Goal: Task Accomplishment & Management: Use online tool/utility

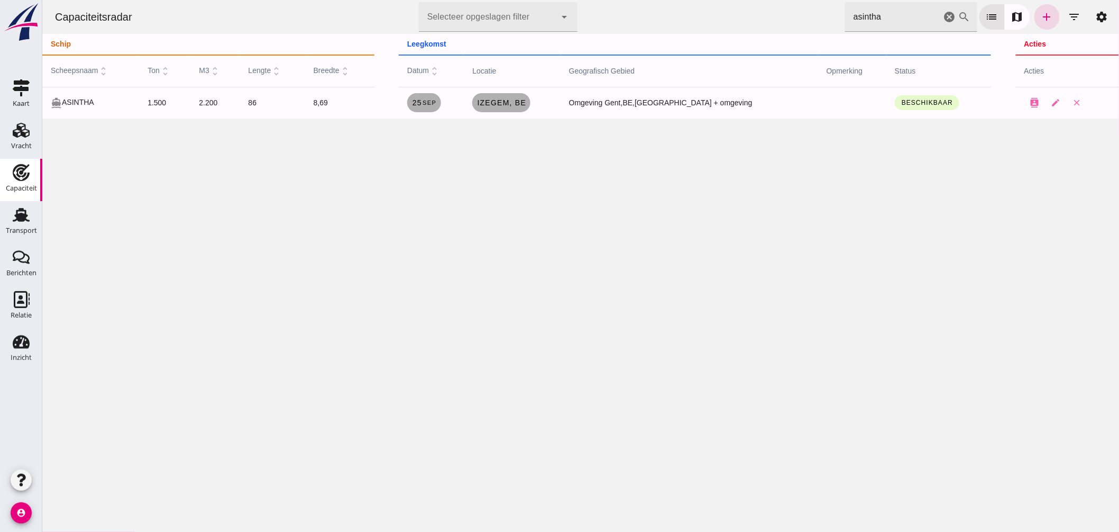
drag, startPoint x: 884, startPoint y: 17, endPoint x: 542, endPoint y: -35, distance: 346.7
click at [542, 0] on html "Capaciteitsradar Selecteer opgeslagen filter Selecteer opgeslagen filter cancel…" at bounding box center [580, 266] width 1077 height 532
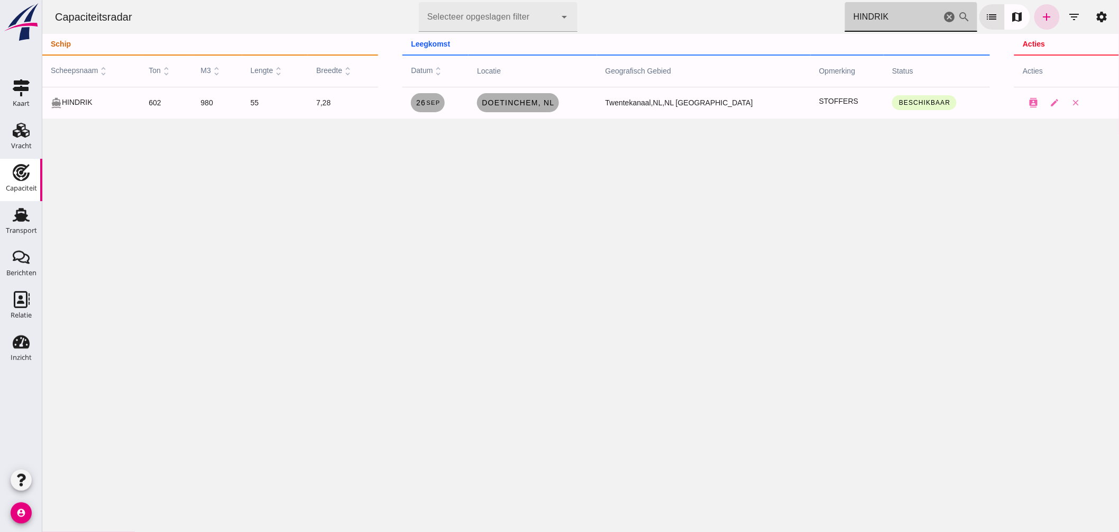
drag, startPoint x: 842, startPoint y: 16, endPoint x: 595, endPoint y: -8, distance: 248.7
click at [595, 0] on html "Capaciteitsradar Selecteer opgeslagen filter Selecteer opgeslagen filter cancel…" at bounding box center [580, 266] width 1077 height 532
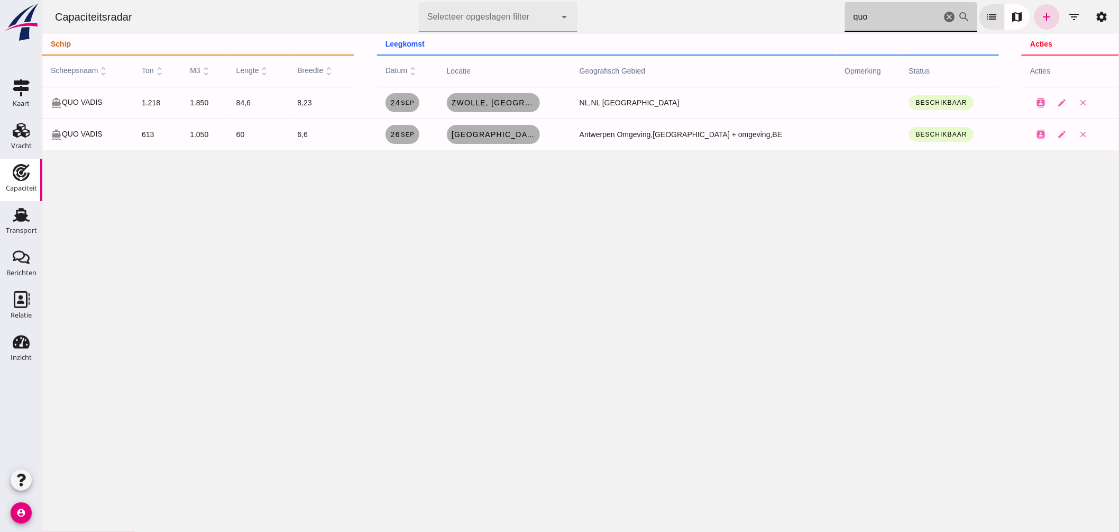
type input "quo"
click at [943, 17] on icon "cancel" at bounding box center [949, 17] width 13 height 13
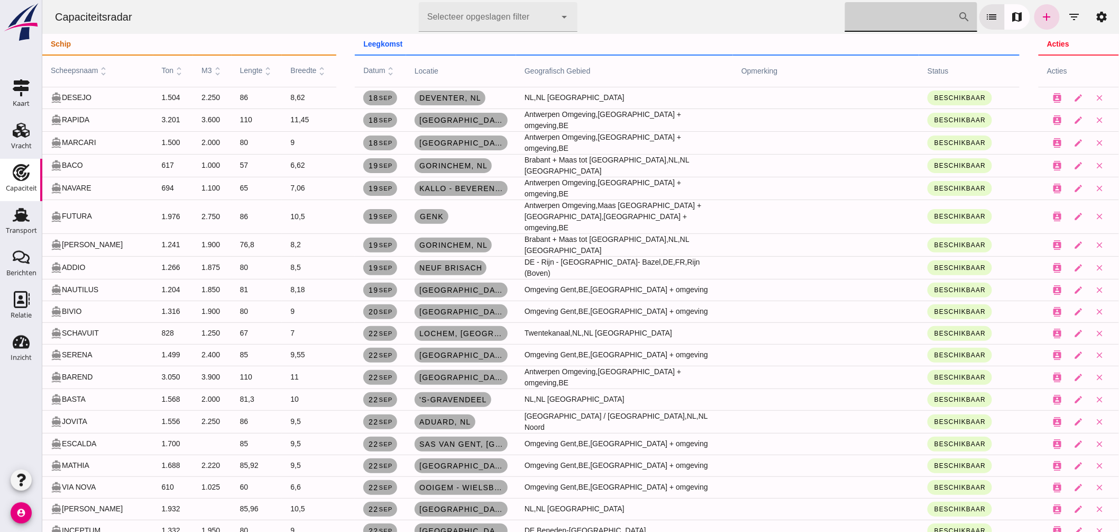
click at [865, 18] on input "[PERSON_NAME] op scheepsnaam" at bounding box center [901, 17] width 113 height 30
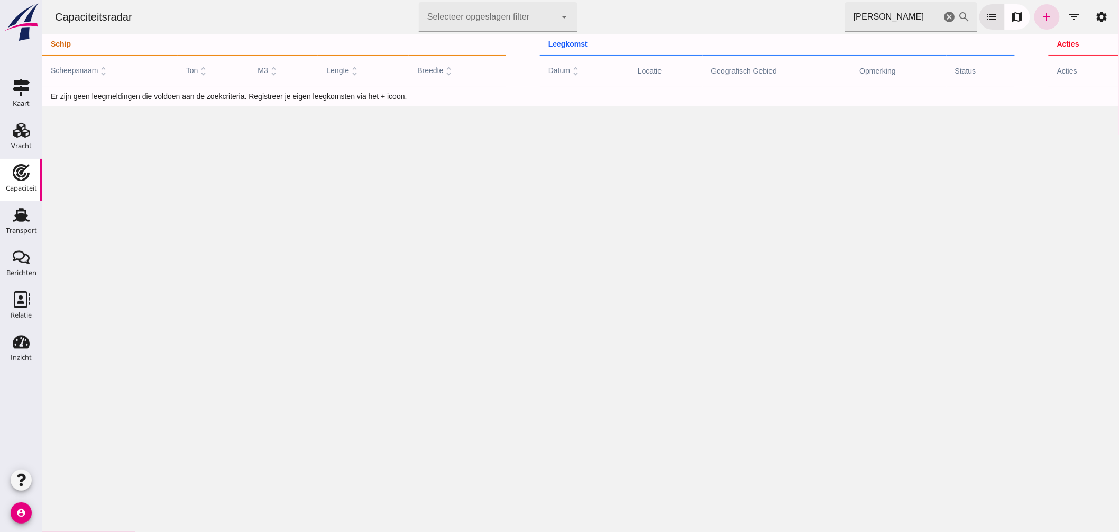
click at [967, 221] on div "Capaciteitsradar Selecteer opgeslagen filter Selecteer opgeslagen filter cancel…" at bounding box center [580, 266] width 1077 height 532
click at [1013, 206] on div "Capaciteitsradar Selecteer opgeslagen filter Selecteer opgeslagen filter cancel…" at bounding box center [580, 266] width 1077 height 532
drag, startPoint x: 686, startPoint y: 23, endPoint x: 563, endPoint y: 3, distance: 125.0
click at [563, 3] on div "Capaciteitsradar Selecteer opgeslagen filter Selecteer opgeslagen filter cancel…" at bounding box center [580, 17] width 1068 height 34
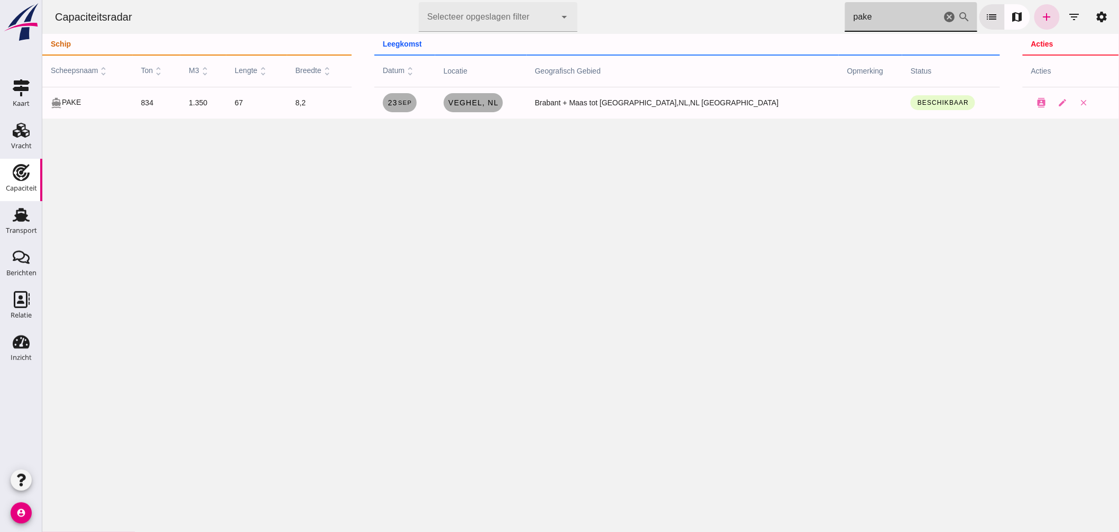
type input "pake"
click at [498, 102] on span "Veghel, nl" at bounding box center [472, 102] width 51 height 8
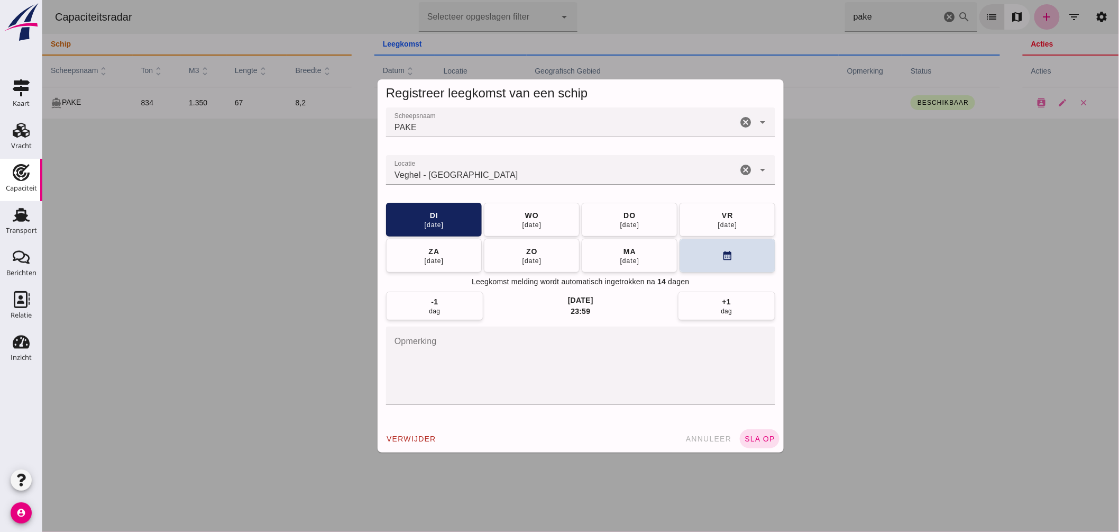
click at [514, 181] on div "Veghel - [GEOGRAPHIC_DATA]" at bounding box center [561, 170] width 351 height 30
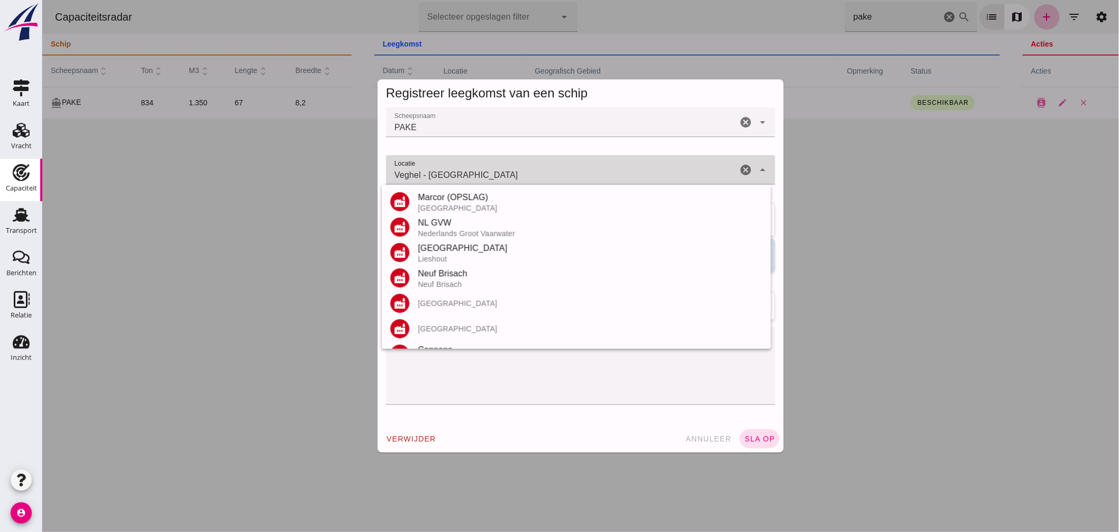
click at [514, 181] on input "Veghel - [GEOGRAPHIC_DATA]" at bounding box center [561, 175] width 351 height 13
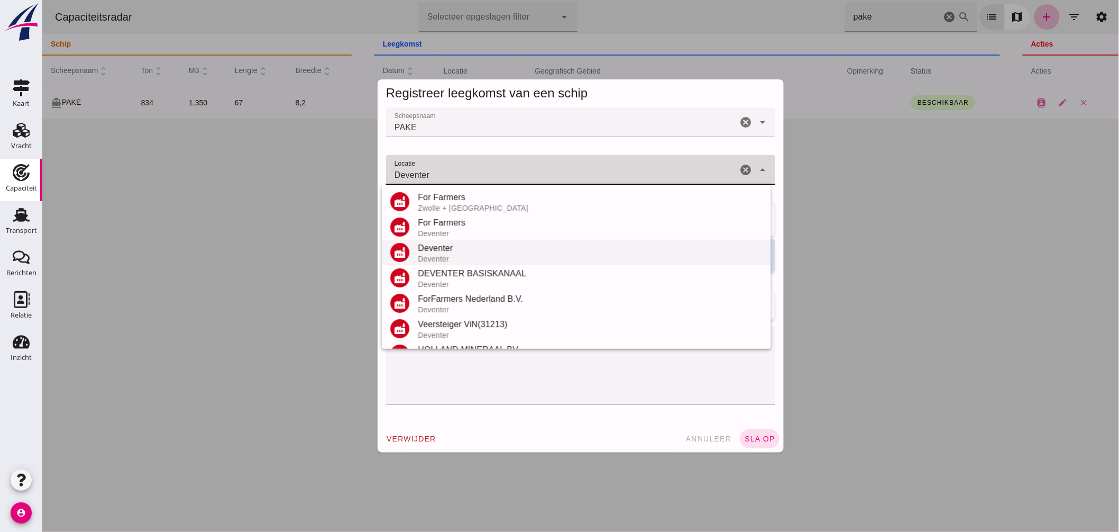
click at [448, 248] on div "Deventer" at bounding box center [589, 248] width 345 height 13
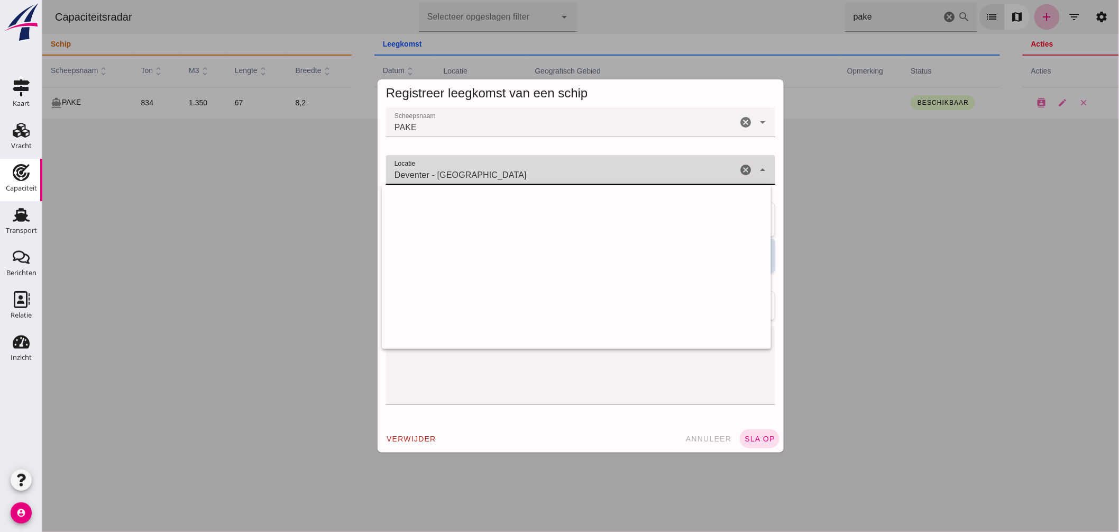
drag, startPoint x: 338, startPoint y: 171, endPoint x: 249, endPoint y: 166, distance: 89.0
click at [250, 166] on div "Registreer leegkomst van een schip Scheepsnaam Scheepsnaam PAKE cancel arrow_dr…" at bounding box center [580, 266] width 1077 height 532
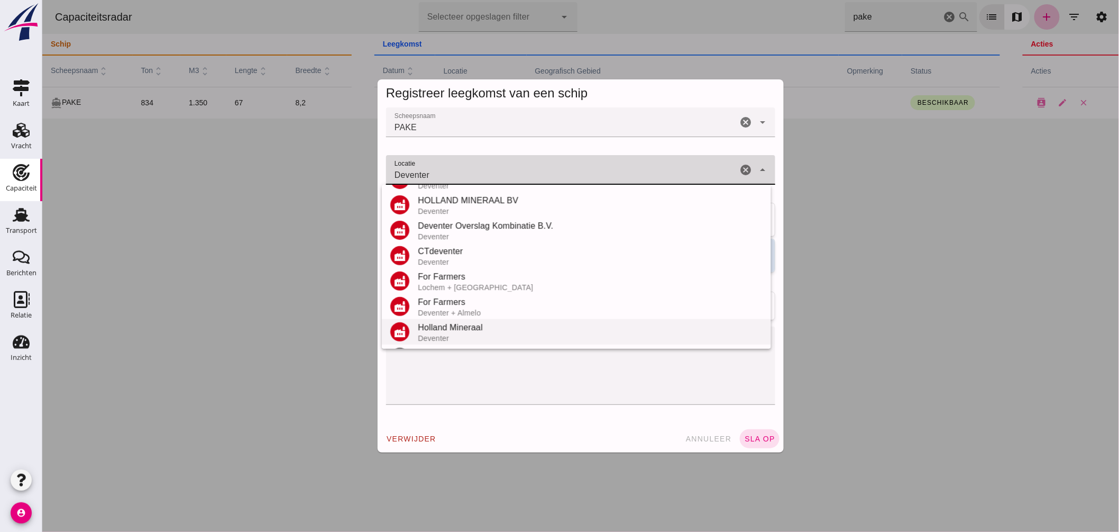
scroll to position [175, 0]
click at [464, 332] on div "Deventer" at bounding box center [589, 327] width 345 height 13
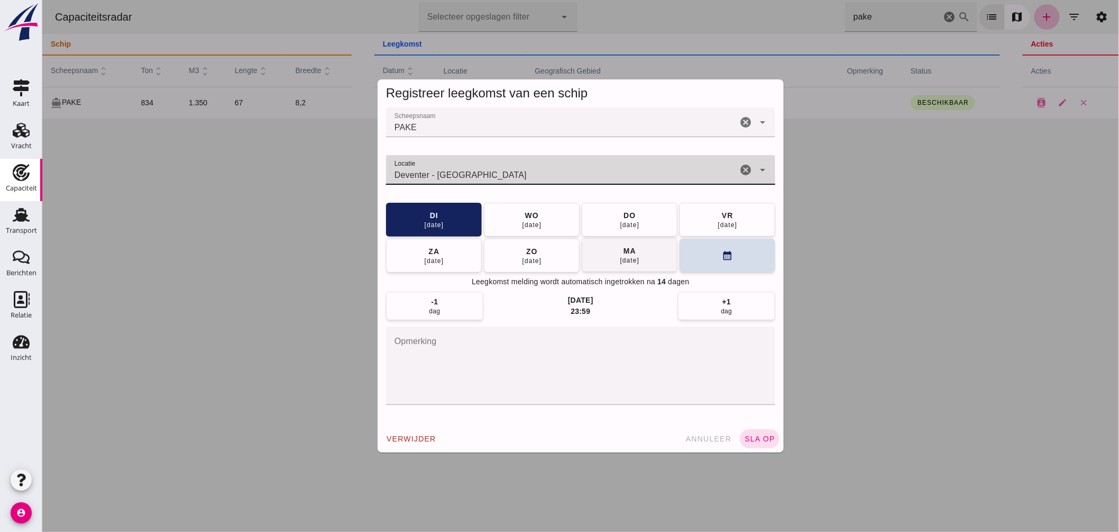
type input "Deventer - [GEOGRAPHIC_DATA]"
click at [642, 257] on button "[DATE]" at bounding box center [629, 255] width 96 height 34
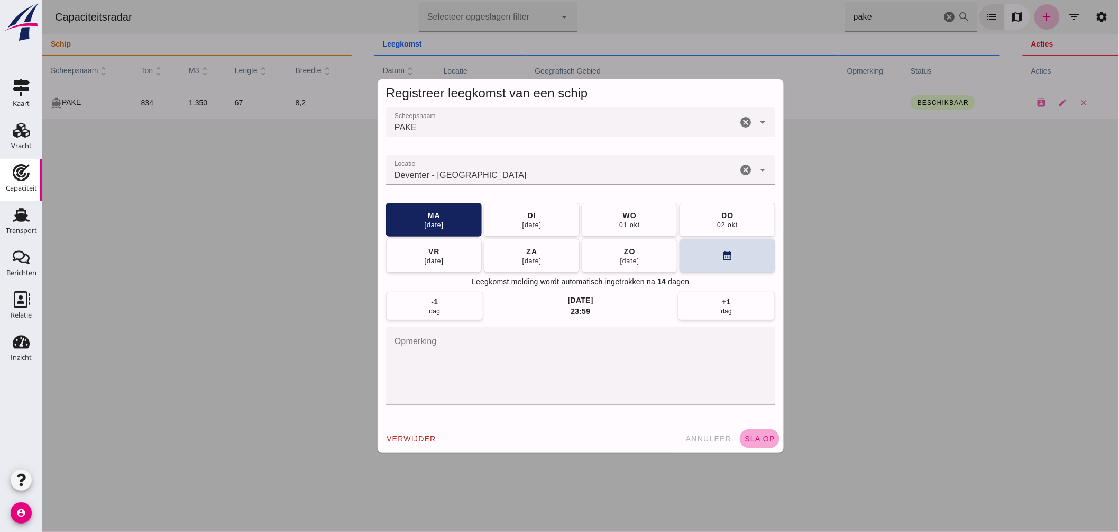
click at [754, 437] on span "sla op" at bounding box center [759, 438] width 31 height 8
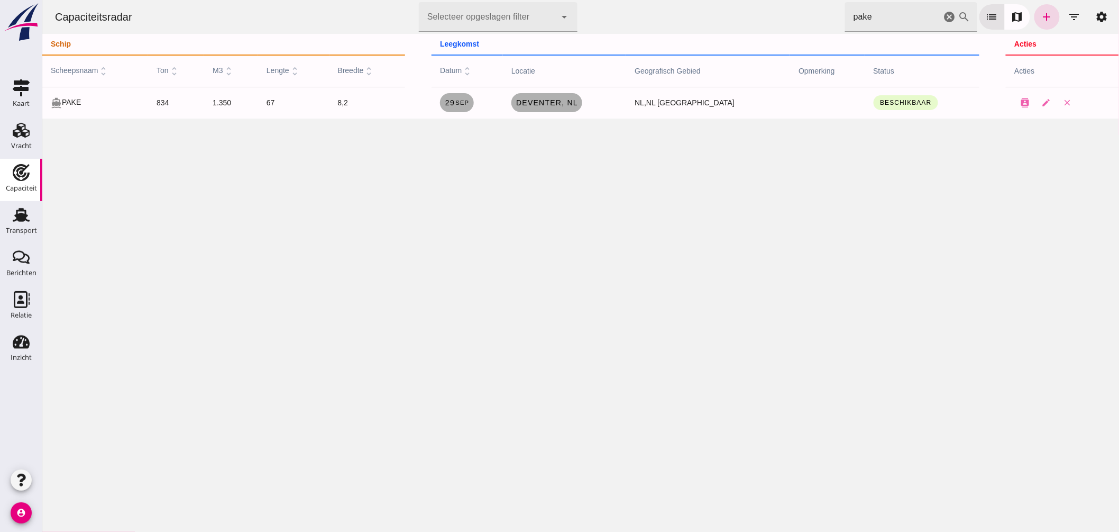
click at [943, 17] on icon "cancel" at bounding box center [949, 17] width 13 height 13
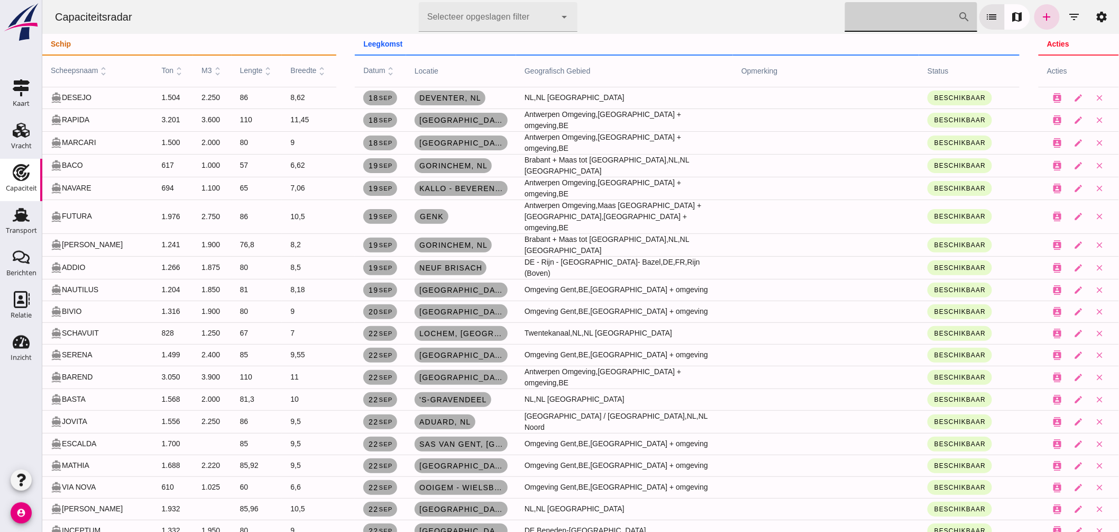
click at [897, 23] on input "[PERSON_NAME] op scheepsnaam" at bounding box center [901, 17] width 113 height 30
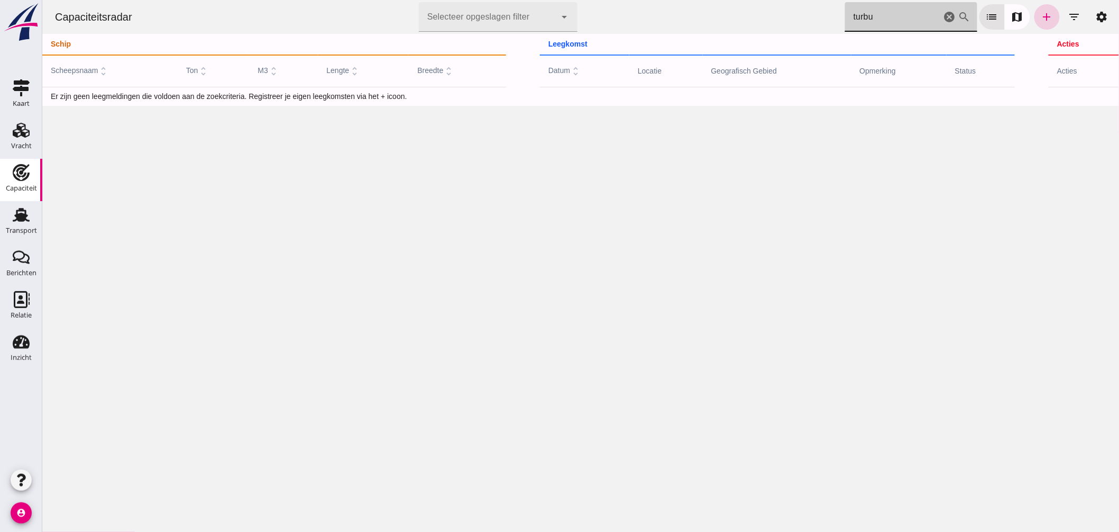
type input "turbu"
click at [1034, 20] on link "add" at bounding box center [1046, 16] width 25 height 25
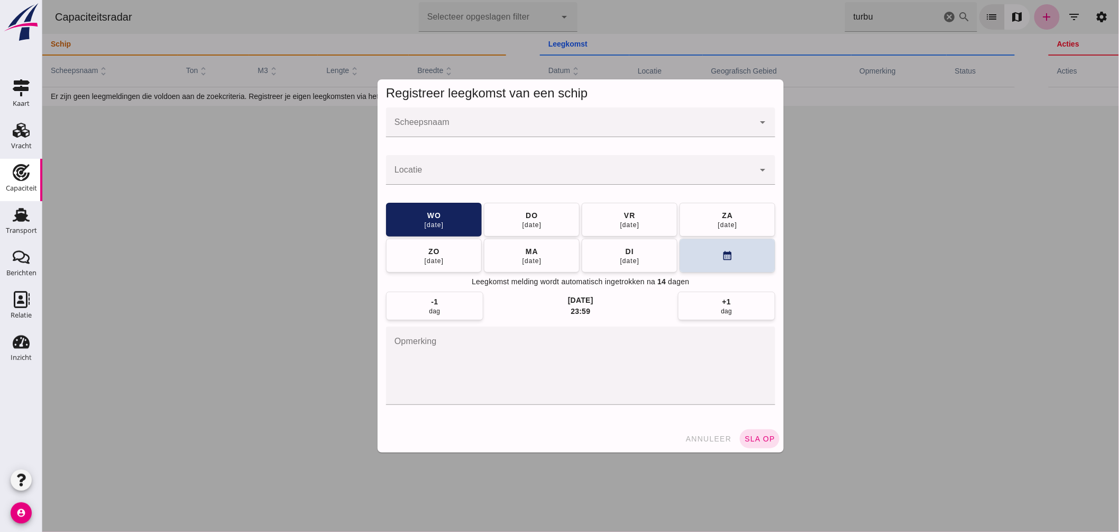
click at [532, 131] on input "Scheepsnaam" at bounding box center [570, 127] width 368 height 13
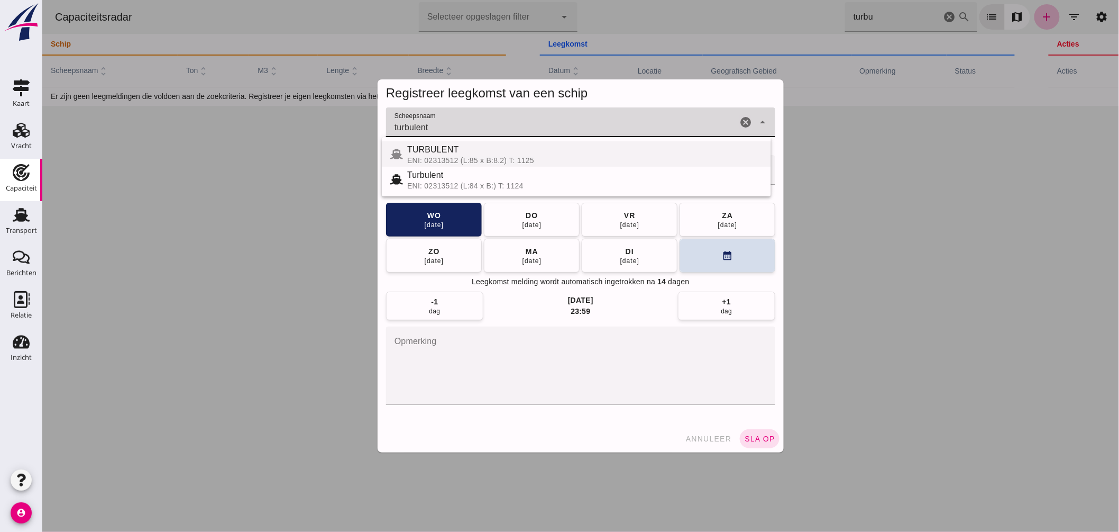
click at [470, 150] on div "TURBULENT" at bounding box center [584, 149] width 355 height 13
type input "TURBULENT"
drag, startPoint x: 478, startPoint y: 125, endPoint x: 23, endPoint y: 91, distance: 456.2
click at [42, 91] on html "Capaciteitsradar Selecteer opgeslagen filter Selecteer opgeslagen filter cancel…" at bounding box center [580, 266] width 1077 height 532
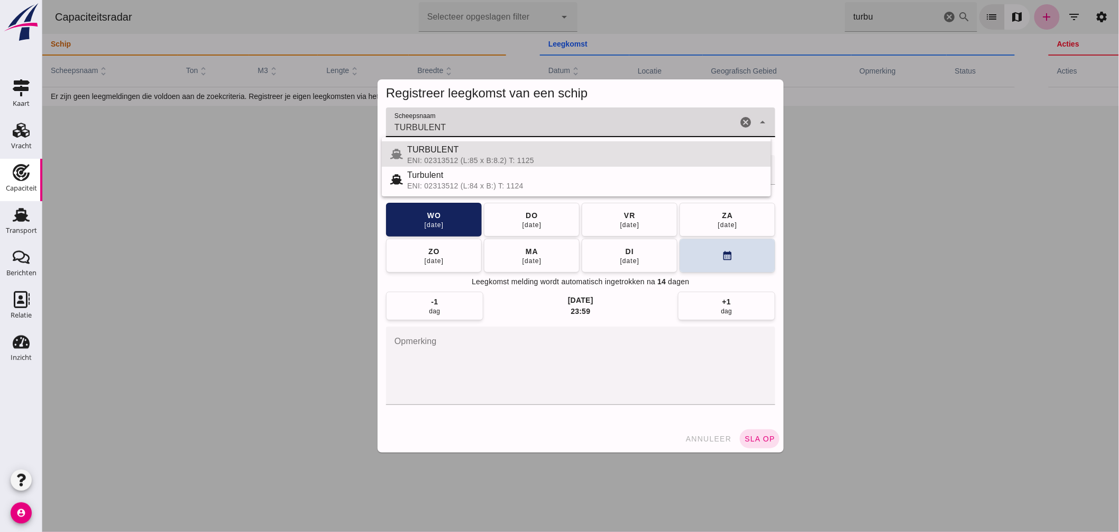
click at [698, 435] on span "annuleer" at bounding box center [708, 438] width 47 height 8
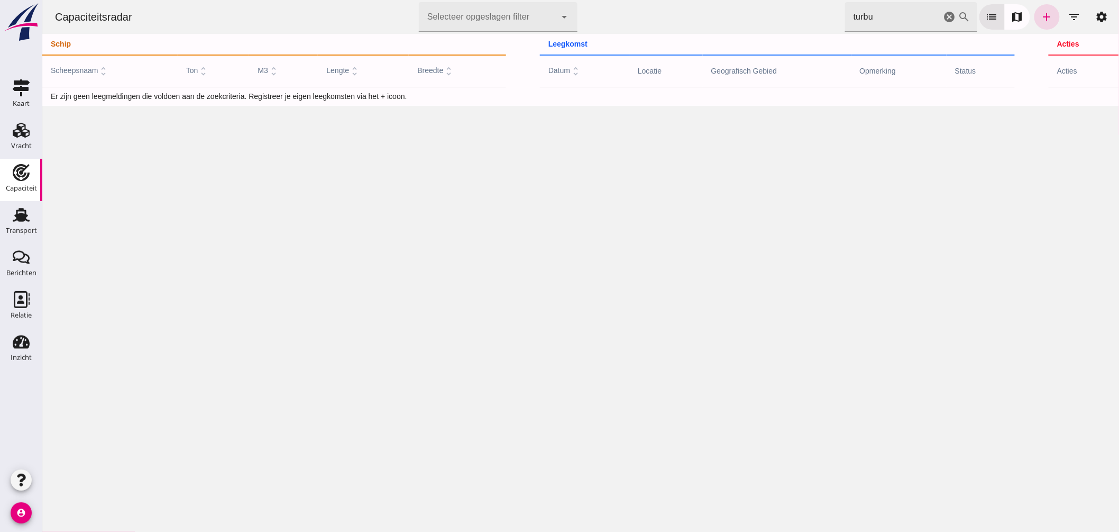
drag, startPoint x: 804, startPoint y: 23, endPoint x: 701, endPoint y: 35, distance: 103.4
click at [704, 35] on div "Capaciteitsradar Selecteer opgeslagen filter Selecteer opgeslagen filter cancel…" at bounding box center [580, 53] width 1077 height 106
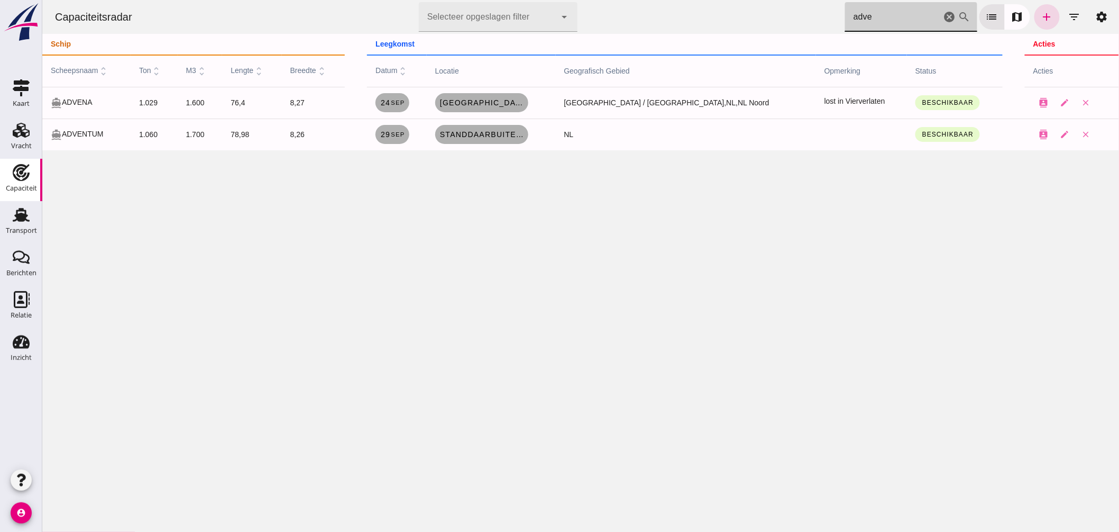
drag, startPoint x: 879, startPoint y: 22, endPoint x: 663, endPoint y: 29, distance: 216.5
click at [675, 25] on div "Capaciteitsradar Selecteer opgeslagen filter Selecteer opgeslagen filter cancel…" at bounding box center [580, 17] width 1068 height 34
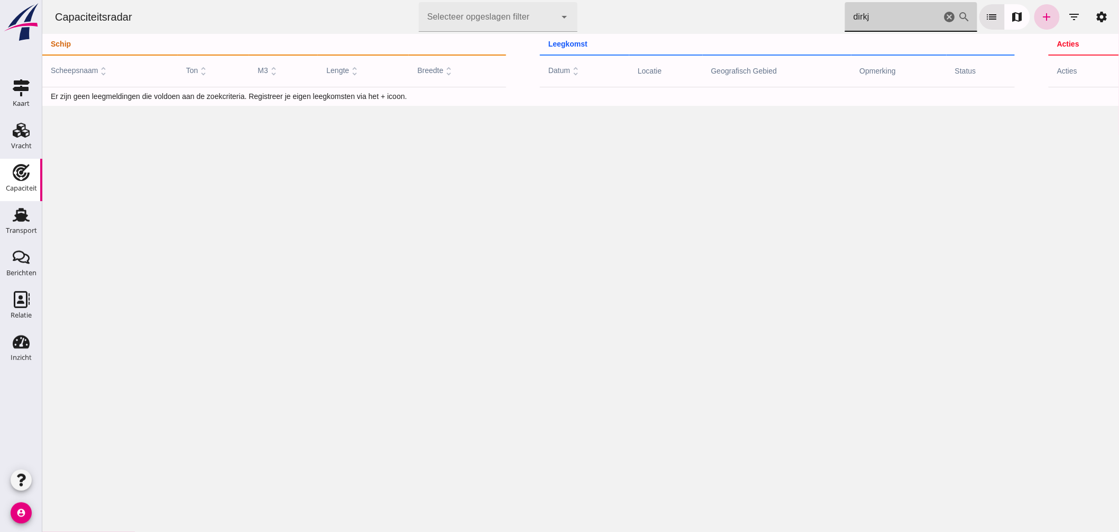
type input "dirkj"
click at [1034, 16] on link "add" at bounding box center [1046, 16] width 25 height 25
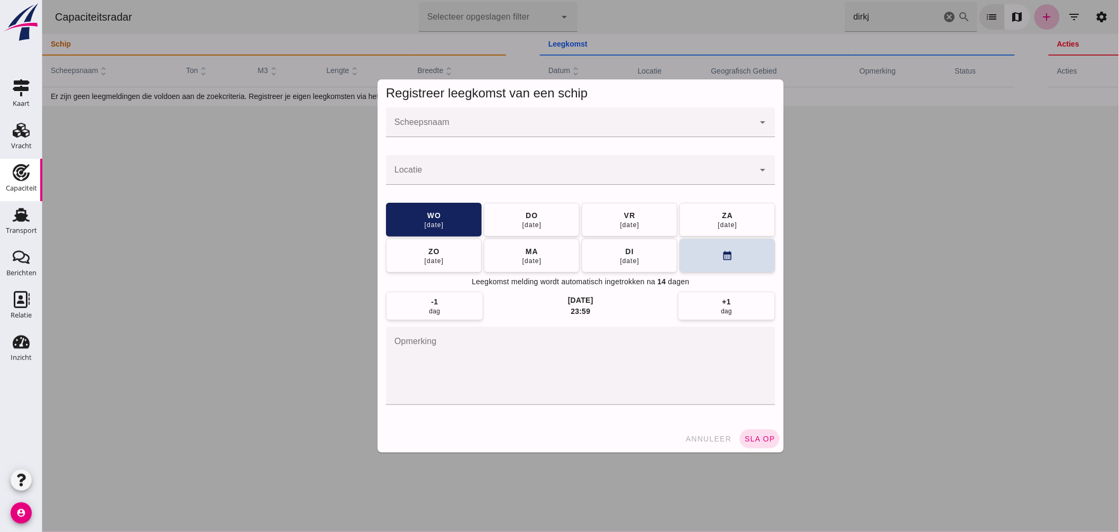
click at [529, 117] on div at bounding box center [570, 122] width 368 height 30
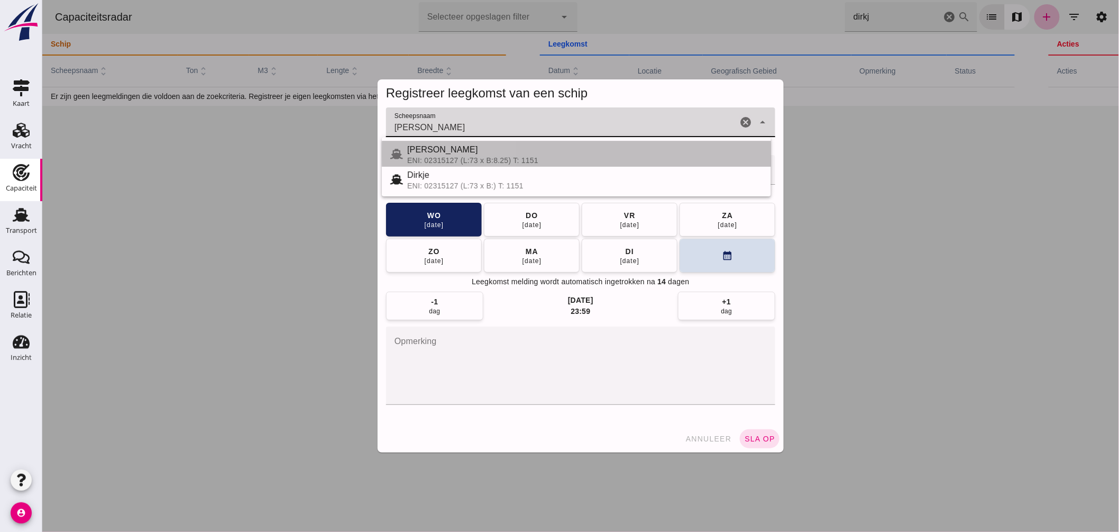
click at [465, 147] on div "[PERSON_NAME]" at bounding box center [584, 149] width 355 height 13
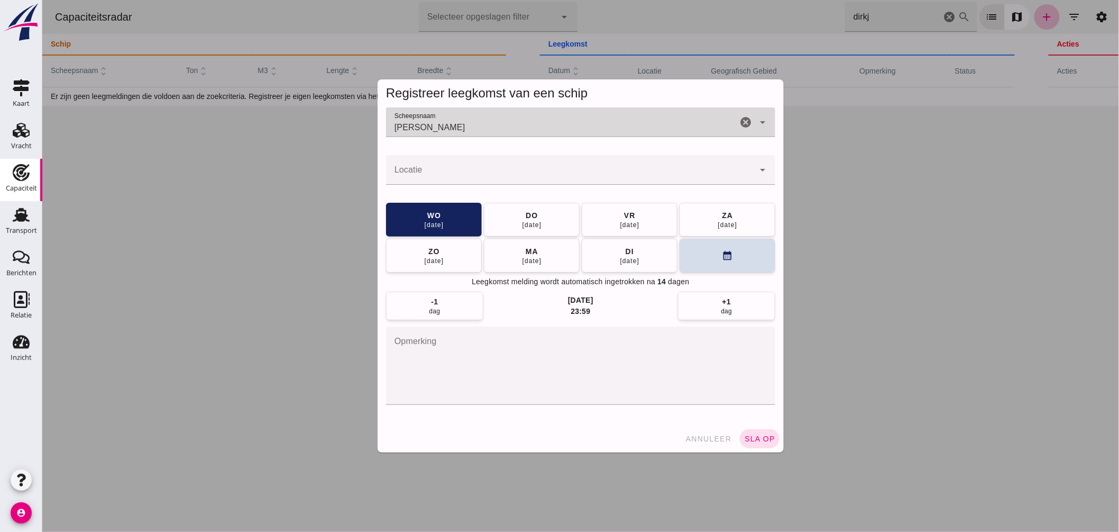
type input "[PERSON_NAME]"
click at [465, 166] on div at bounding box center [570, 170] width 368 height 30
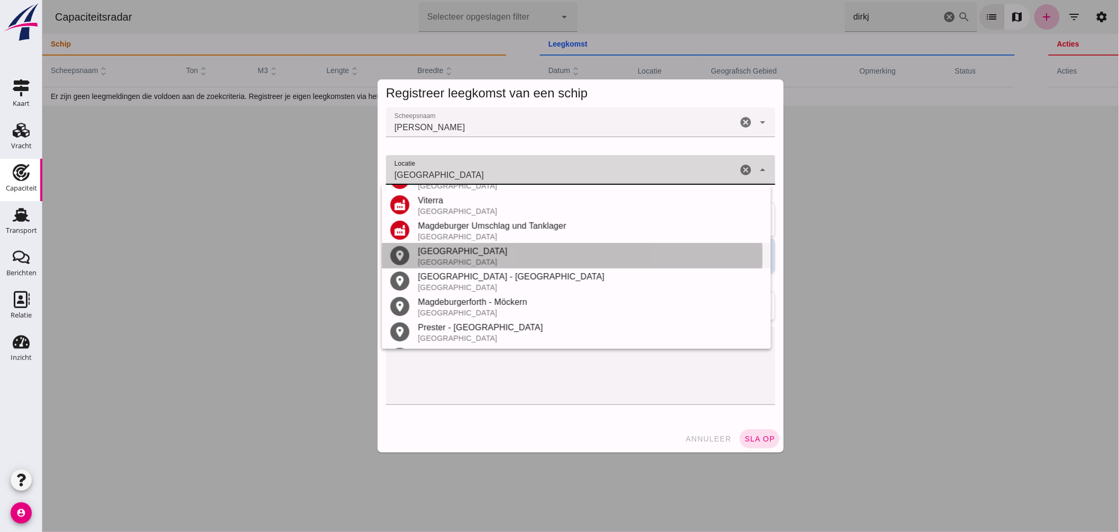
click at [467, 248] on div "[GEOGRAPHIC_DATA]" at bounding box center [589, 251] width 345 height 13
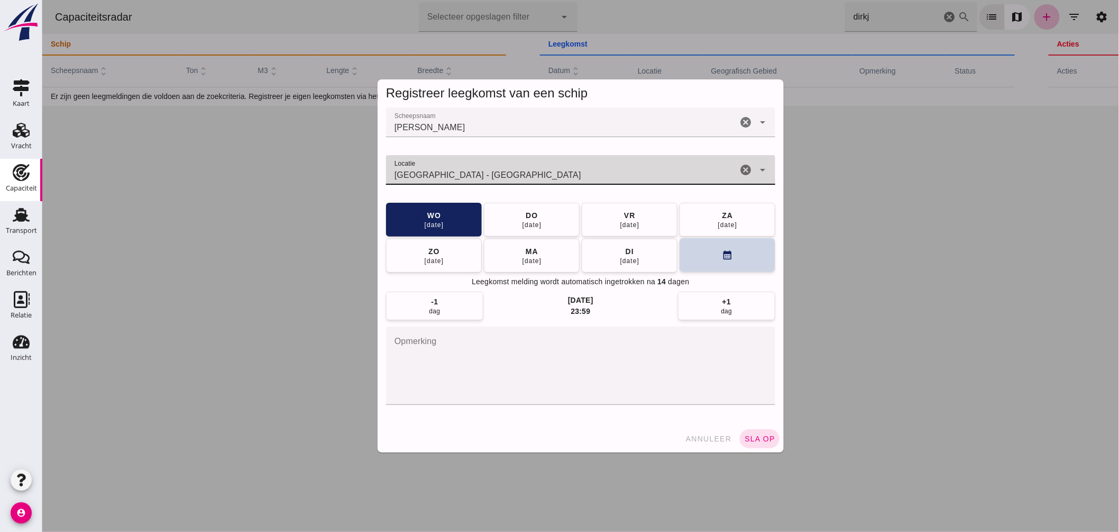
type input "[GEOGRAPHIC_DATA] - [GEOGRAPHIC_DATA]"
click at [731, 252] on button "calendar_month" at bounding box center [727, 255] width 96 height 34
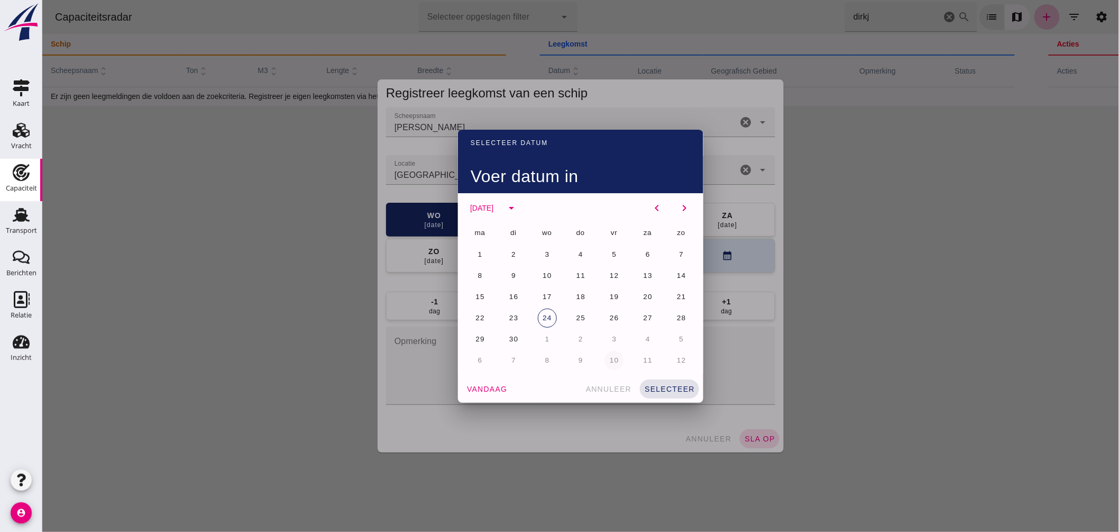
click at [616, 353] on button "10" at bounding box center [613, 360] width 19 height 19
click at [670, 392] on span "selecteer" at bounding box center [669, 389] width 51 height 8
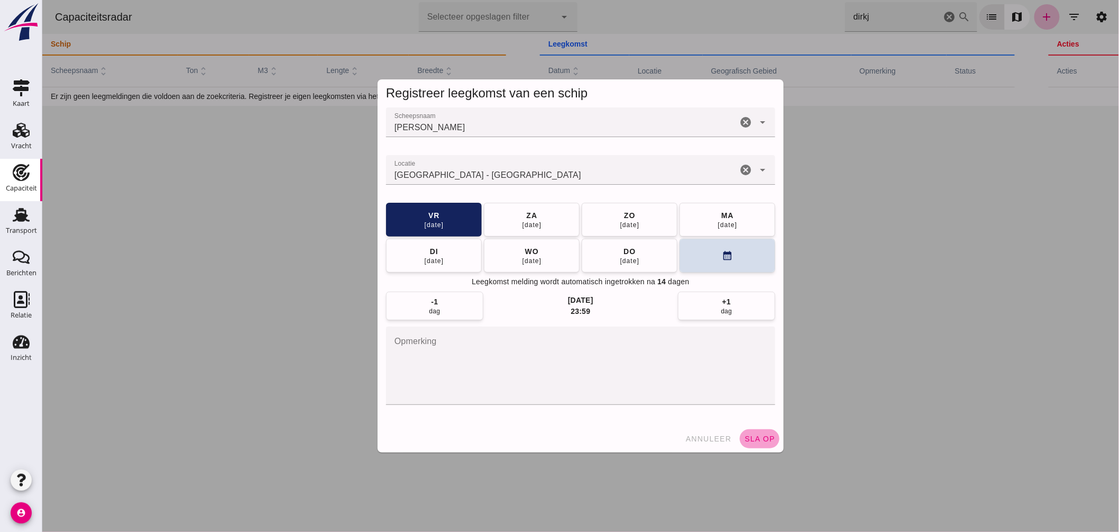
click at [744, 430] on button "sla op" at bounding box center [759, 438] width 40 height 19
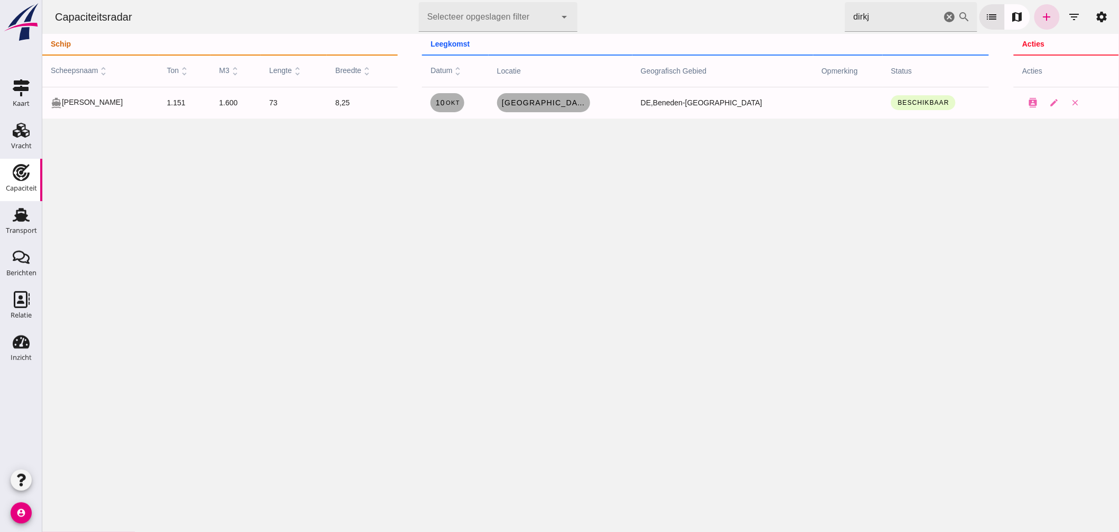
click at [611, 2] on div "Capaciteitsradar Selecteer opgeslagen filter Selecteer opgeslagen filter cancel…" at bounding box center [580, 17] width 1068 height 34
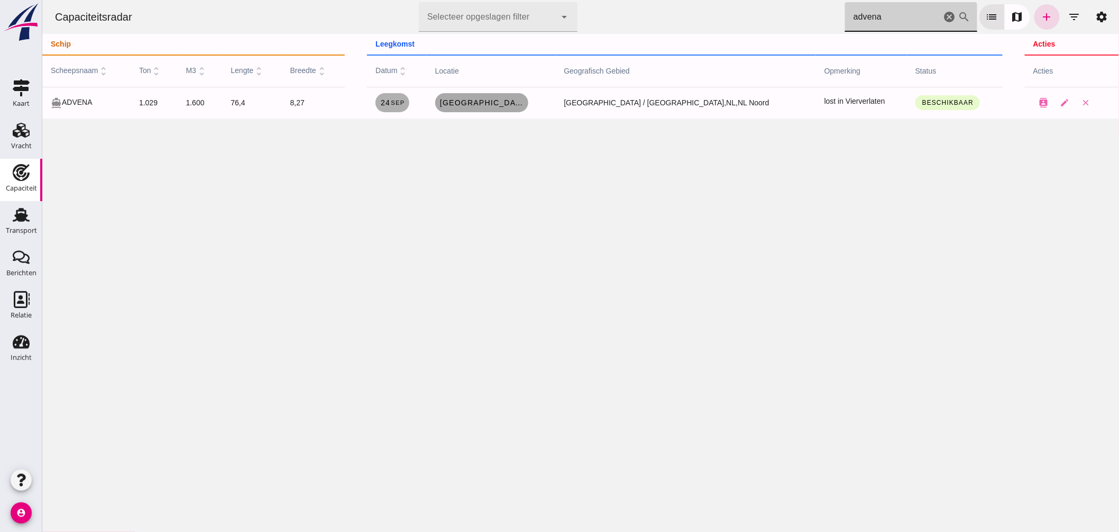
type input "advena"
click at [519, 98] on span "[GEOGRAPHIC_DATA], [GEOGRAPHIC_DATA]" at bounding box center [481, 102] width 85 height 8
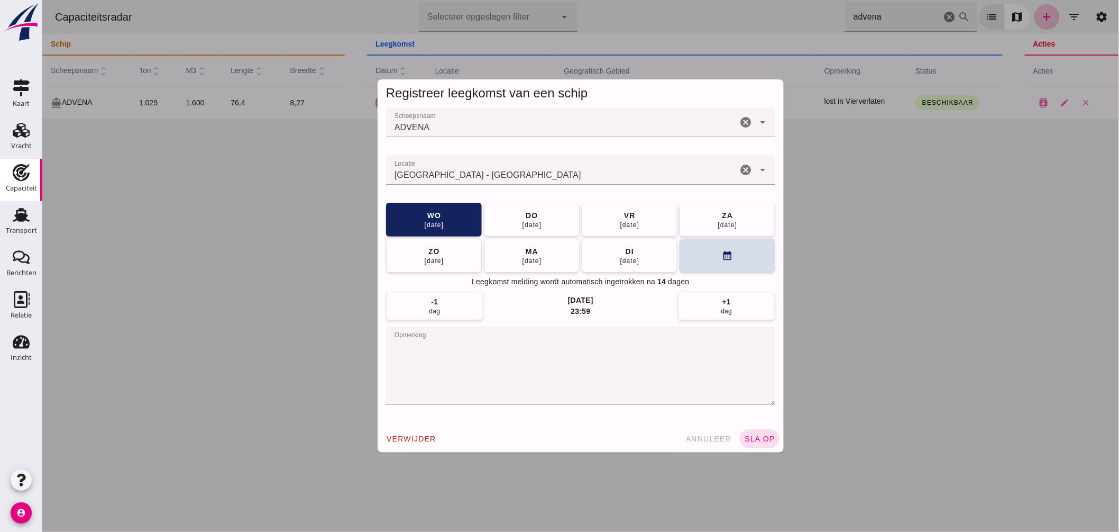
click at [537, 180] on input "Locatie" at bounding box center [561, 175] width 351 height 13
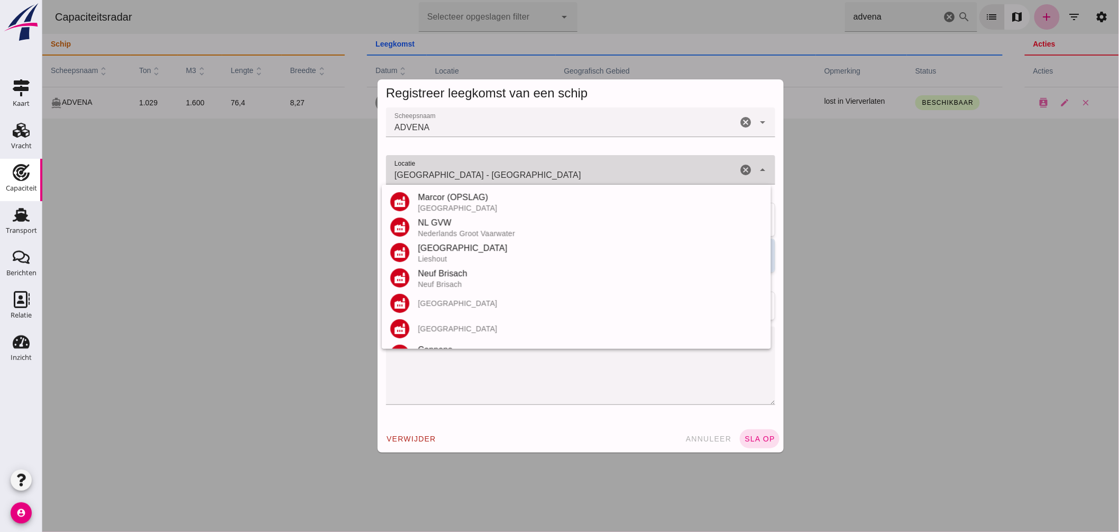
click at [537, 180] on input "[GEOGRAPHIC_DATA] - [GEOGRAPHIC_DATA]" at bounding box center [561, 175] width 351 height 13
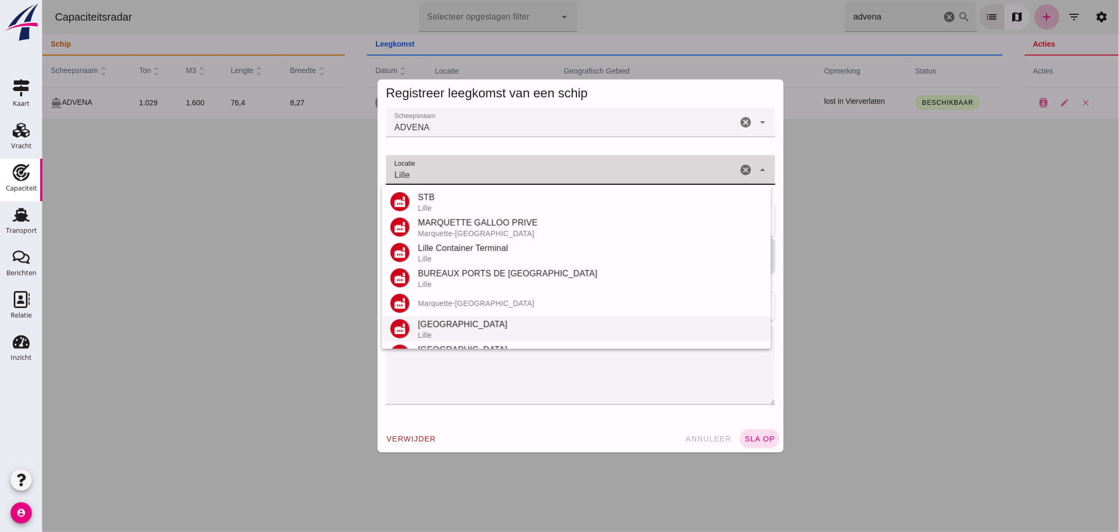
scroll to position [199, 0]
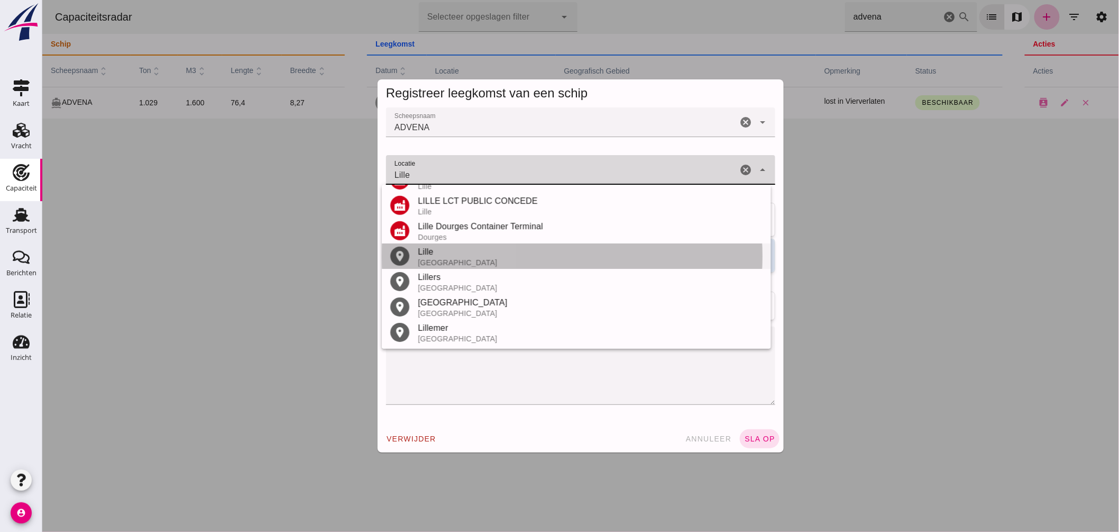
click at [443, 254] on div "Lille" at bounding box center [589, 251] width 345 height 13
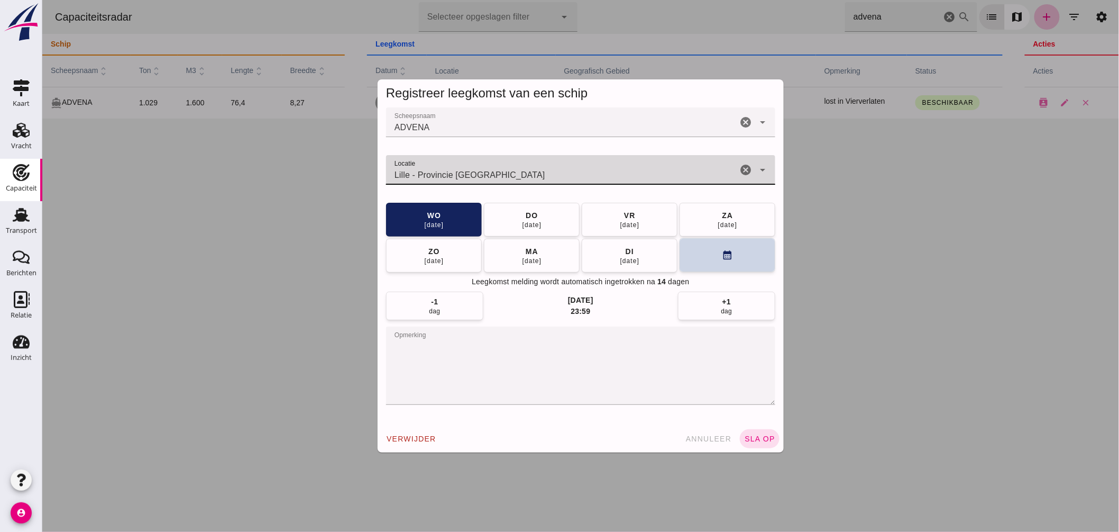
type input "Lille - Provincie [GEOGRAPHIC_DATA]"
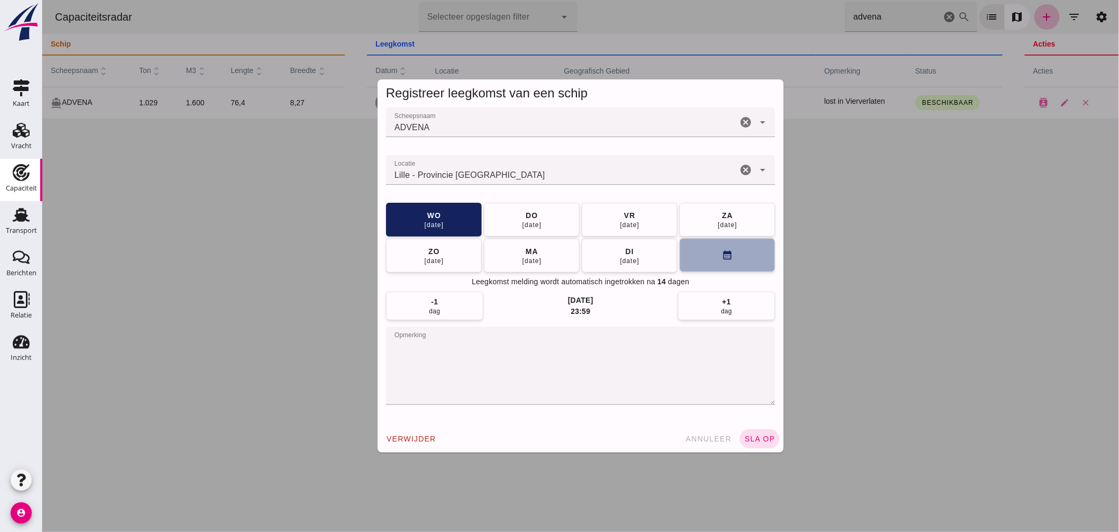
click at [689, 258] on button "calendar_month" at bounding box center [727, 255] width 96 height 34
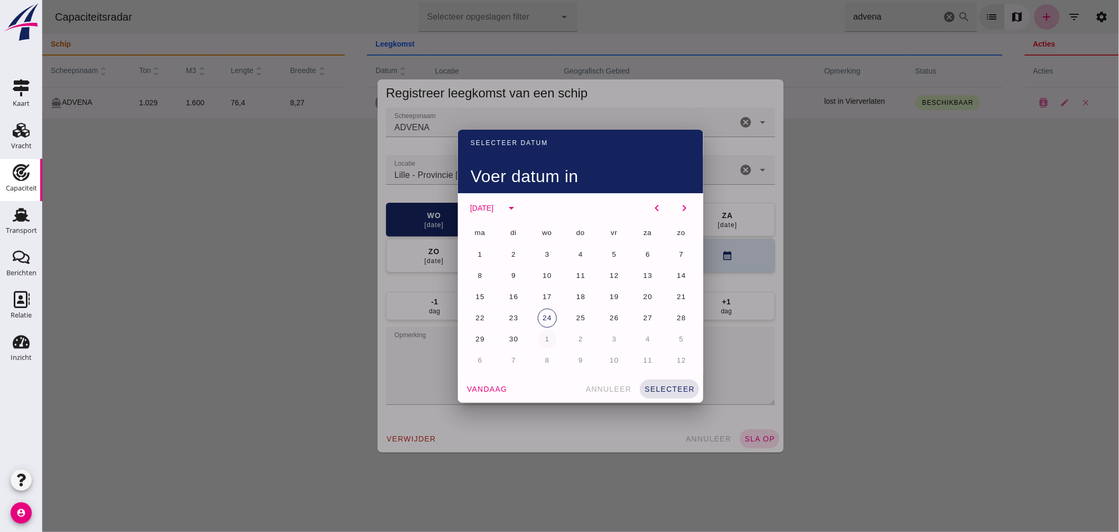
click at [550, 334] on button "1" at bounding box center [546, 339] width 19 height 19
click at [674, 388] on span "selecteer" at bounding box center [669, 389] width 51 height 8
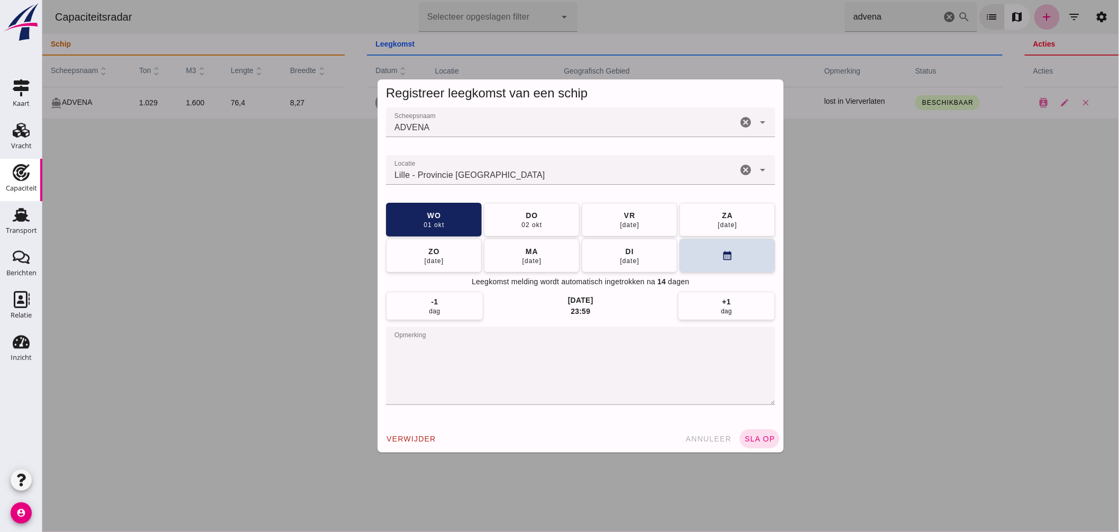
drag, startPoint x: 159, startPoint y: 347, endPoint x: 124, endPoint y: 345, distance: 35.0
click at [124, 345] on div "Registreer leegkomst van een schip Scheepsnaam Scheepsnaam ADVENA cancel arrow_…" at bounding box center [580, 266] width 1077 height 532
click at [756, 441] on span "sla op" at bounding box center [759, 438] width 31 height 8
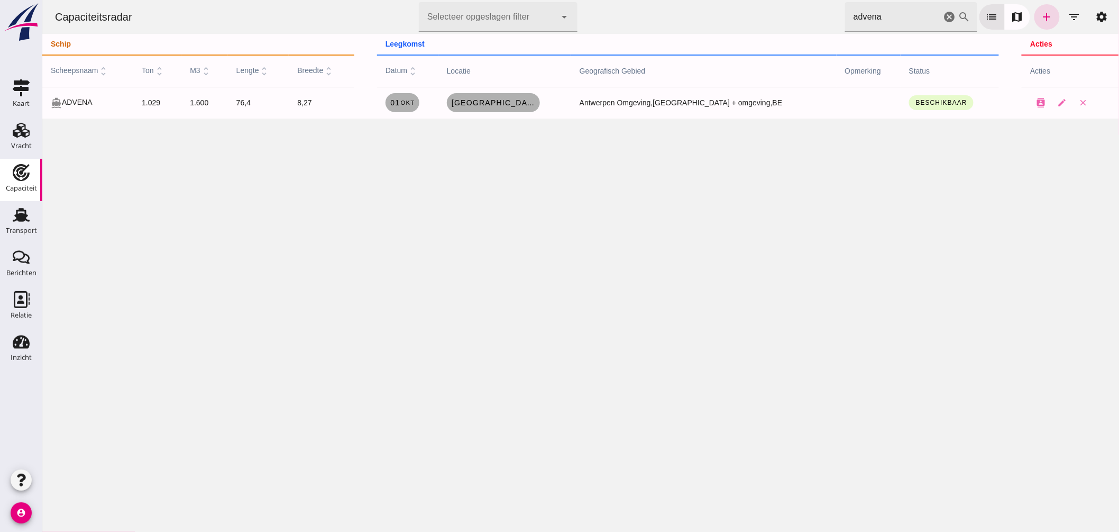
drag, startPoint x: 873, startPoint y: 9, endPoint x: 467, endPoint y: 16, distance: 405.8
click at [493, 15] on div "Capaciteitsradar Selecteer opgeslagen filter Selecteer opgeslagen filter cancel…" at bounding box center [580, 17] width 1068 height 34
drag, startPoint x: 889, startPoint y: 18, endPoint x: 695, endPoint y: 32, distance: 194.1
click at [695, 32] on div "Capaciteitsradar Selecteer opgeslagen filter Selecteer opgeslagen filter cancel…" at bounding box center [580, 17] width 1068 height 34
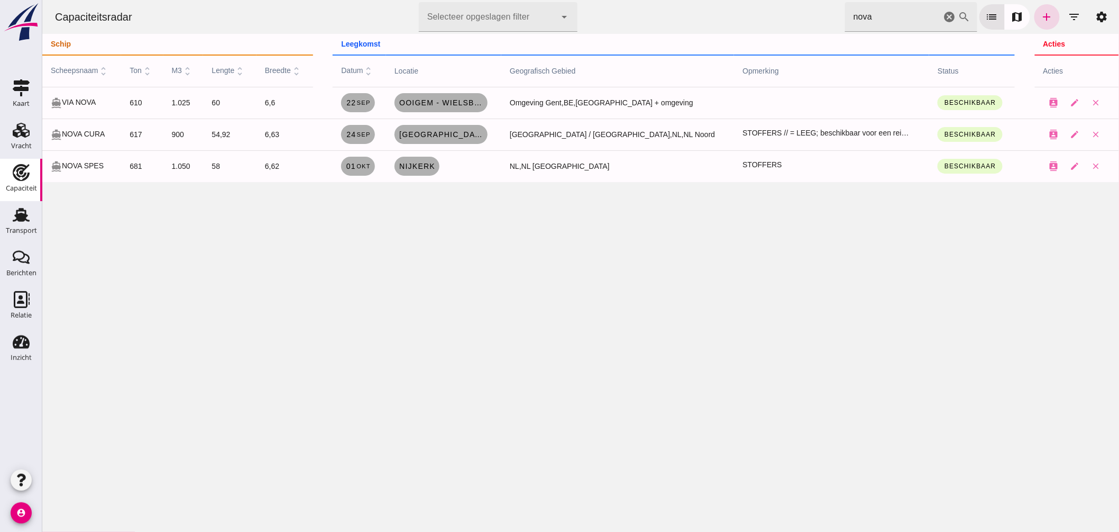
drag, startPoint x: 873, startPoint y: 24, endPoint x: 748, endPoint y: 31, distance: 125.0
click at [749, 31] on div "Capaciteitsradar Selecteer opgeslagen filter Selecteer opgeslagen filter cancel…" at bounding box center [580, 17] width 1068 height 34
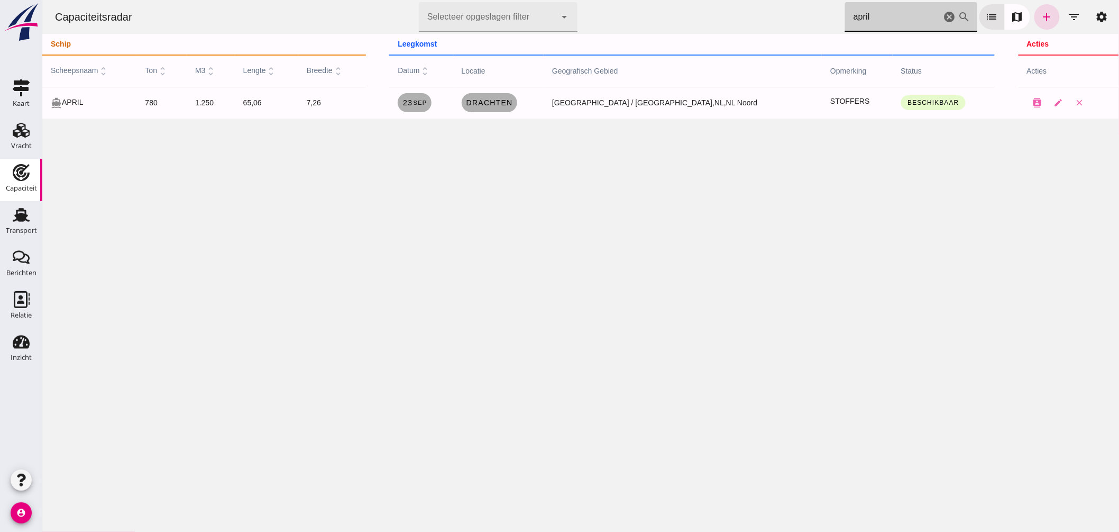
drag, startPoint x: 868, startPoint y: 17, endPoint x: 847, endPoint y: 13, distance: 21.1
click at [848, 13] on input "april" at bounding box center [893, 17] width 96 height 30
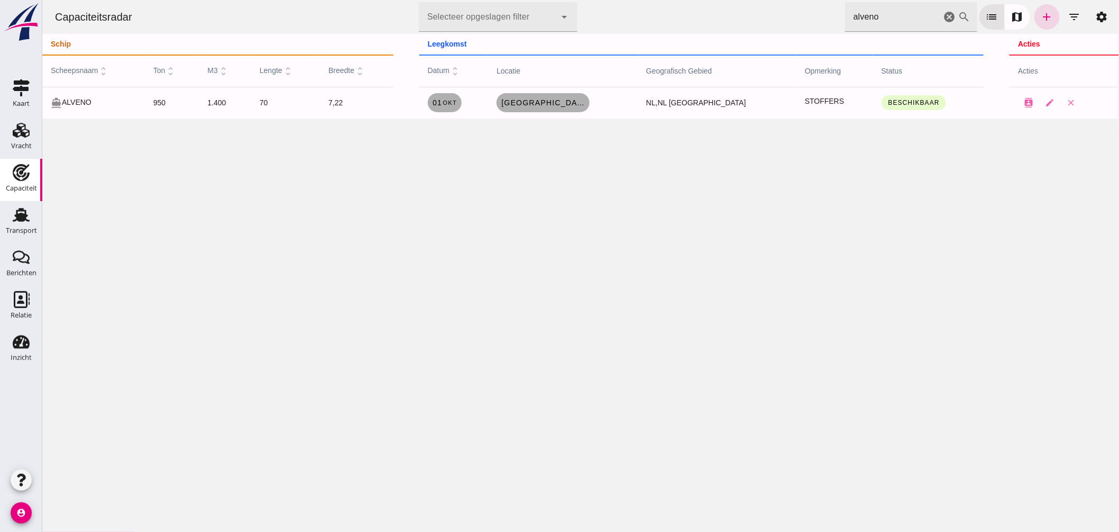
drag, startPoint x: 896, startPoint y: 12, endPoint x: 732, endPoint y: 25, distance: 164.5
click at [732, 25] on div "Capaciteitsradar Selecteer opgeslagen filter Selecteer opgeslagen filter cancel…" at bounding box center [580, 17] width 1068 height 34
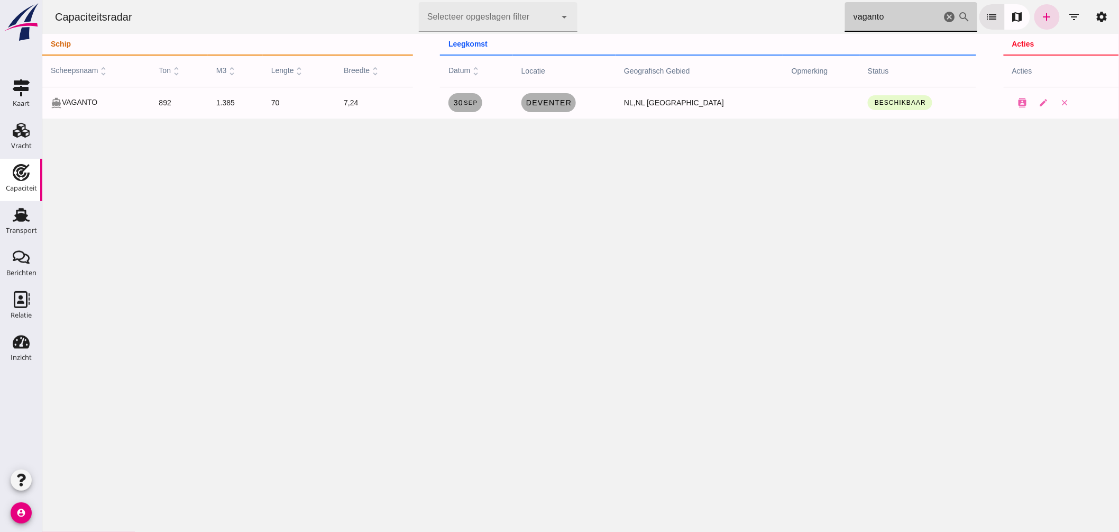
drag, startPoint x: 882, startPoint y: 13, endPoint x: 632, endPoint y: -15, distance: 251.8
click at [632, 0] on html "Capaciteitsradar Selecteer opgeslagen filter Selecteer opgeslagen filter cancel…" at bounding box center [580, 266] width 1077 height 532
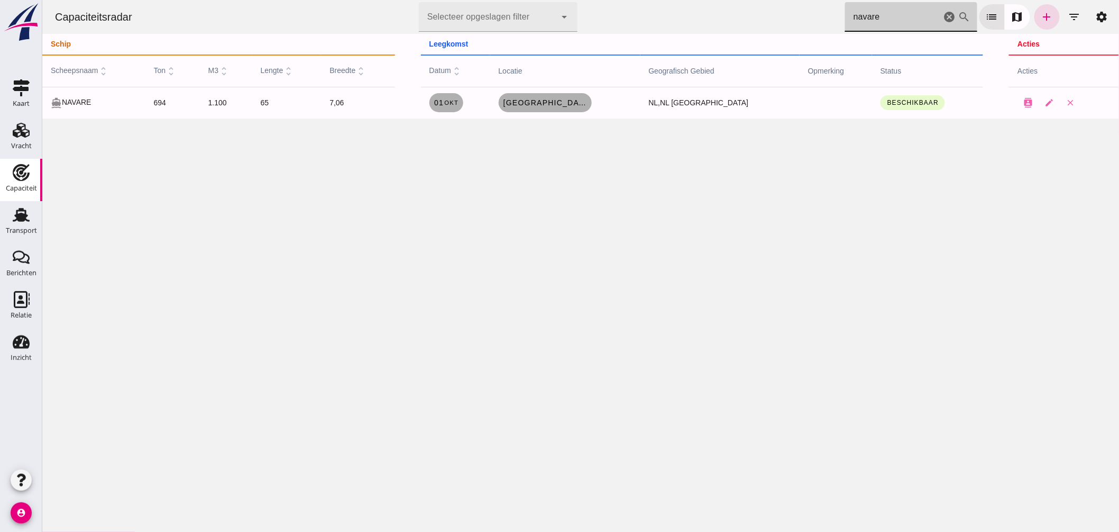
type input "navare"
click at [570, 92] on td "[GEOGRAPHIC_DATA], [GEOGRAPHIC_DATA]" at bounding box center [565, 103] width 150 height 32
click at [568, 99] on span "[GEOGRAPHIC_DATA], [GEOGRAPHIC_DATA]" at bounding box center [545, 102] width 85 height 8
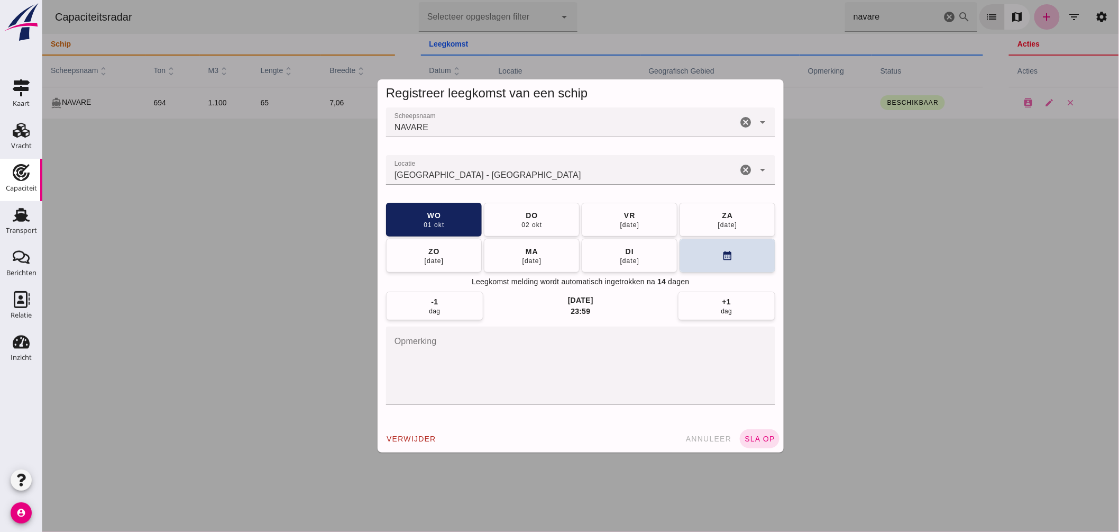
click at [513, 161] on div "[GEOGRAPHIC_DATA] - [GEOGRAPHIC_DATA]" at bounding box center [561, 170] width 351 height 30
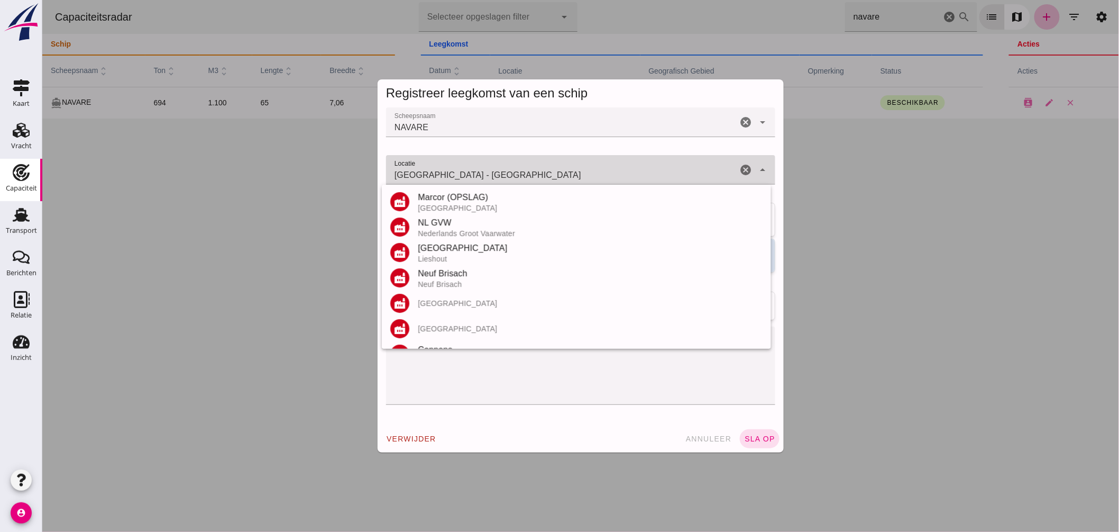
click at [509, 168] on div "[GEOGRAPHIC_DATA] - [GEOGRAPHIC_DATA] [GEOGRAPHIC_DATA] - [GEOGRAPHIC_DATA]" at bounding box center [561, 170] width 351 height 30
click at [508, 171] on input "[GEOGRAPHIC_DATA] - [GEOGRAPHIC_DATA]" at bounding box center [561, 175] width 351 height 13
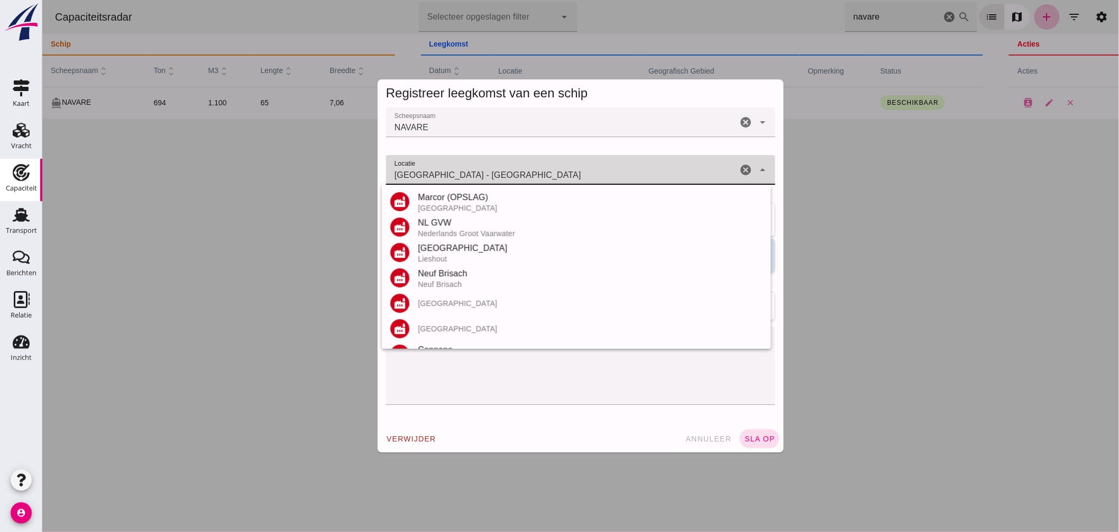
click at [508, 171] on input "[GEOGRAPHIC_DATA] - [GEOGRAPHIC_DATA]" at bounding box center [561, 175] width 351 height 13
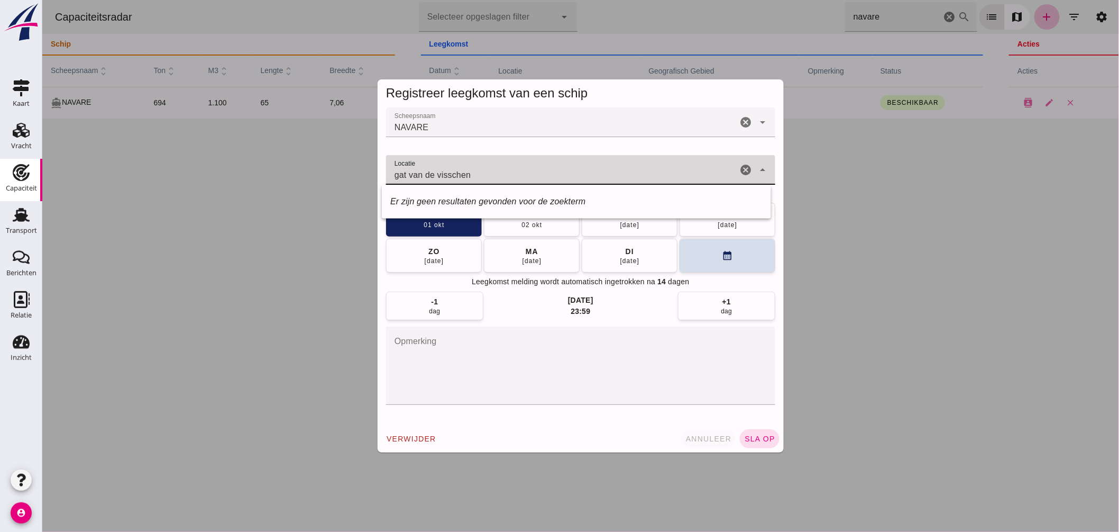
type input "gat van de visschen"
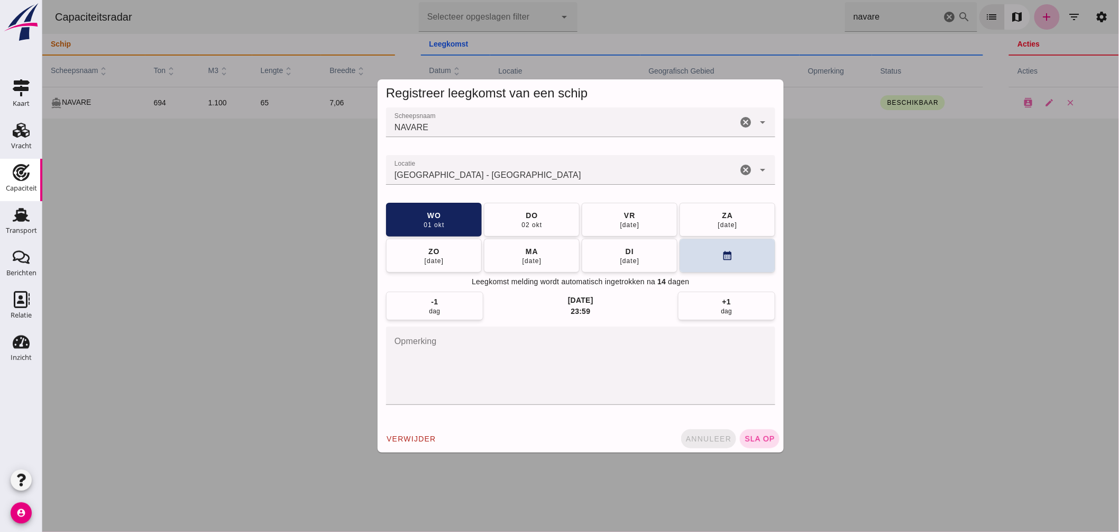
click at [701, 432] on button "annuleer" at bounding box center [708, 438] width 55 height 19
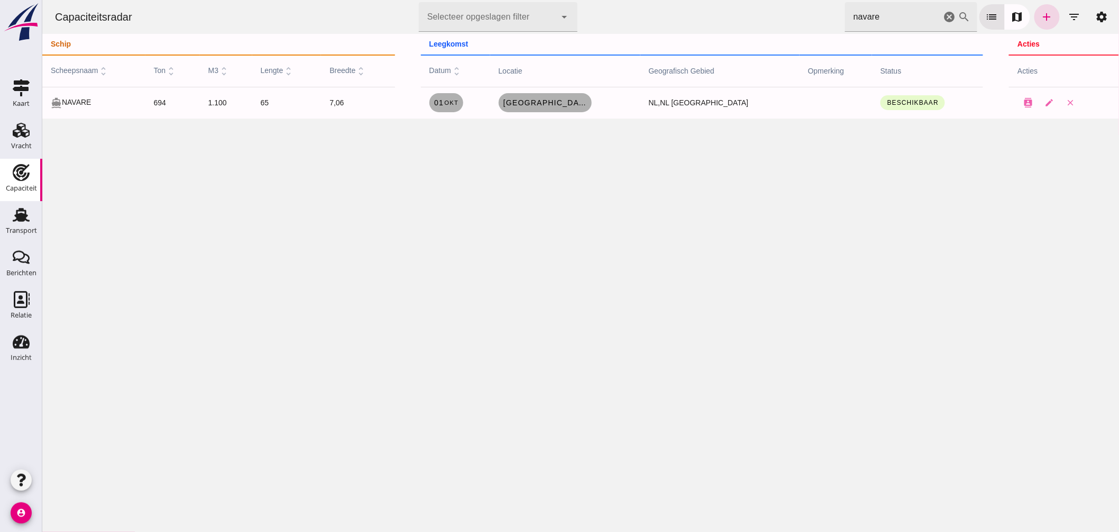
click at [701, 433] on div "Capaciteitsradar Selecteer opgeslagen filter Selecteer opgeslagen filter cancel…" at bounding box center [580, 266] width 1077 height 532
click at [693, 345] on div "Capaciteitsradar Selecteer opgeslagen filter Selecteer opgeslagen filter cancel…" at bounding box center [580, 266] width 1077 height 532
drag, startPoint x: 878, startPoint y: 21, endPoint x: 723, endPoint y: 14, distance: 155.2
click at [736, 16] on div "Capaciteitsradar Selecteer opgeslagen filter Selecteer opgeslagen filter cancel…" at bounding box center [580, 17] width 1068 height 34
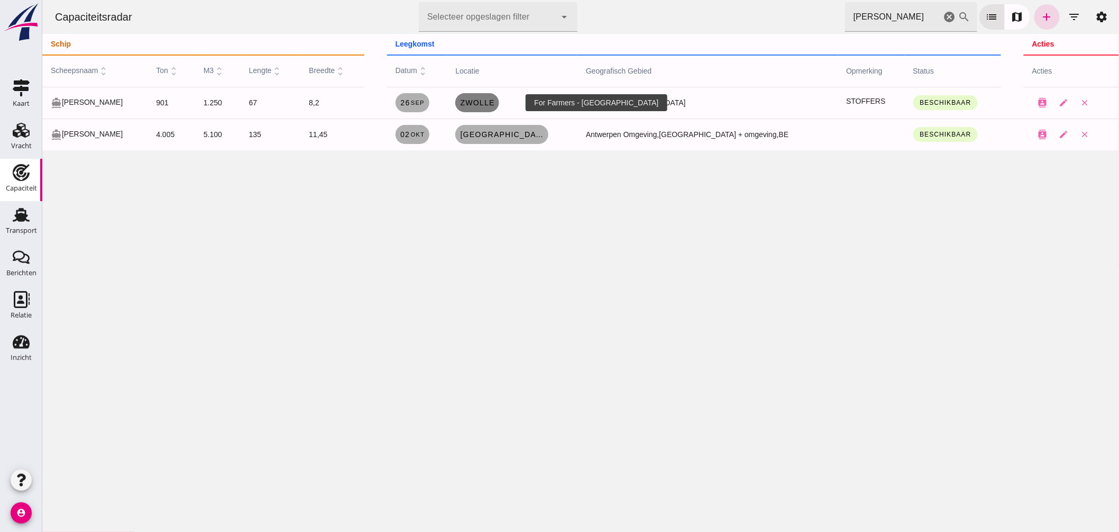
click at [494, 101] on span "Zwolle" at bounding box center [476, 102] width 35 height 8
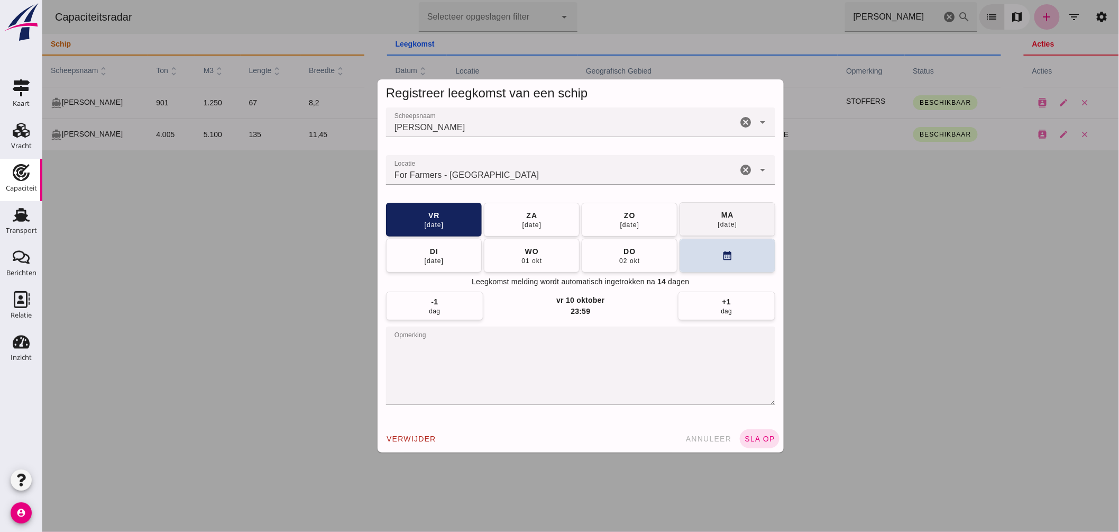
click at [694, 225] on button "[DATE]" at bounding box center [727, 219] width 96 height 34
click at [754, 434] on button "sla op" at bounding box center [759, 438] width 40 height 19
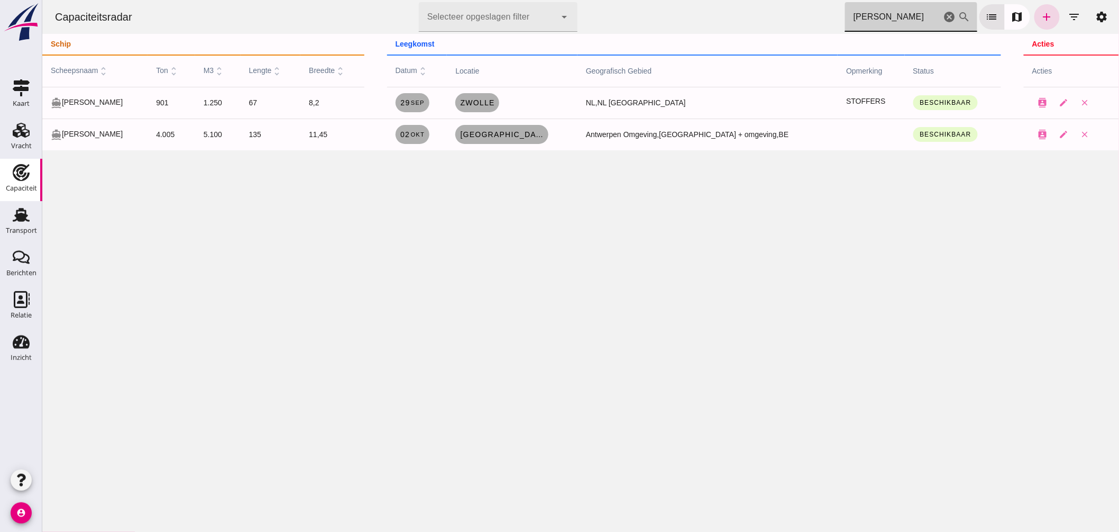
drag, startPoint x: 871, startPoint y: 18, endPoint x: 717, endPoint y: 1, distance: 154.9
click at [722, 1] on div "Capaciteitsradar Selecteer opgeslagen filter Selecteer opgeslagen filter cancel…" at bounding box center [580, 17] width 1068 height 34
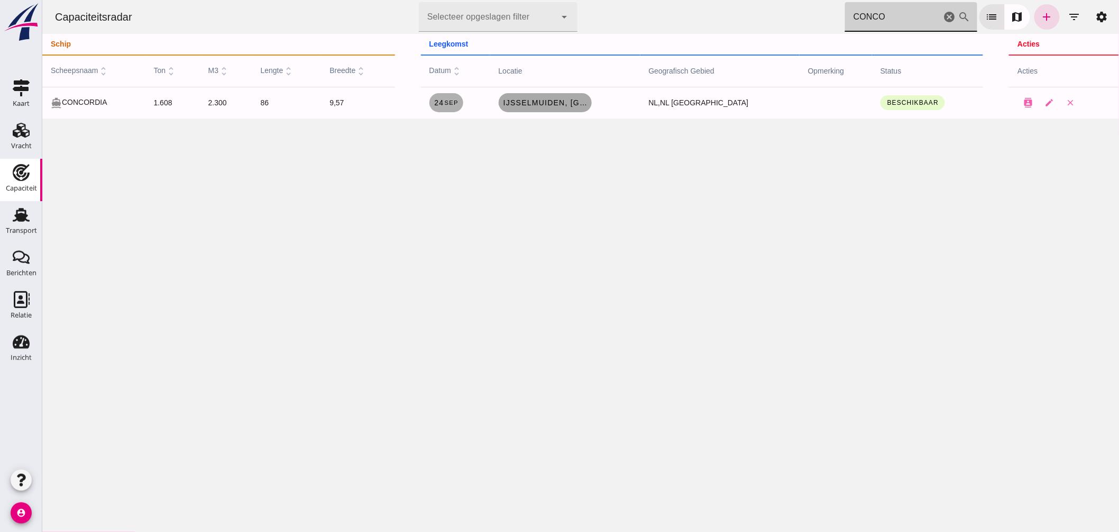
type input "CONCO"
click at [575, 99] on span "IJsselmuiden, [GEOGRAPHIC_DATA]" at bounding box center [545, 102] width 85 height 8
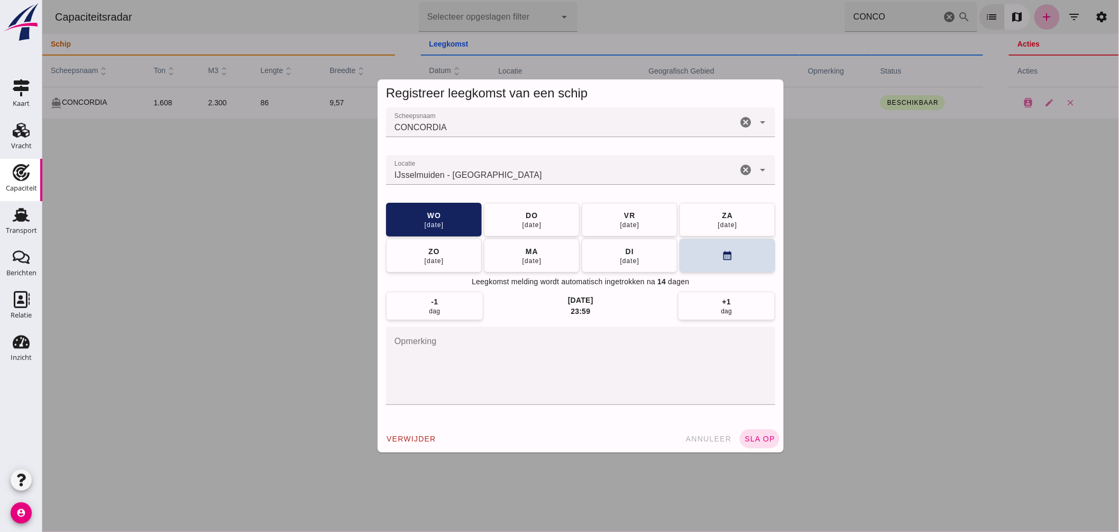
click at [515, 171] on input "Locatie" at bounding box center [561, 175] width 351 height 13
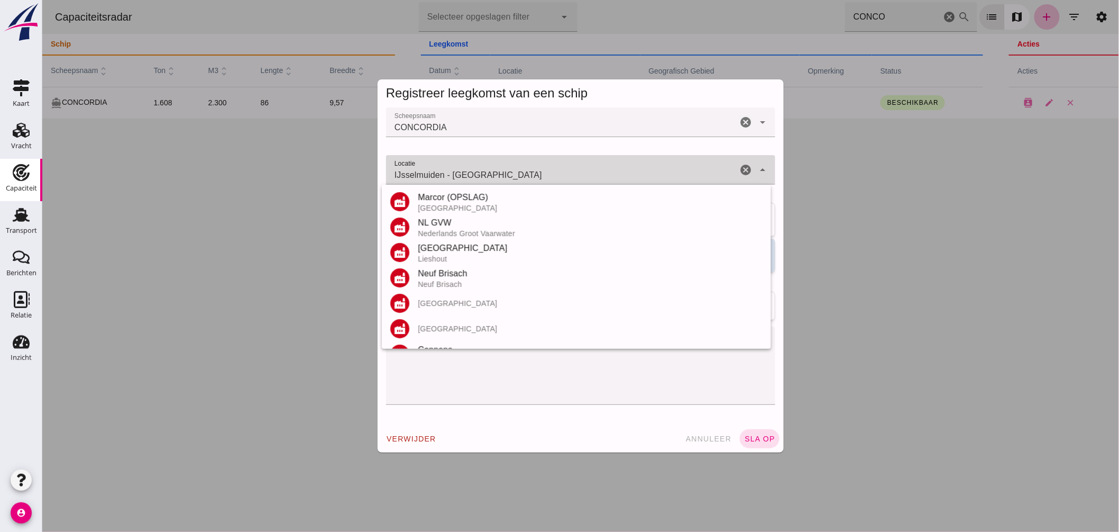
click at [515, 171] on input "IJsselmuiden - [GEOGRAPHIC_DATA]" at bounding box center [561, 175] width 351 height 13
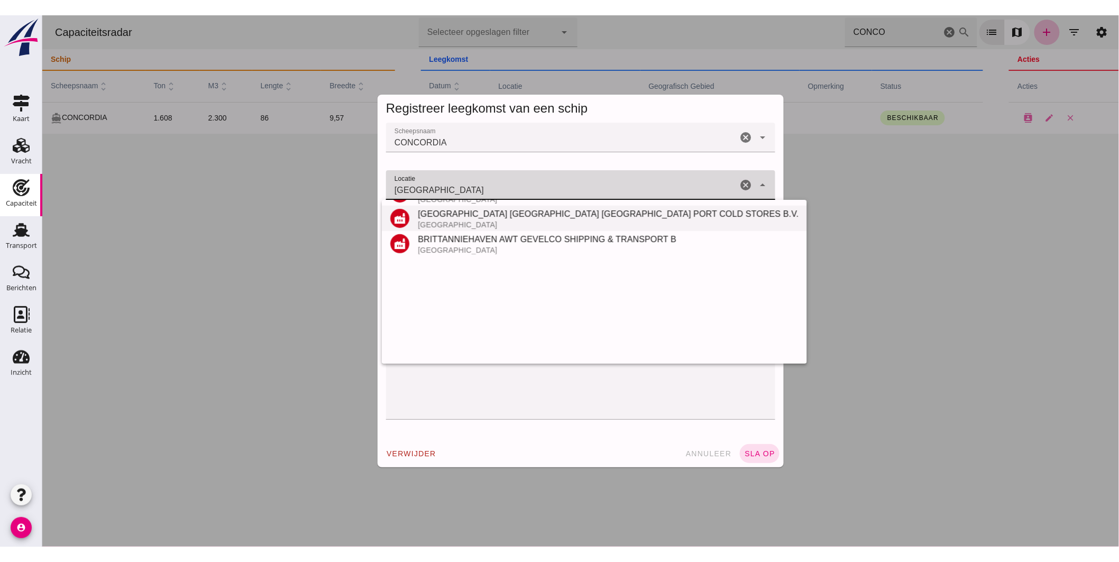
scroll to position [235, 0]
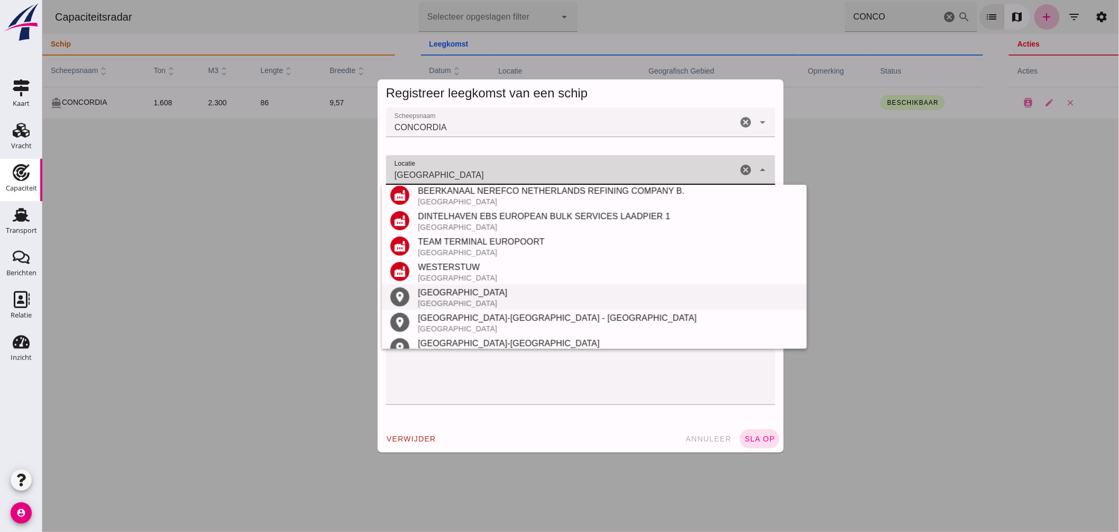
click at [458, 289] on div "[GEOGRAPHIC_DATA]" at bounding box center [607, 292] width 381 height 13
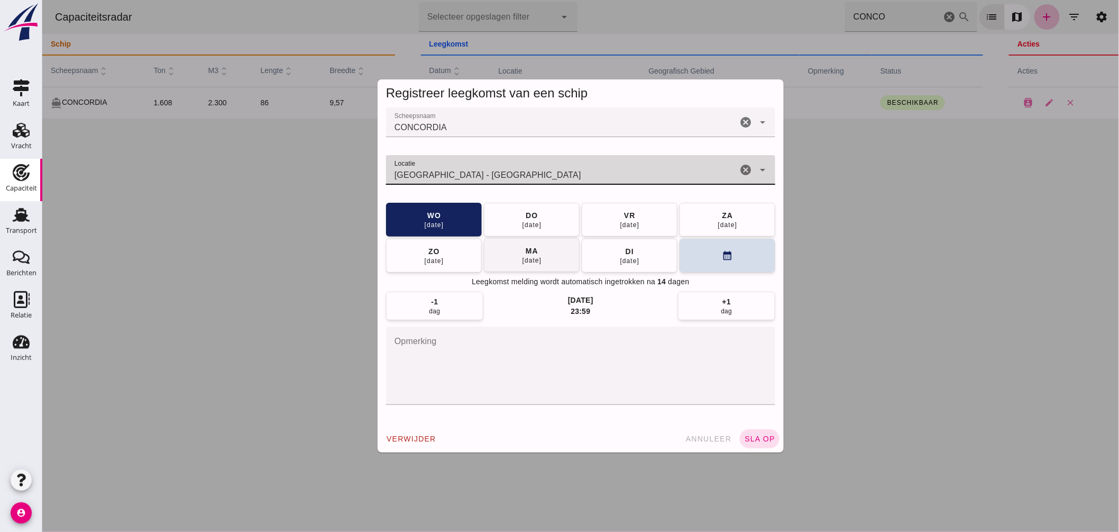
type input "[GEOGRAPHIC_DATA] - [GEOGRAPHIC_DATA]"
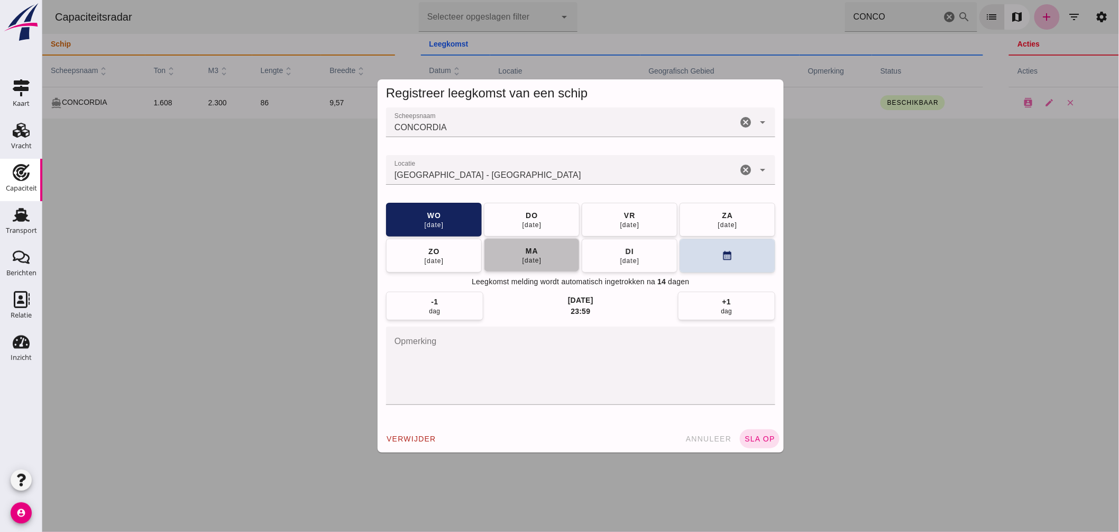
click at [550, 255] on button "[DATE]" at bounding box center [531, 255] width 96 height 34
click at [754, 436] on span "sla op" at bounding box center [759, 438] width 31 height 8
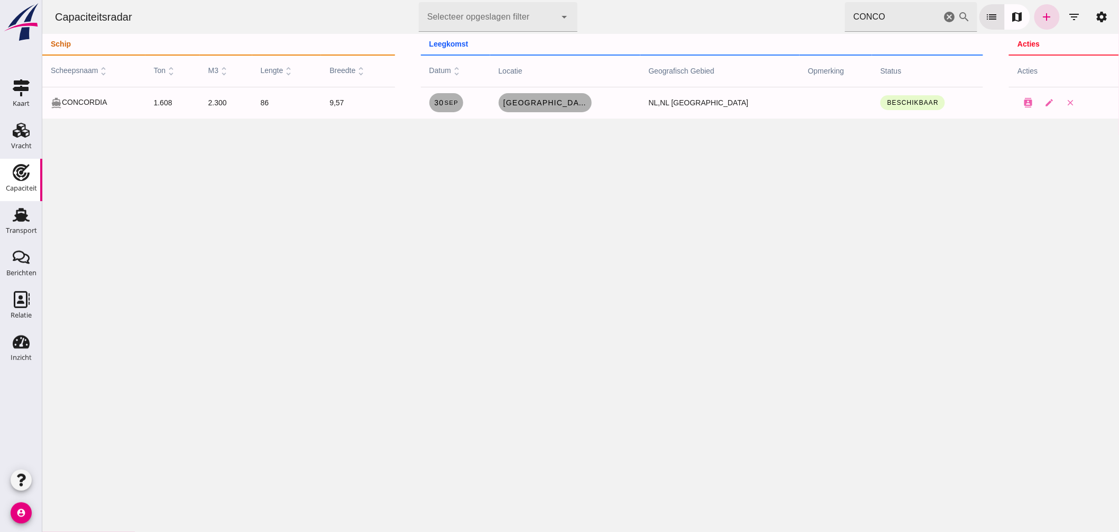
click at [943, 14] on icon "cancel" at bounding box center [949, 17] width 13 height 13
click at [944, 16] on icon "cancel" at bounding box center [949, 17] width 13 height 13
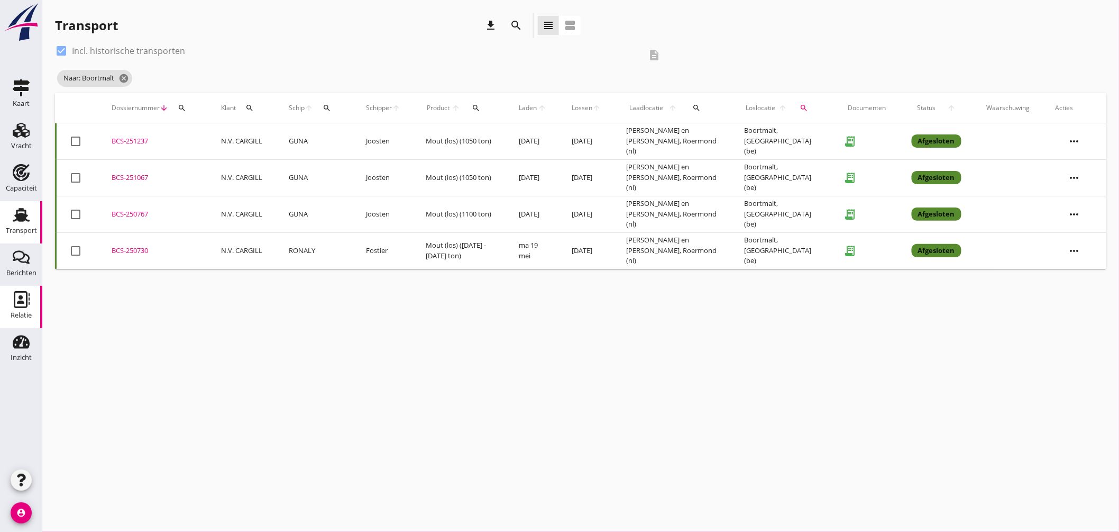
click at [25, 291] on use at bounding box center [22, 299] width 16 height 17
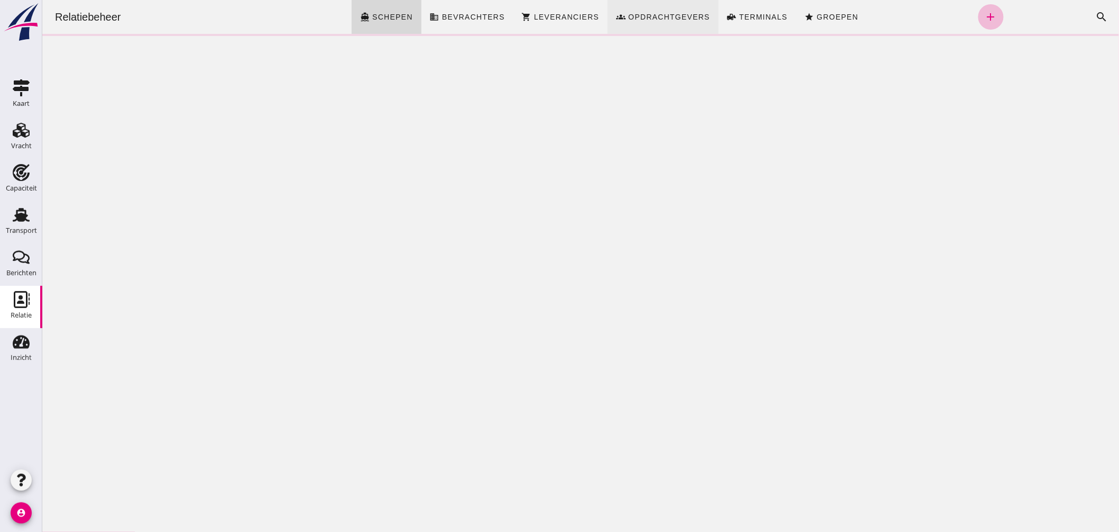
click at [662, 17] on span "Opdrachtgevers" at bounding box center [668, 17] width 83 height 8
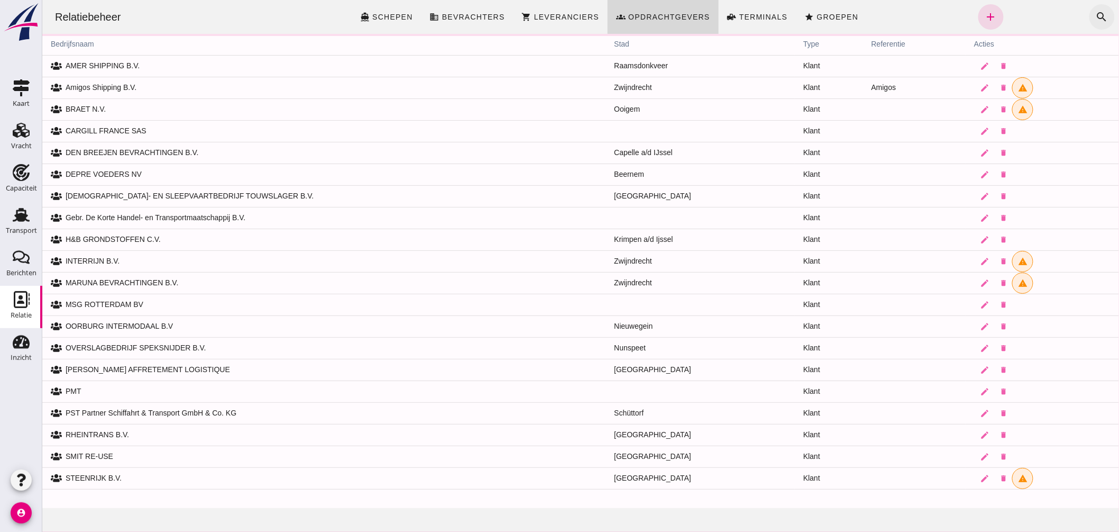
click at [1095, 12] on icon "search" at bounding box center [1101, 17] width 13 height 13
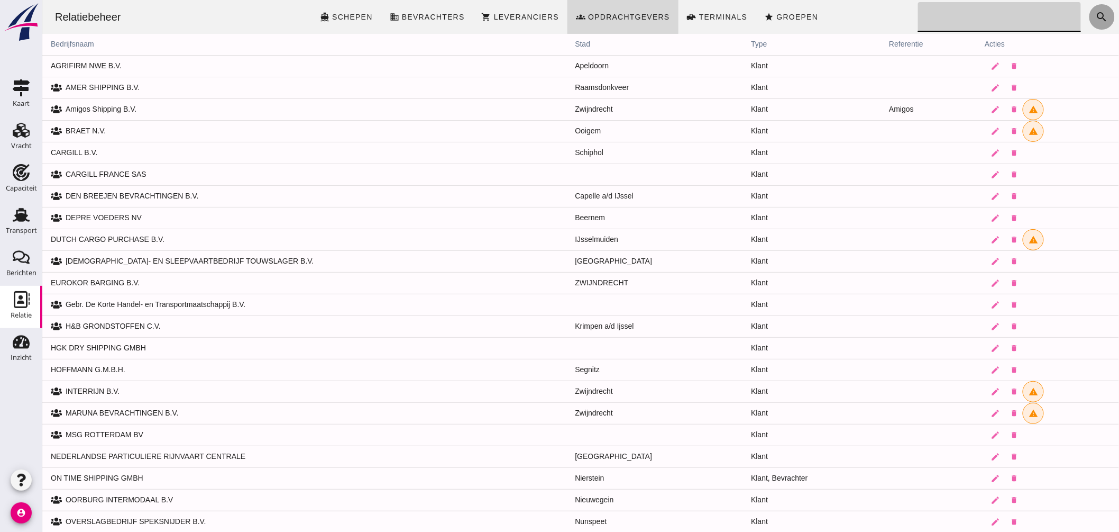
click at [1095, 17] on icon "search" at bounding box center [1101, 17] width 13 height 13
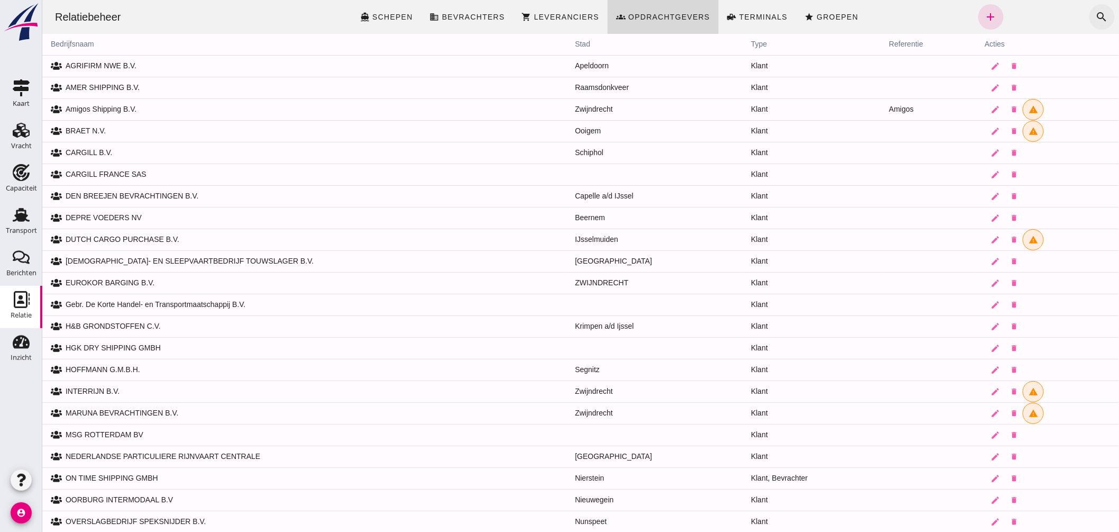
click at [1095, 15] on icon "search" at bounding box center [1101, 17] width 13 height 13
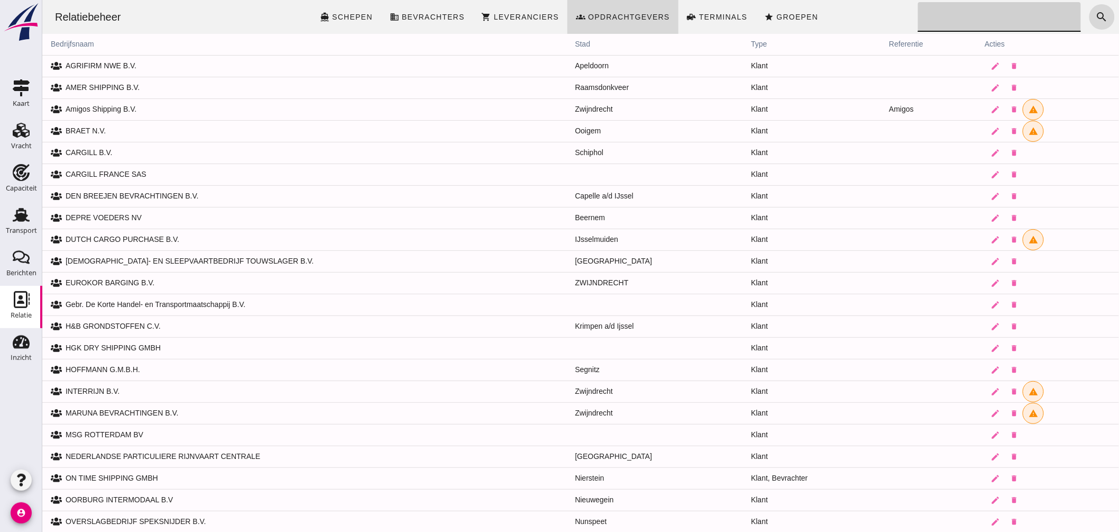
click at [1031, 20] on input "Zoeken..." at bounding box center [996, 17] width 157 height 30
type input "korte"
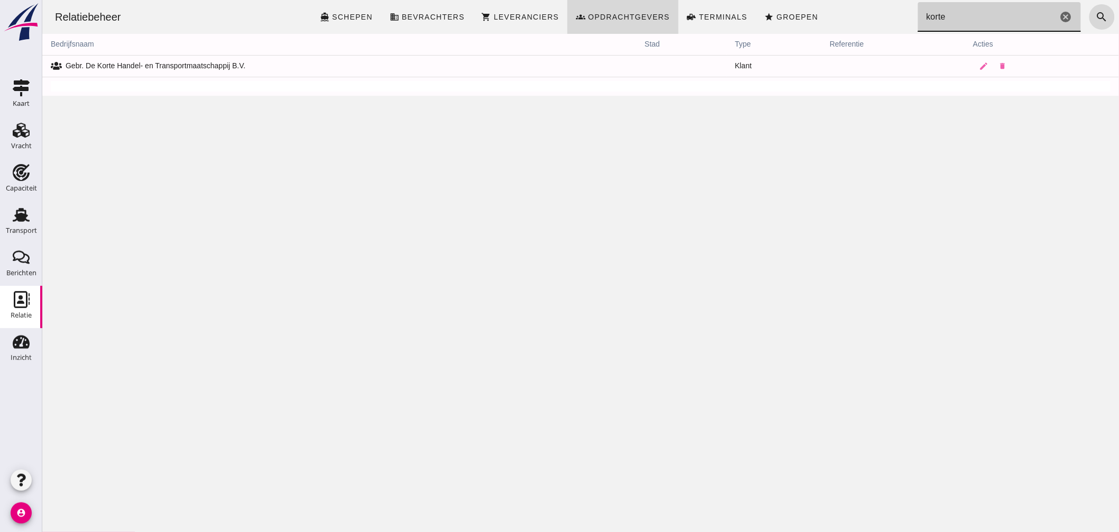
click at [1059, 12] on icon "cancel" at bounding box center [1065, 17] width 13 height 13
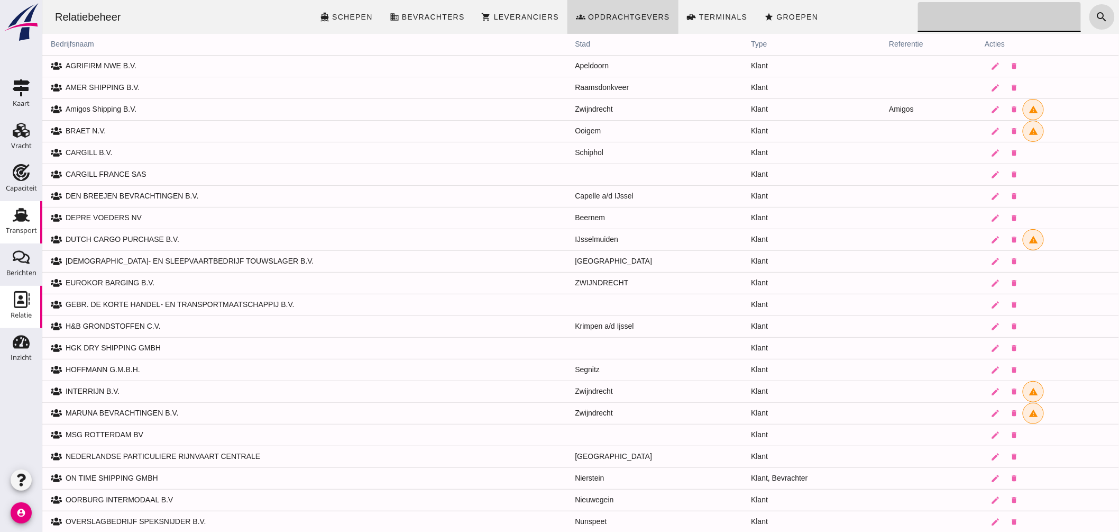
click at [24, 209] on use at bounding box center [21, 215] width 17 height 14
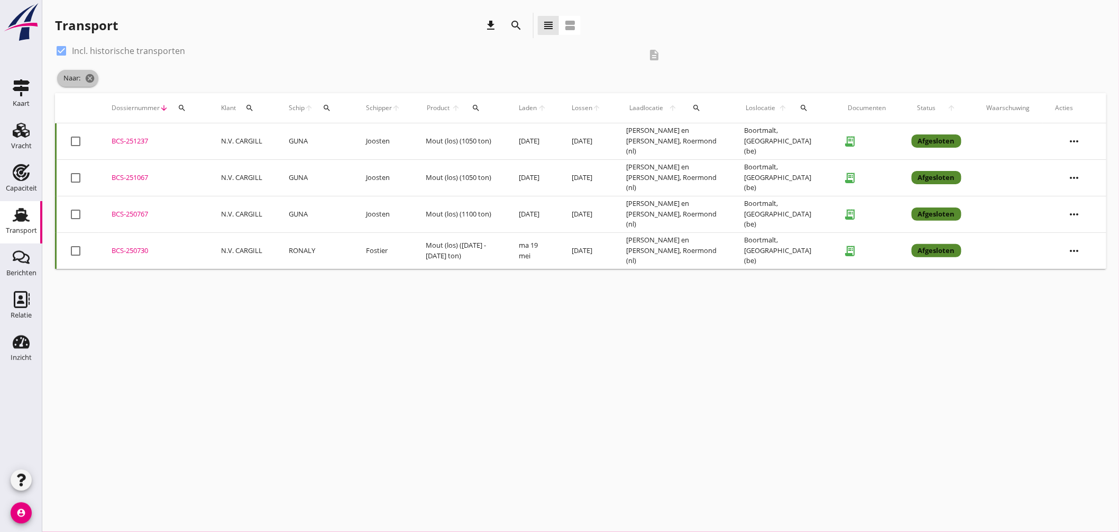
click at [96, 74] on span "Naar: cancel" at bounding box center [77, 78] width 41 height 17
click at [66, 49] on div at bounding box center [61, 51] width 18 height 18
checkbox input "false"
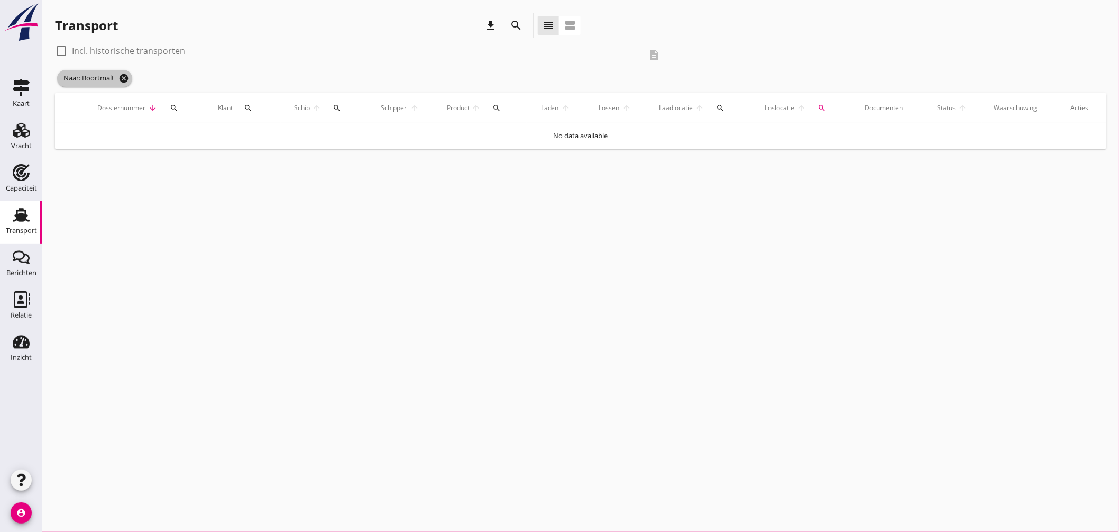
click at [128, 79] on icon "cancel" at bounding box center [123, 78] width 11 height 11
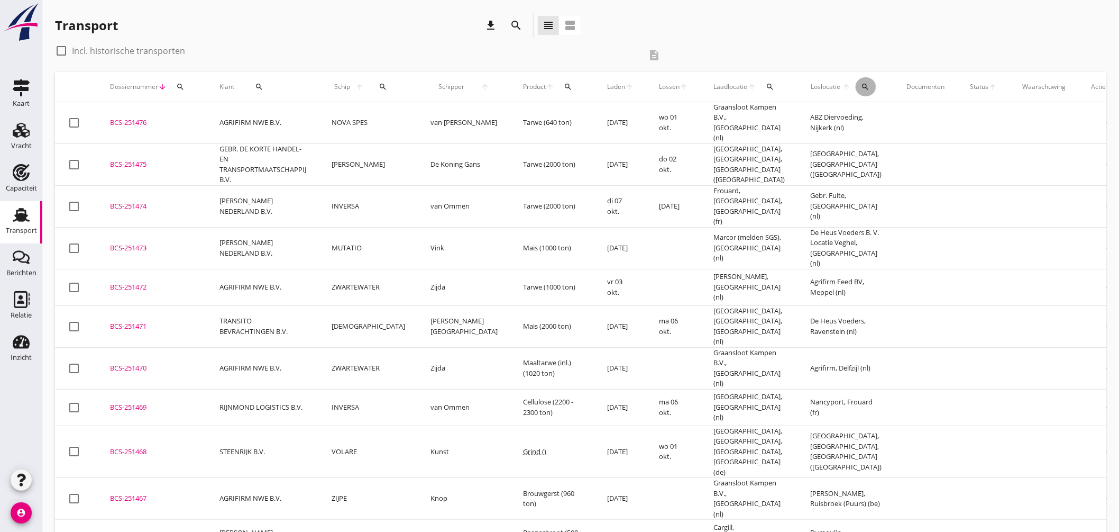
drag, startPoint x: 829, startPoint y: 88, endPoint x: 839, endPoint y: 97, distance: 13.5
click at [862, 88] on icon "search" at bounding box center [866, 87] width 8 height 8
click at [862, 122] on input "text" at bounding box center [894, 117] width 110 height 17
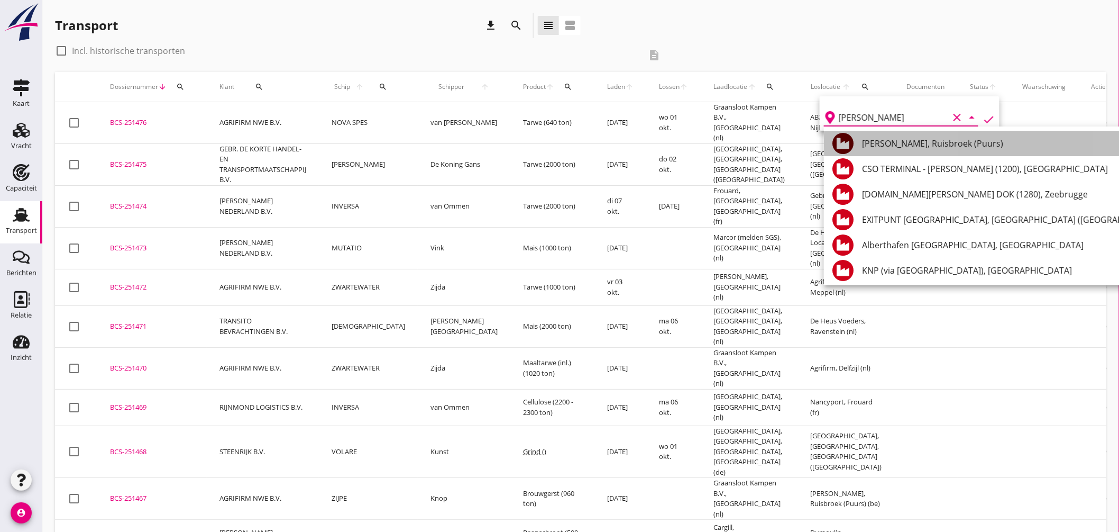
click at [900, 139] on div "Mouterij Albert, Ruisbroek (Puurs)" at bounding box center [1095, 143] width 466 height 13
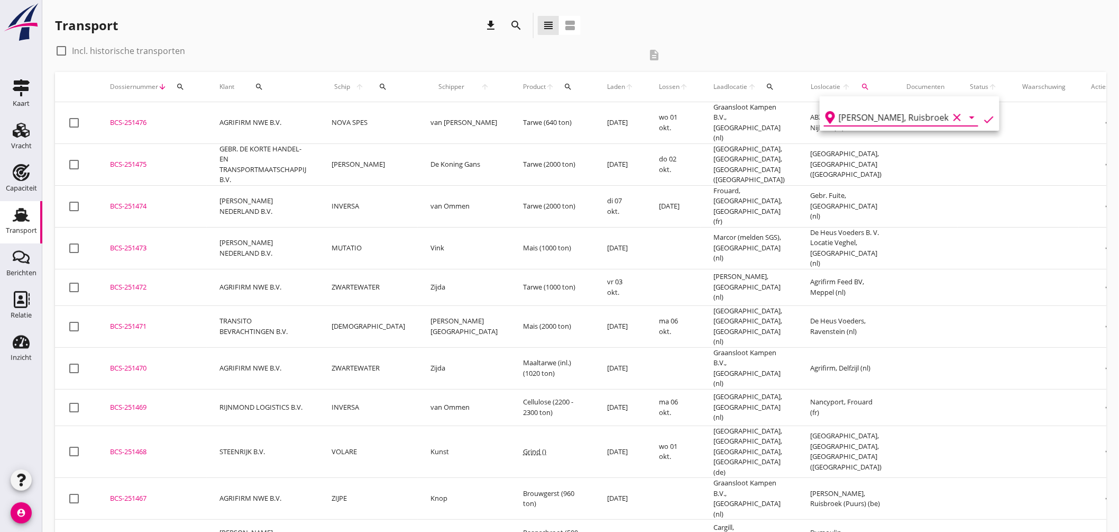
click at [984, 119] on icon "check" at bounding box center [989, 119] width 13 height 13
type input "[PERSON_NAME]"
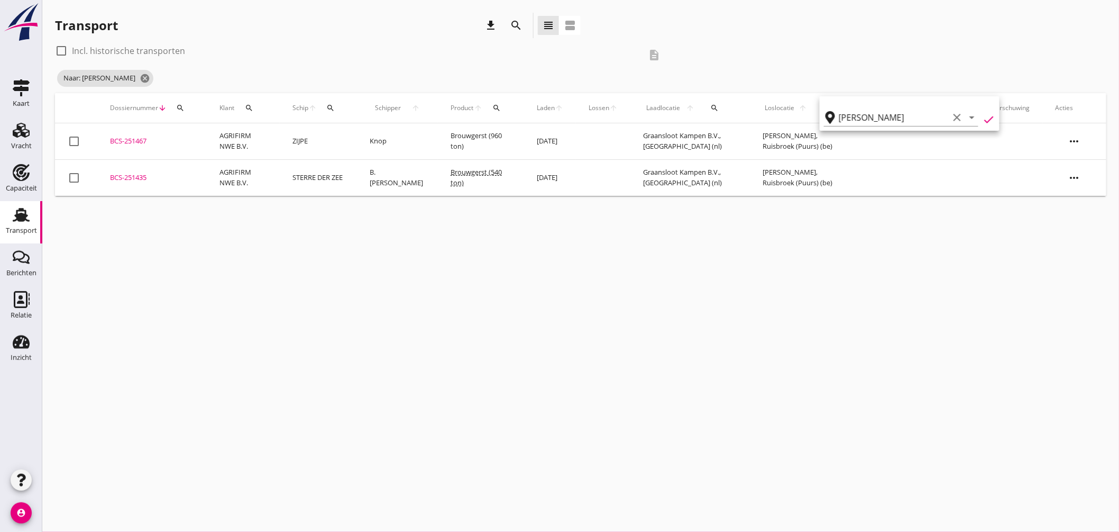
click at [75, 50] on label "Incl. historische transporten" at bounding box center [128, 50] width 113 height 11
checkbox input "true"
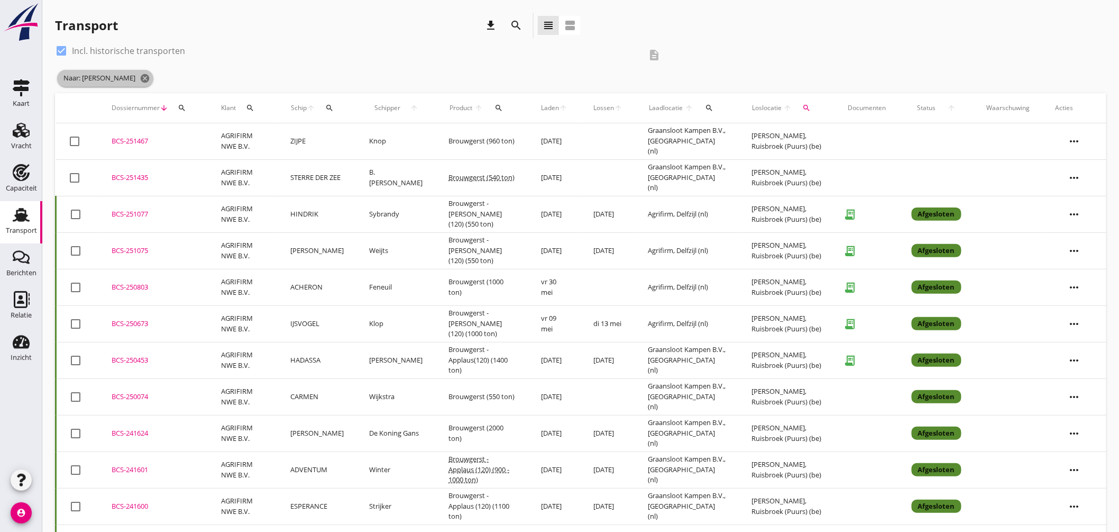
click at [140, 78] on icon "cancel" at bounding box center [145, 78] width 11 height 11
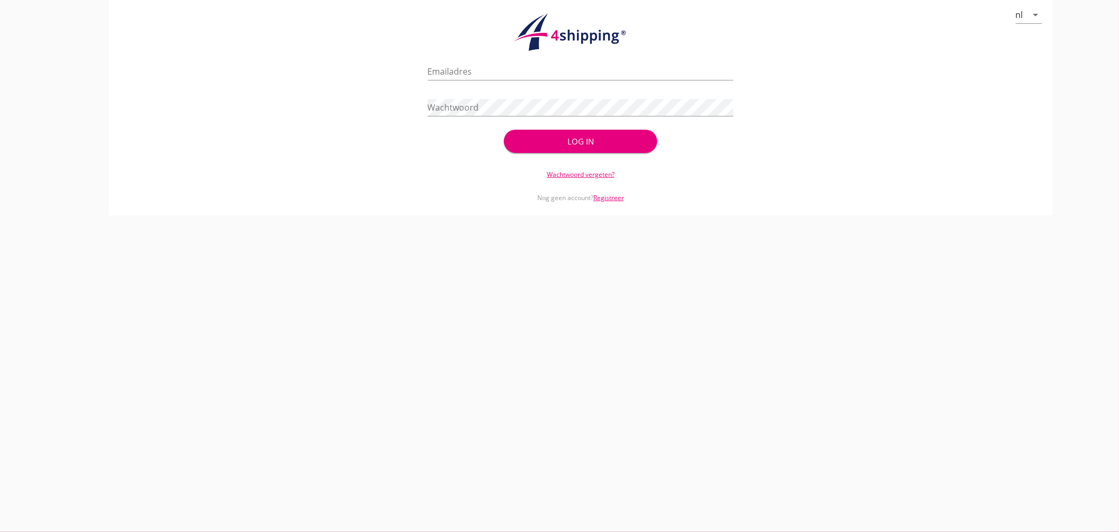
type input "jasper@stoffersbevrachtingen.nl"
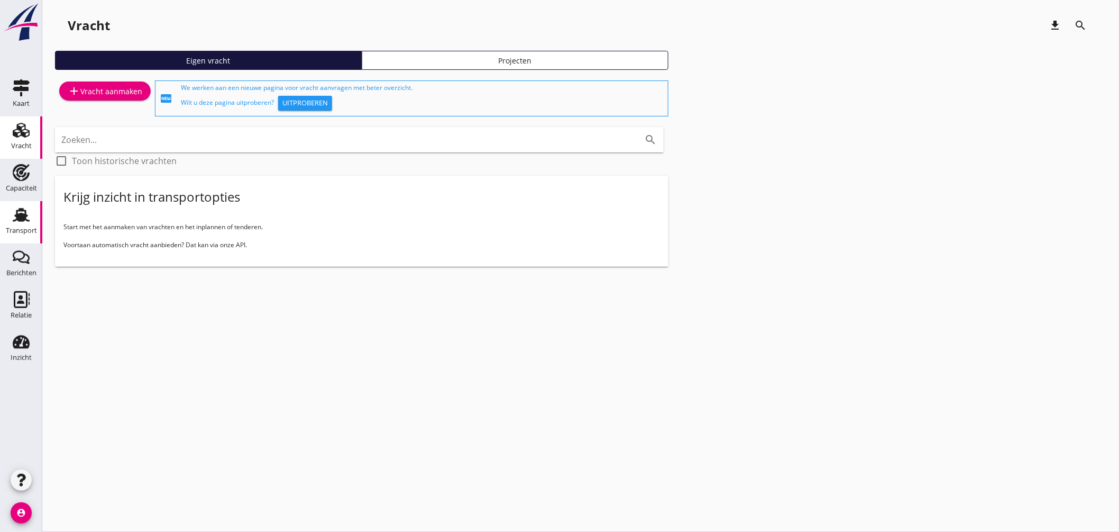
click at [25, 217] on use at bounding box center [21, 215] width 17 height 14
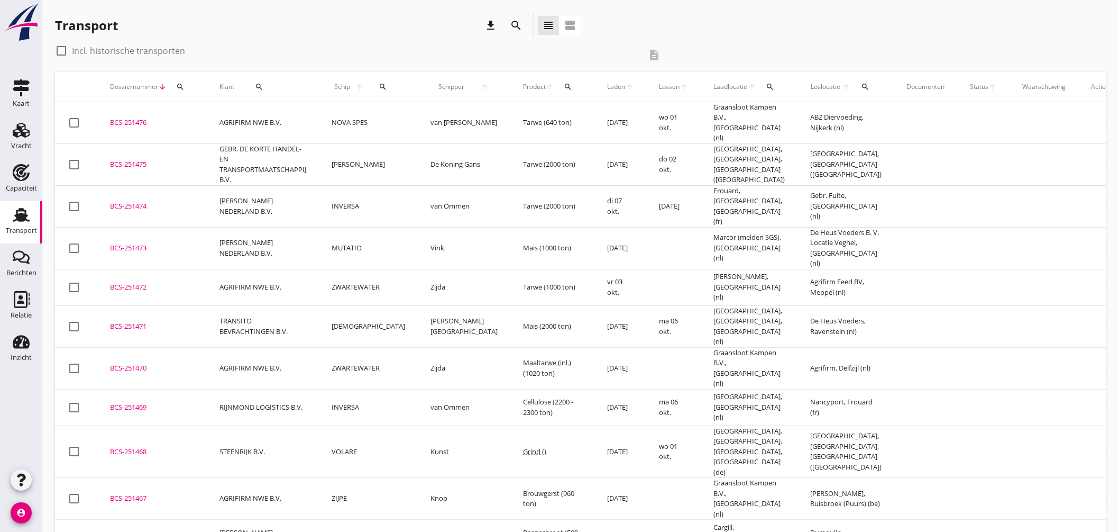
click at [379, 88] on icon "search" at bounding box center [383, 87] width 8 height 8
click at [400, 116] on input "Zoek op (scheeps)naam" at bounding box center [427, 117] width 110 height 17
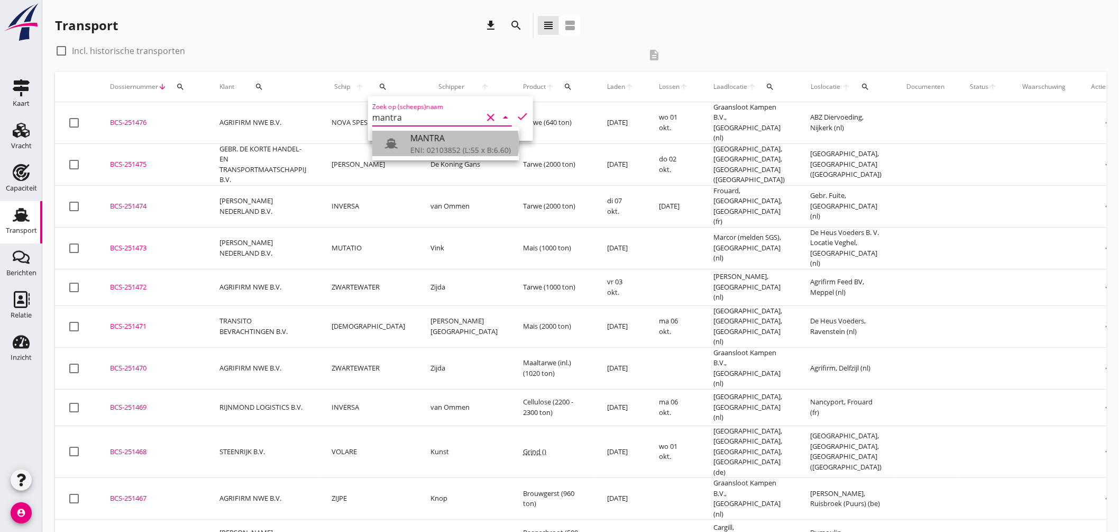
click at [420, 150] on div "ENI: 02103852 (L:55 x B:6.60)" at bounding box center [460, 149] width 101 height 11
click at [516, 113] on icon "check" at bounding box center [522, 116] width 13 height 13
type input "MANTRA"
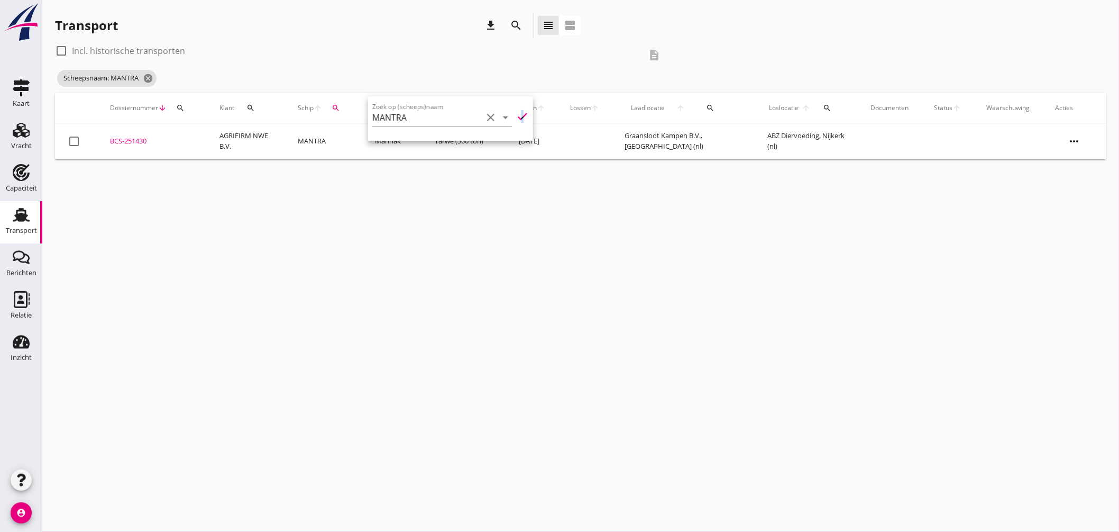
click at [172, 48] on label "Incl. historische transporten" at bounding box center [128, 50] width 113 height 11
checkbox input "true"
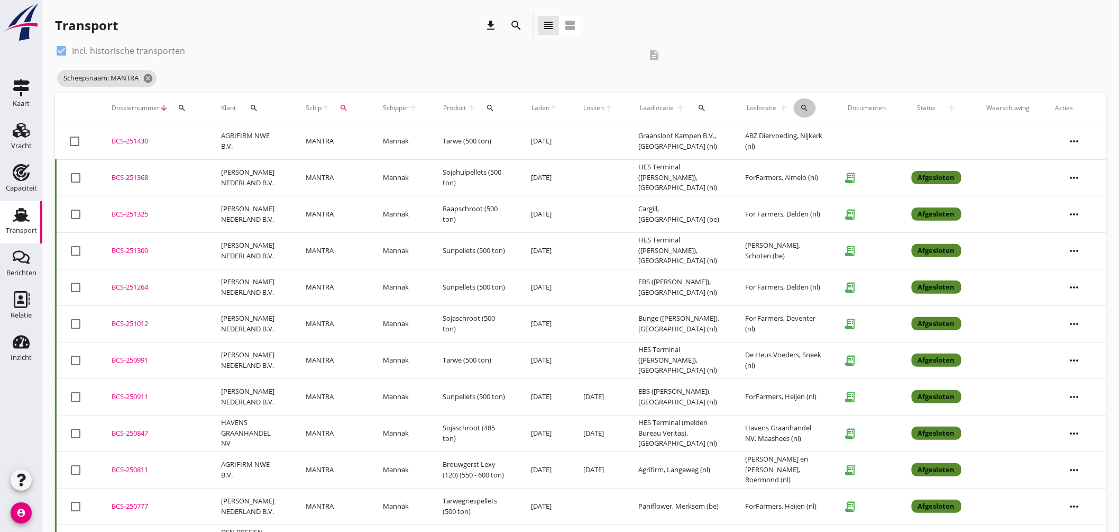
click at [807, 106] on icon "search" at bounding box center [805, 108] width 8 height 8
click at [820, 143] on input "text" at bounding box center [870, 138] width 110 height 17
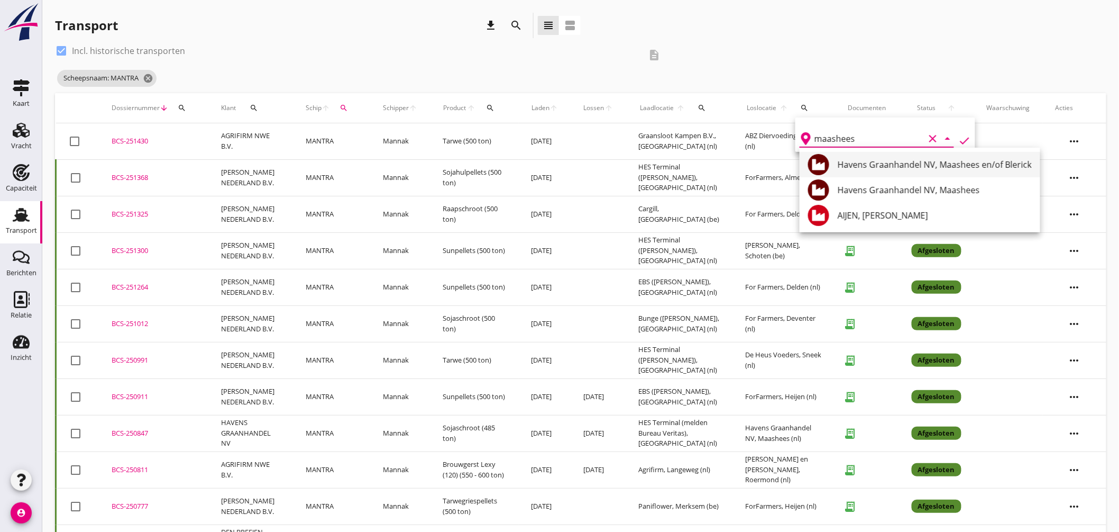
click at [905, 165] on div "Havens Graanhandel NV, Maashees en/of Blerick" at bounding box center [935, 164] width 194 height 13
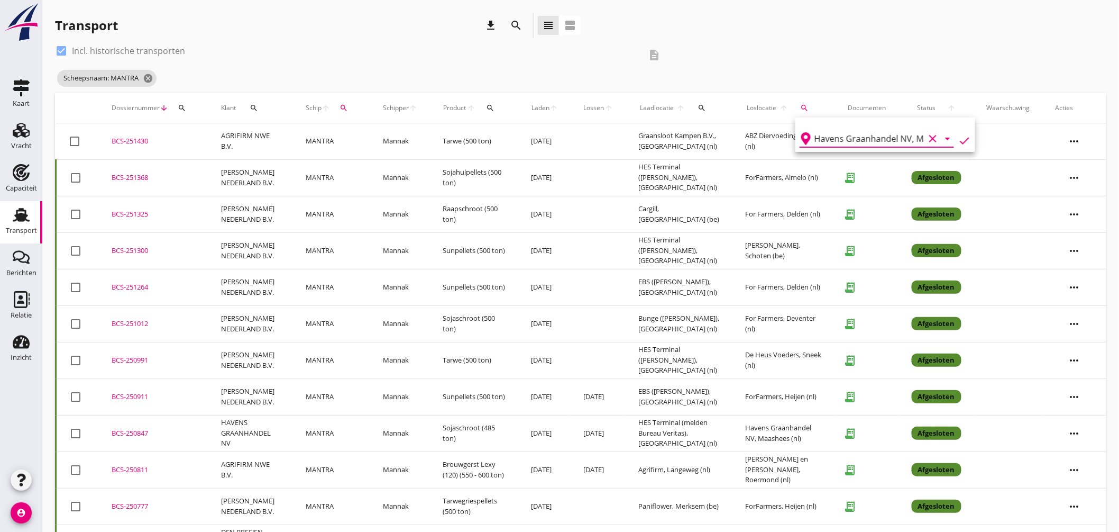
click at [961, 136] on icon "check" at bounding box center [964, 140] width 13 height 13
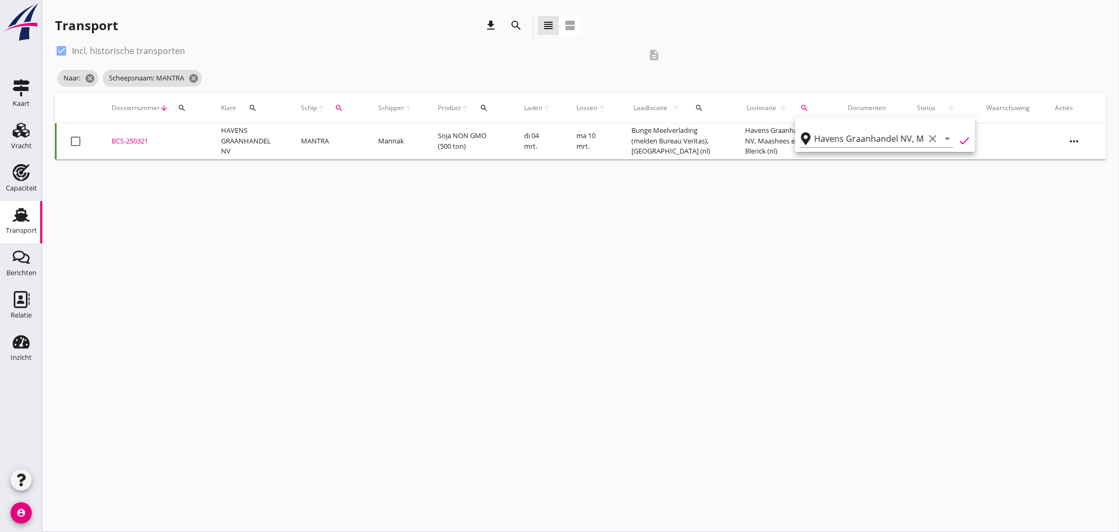
type input "Havens Graanhandel NV"
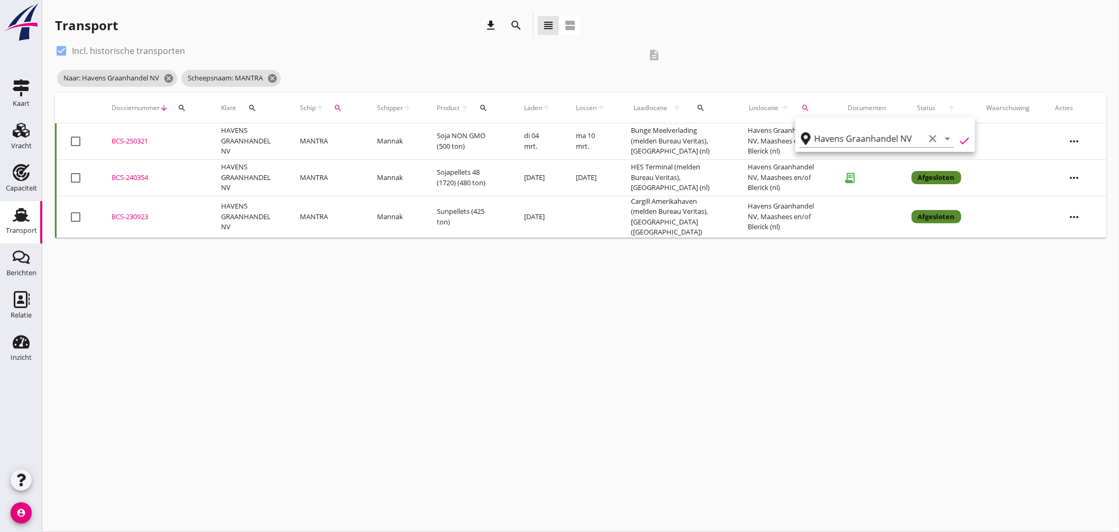
click at [974, 276] on div "cancel You are impersonating another user. Transport download search view_headl…" at bounding box center [580, 266] width 1077 height 532
click at [504, 135] on td "Soja NON GMO (500 ton)" at bounding box center [467, 141] width 87 height 36
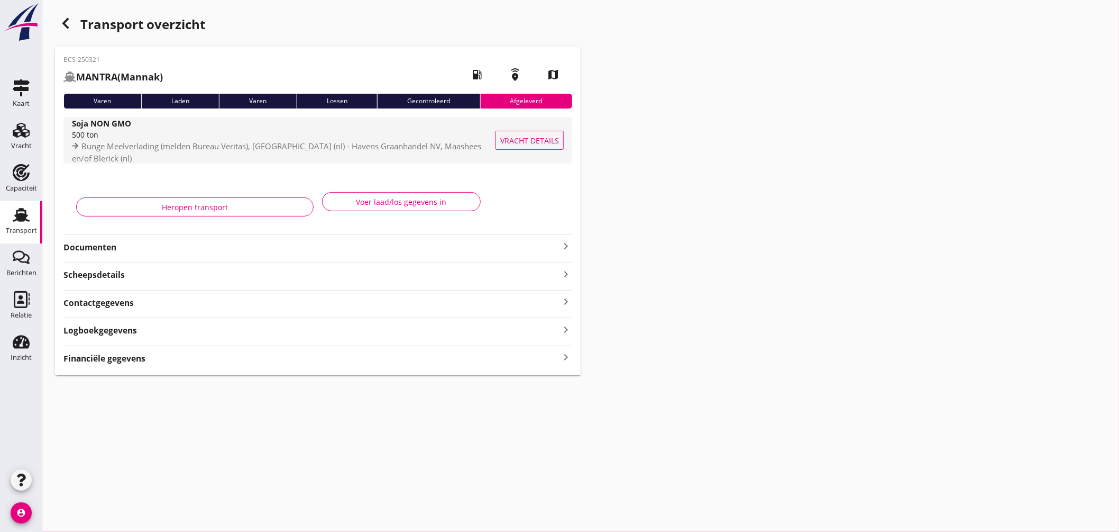
click at [363, 128] on div "Soja NON GMO" at bounding box center [287, 123] width 430 height 12
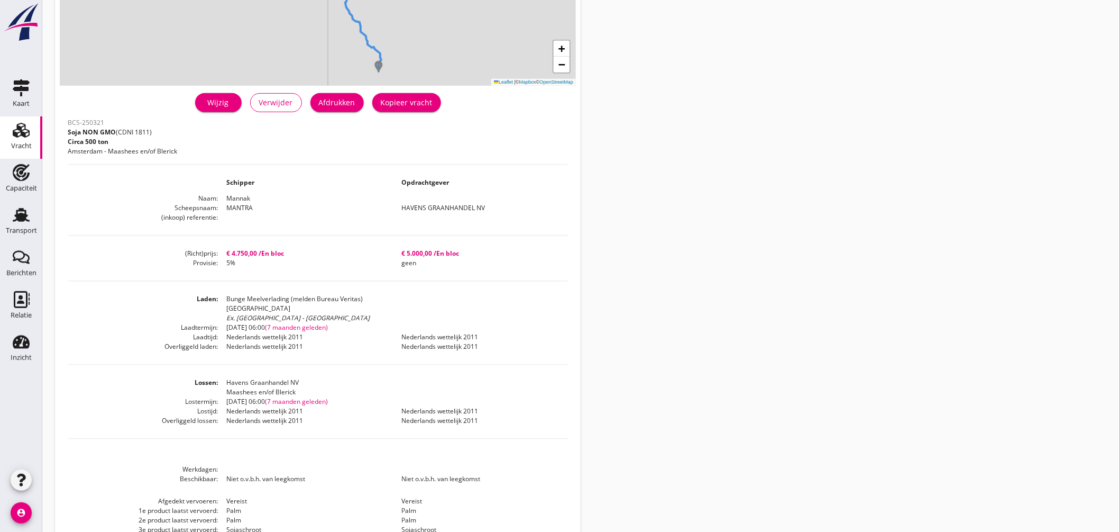
scroll to position [226, 0]
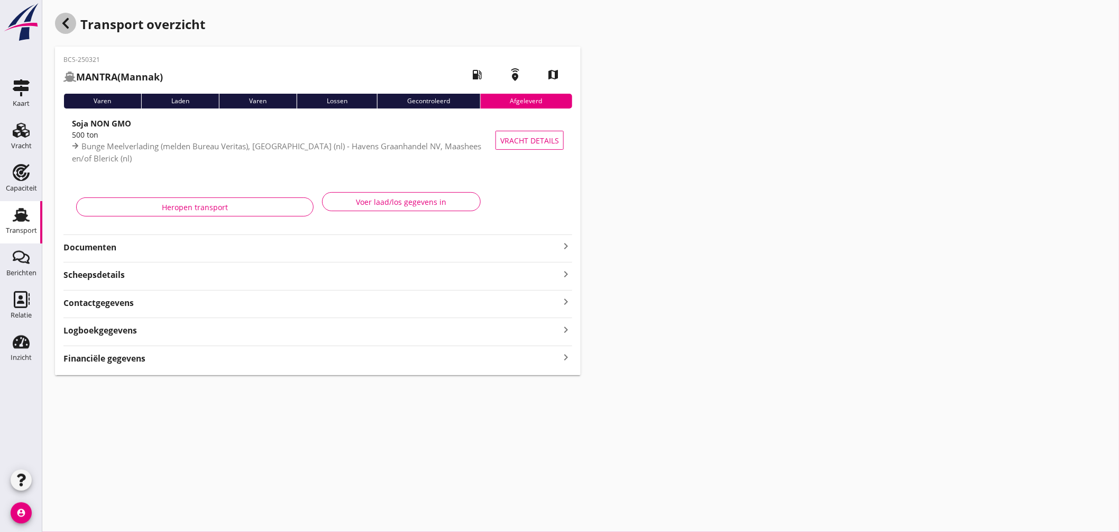
click at [70, 22] on icon "button" at bounding box center [65, 23] width 13 height 13
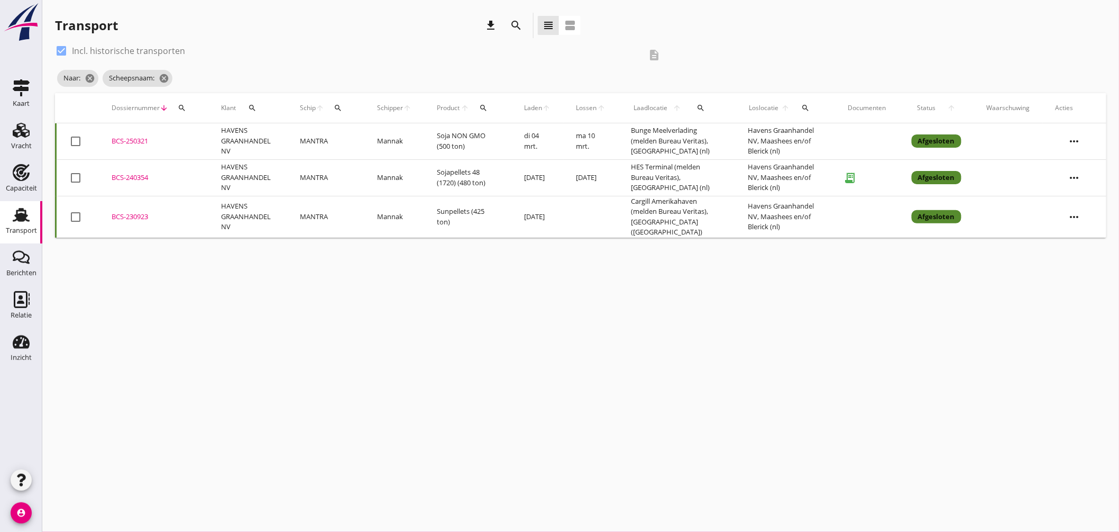
click at [509, 175] on td "Sojapellets 48 (1720) (480 ton)" at bounding box center [467, 177] width 87 height 36
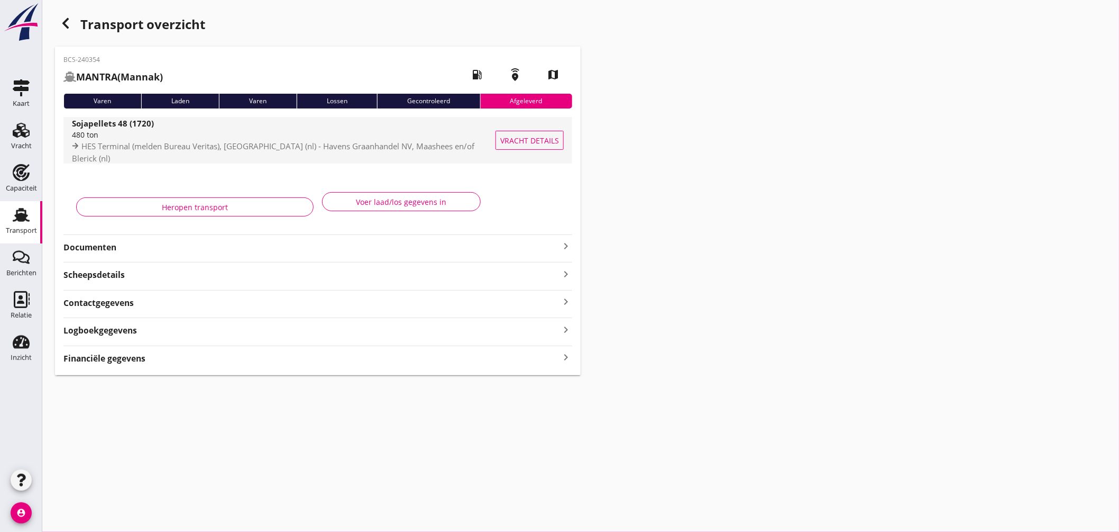
click at [423, 129] on div "Sojapellets 48 (1720)" at bounding box center [285, 123] width 426 height 12
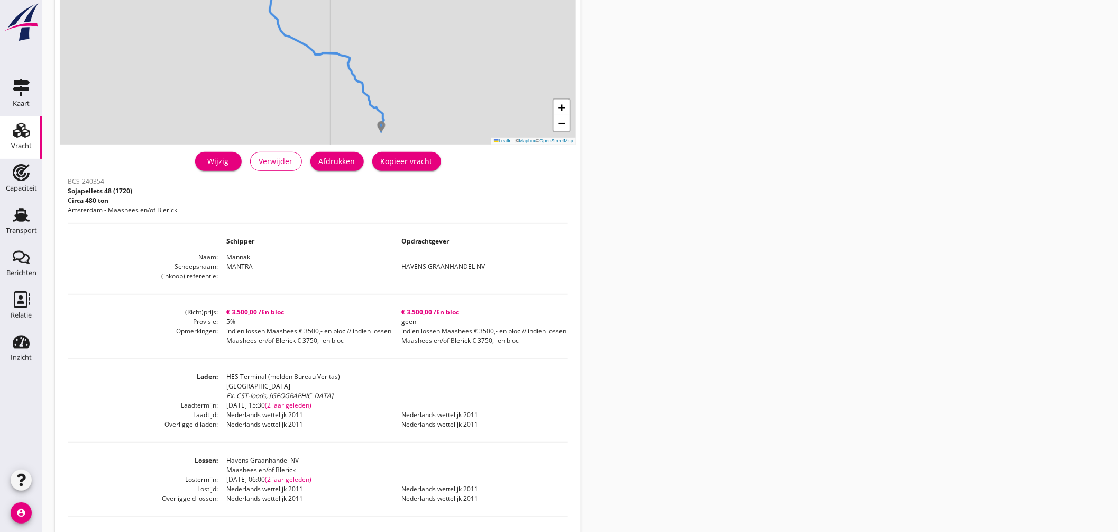
scroll to position [235, 0]
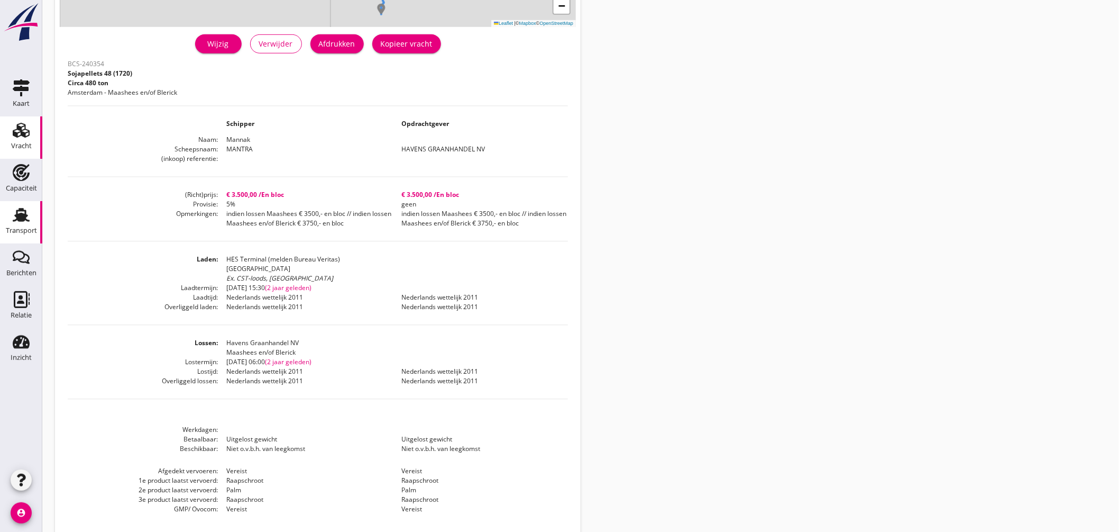
click at [23, 222] on icon "Transport" at bounding box center [21, 214] width 17 height 17
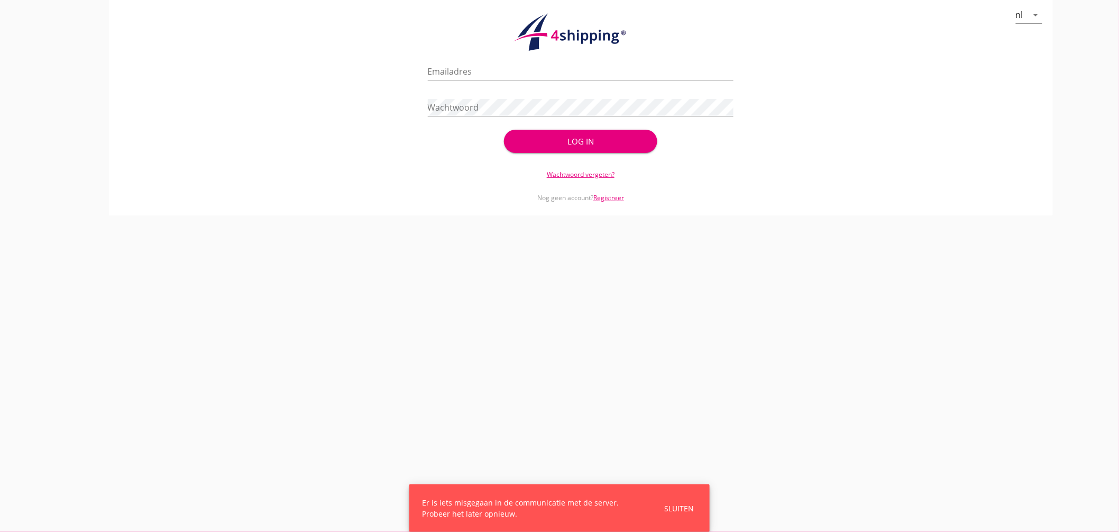
type input "jasper@stoffersbevrachtingen.nl"
click at [607, 144] on div "Log in" at bounding box center [580, 141] width 119 height 12
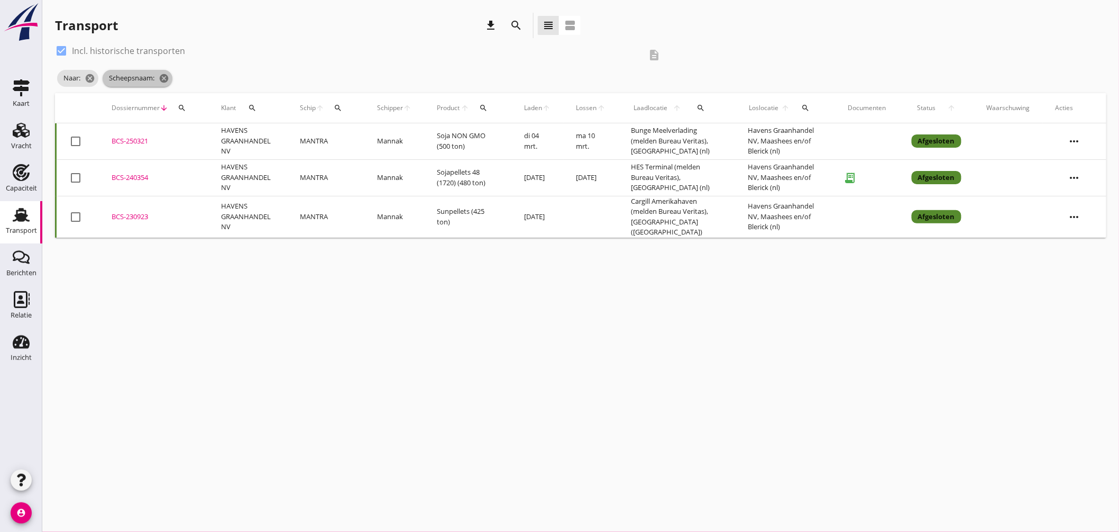
click at [161, 72] on span "Scheepsnaam: cancel" at bounding box center [138, 78] width 70 height 17
click at [166, 79] on icon "cancel" at bounding box center [164, 78] width 11 height 11
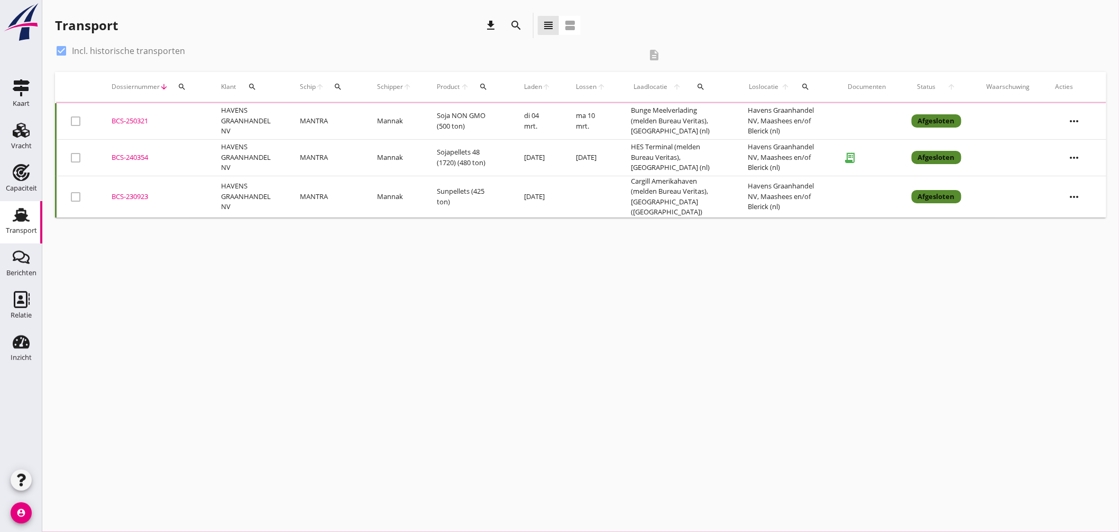
click at [62, 50] on div at bounding box center [61, 51] width 18 height 18
checkbox input "false"
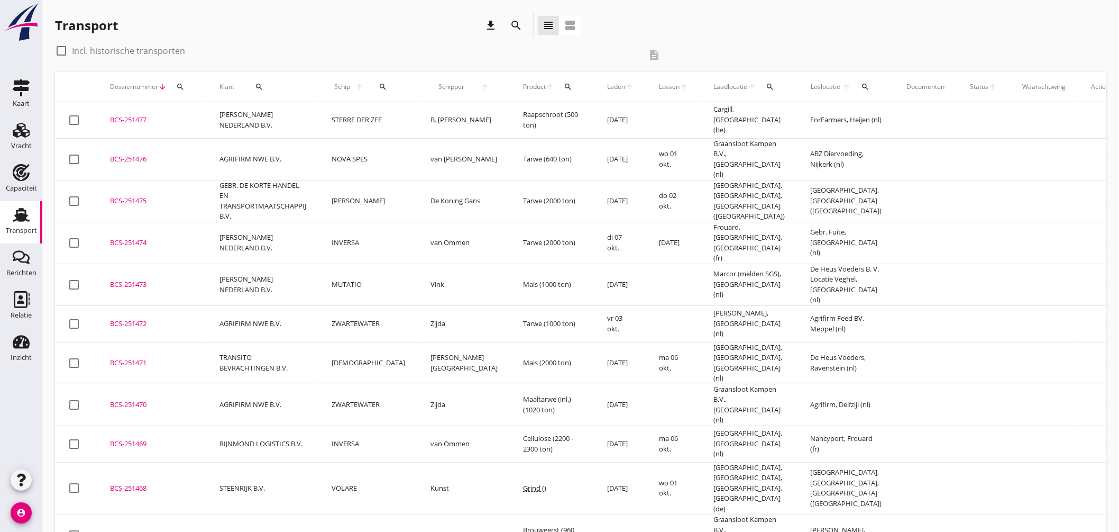
click at [380, 85] on icon "search" at bounding box center [383, 87] width 8 height 8
click at [419, 109] on input "Zoek op (scheeps)naam" at bounding box center [427, 117] width 110 height 17
click at [424, 141] on div "ZEELANDIA" at bounding box center [460, 138] width 101 height 13
click at [518, 112] on icon "check" at bounding box center [522, 116] width 13 height 13
type input "ZEELANDIA"
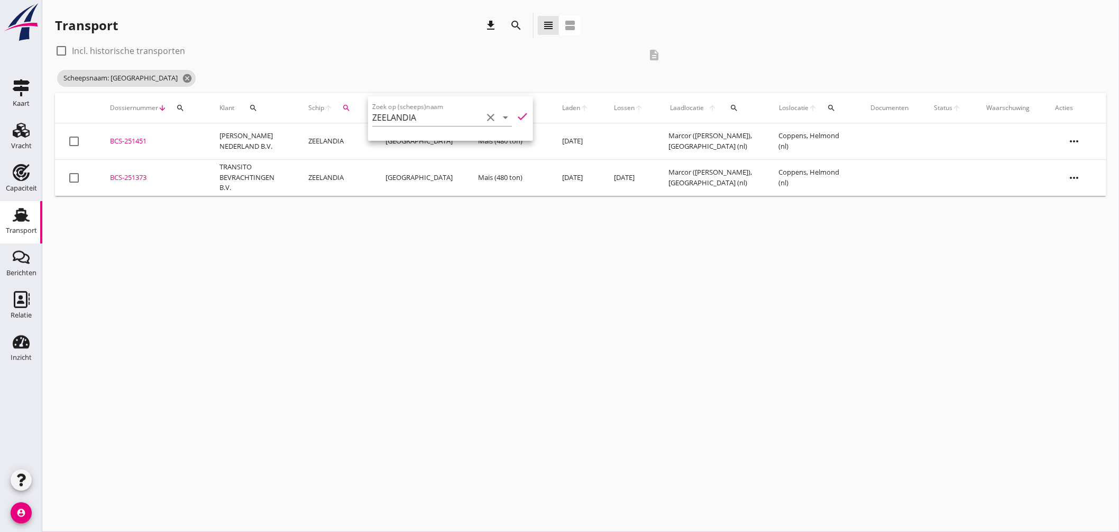
click at [552, 225] on div "cancel You are impersonating another user. Transport download search view_headl…" at bounding box center [580, 266] width 1077 height 532
click at [131, 139] on div "BCS-251451" at bounding box center [152, 141] width 84 height 11
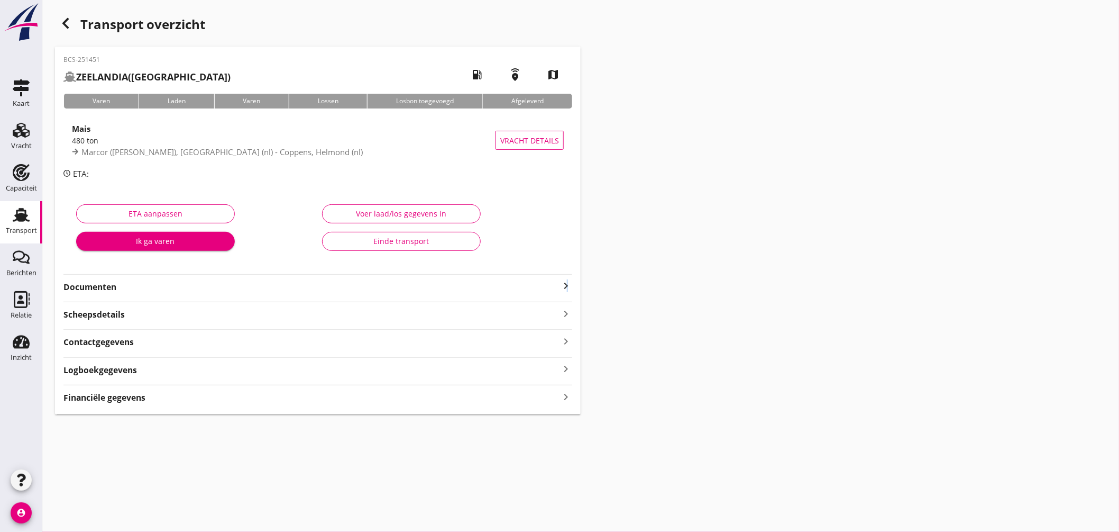
click at [568, 282] on icon "keyboard_arrow_right" at bounding box center [566, 285] width 13 height 13
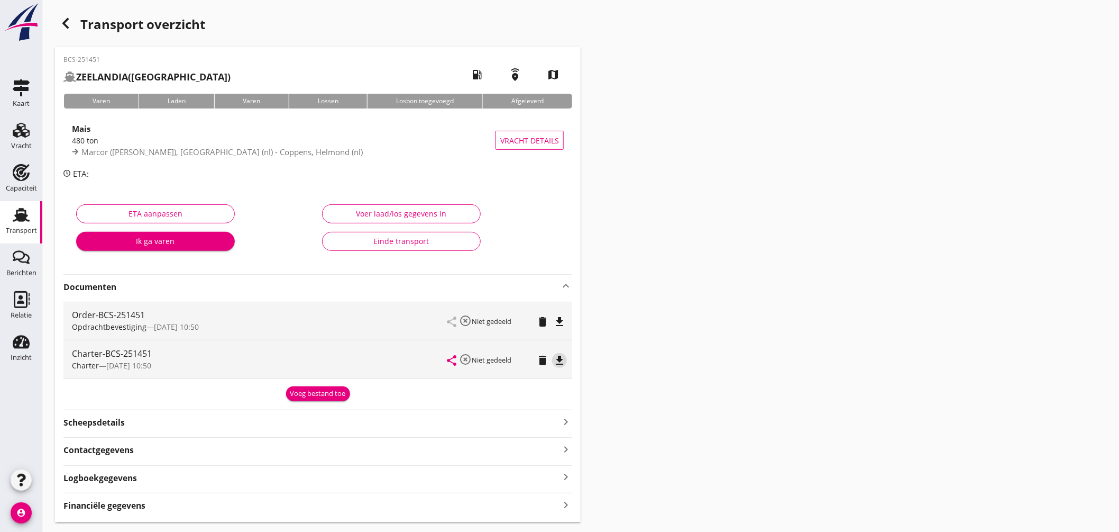
click at [560, 360] on icon "file_download" at bounding box center [559, 360] width 13 height 13
click at [24, 205] on link "Transport Transport" at bounding box center [21, 222] width 42 height 42
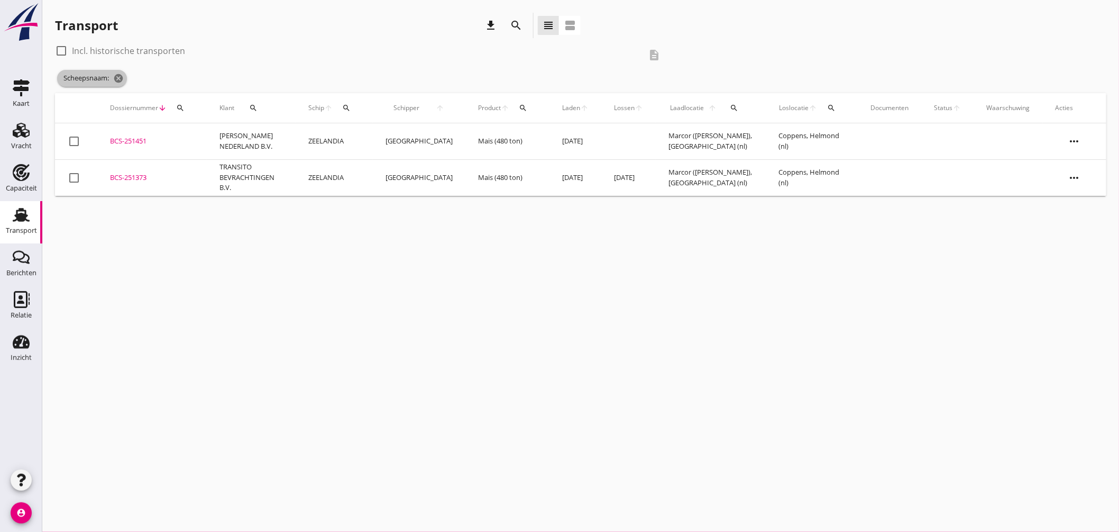
click at [127, 74] on span "Scheepsnaam: cancel" at bounding box center [92, 78] width 70 height 17
click at [121, 76] on icon "cancel" at bounding box center [118, 78] width 11 height 11
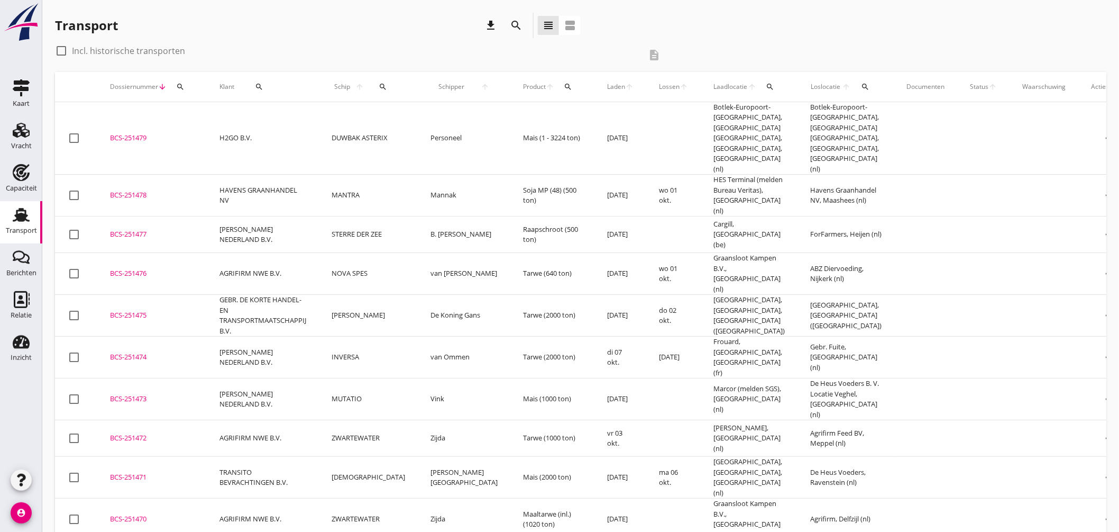
click at [431, 133] on td "Personeel" at bounding box center [464, 138] width 93 height 72
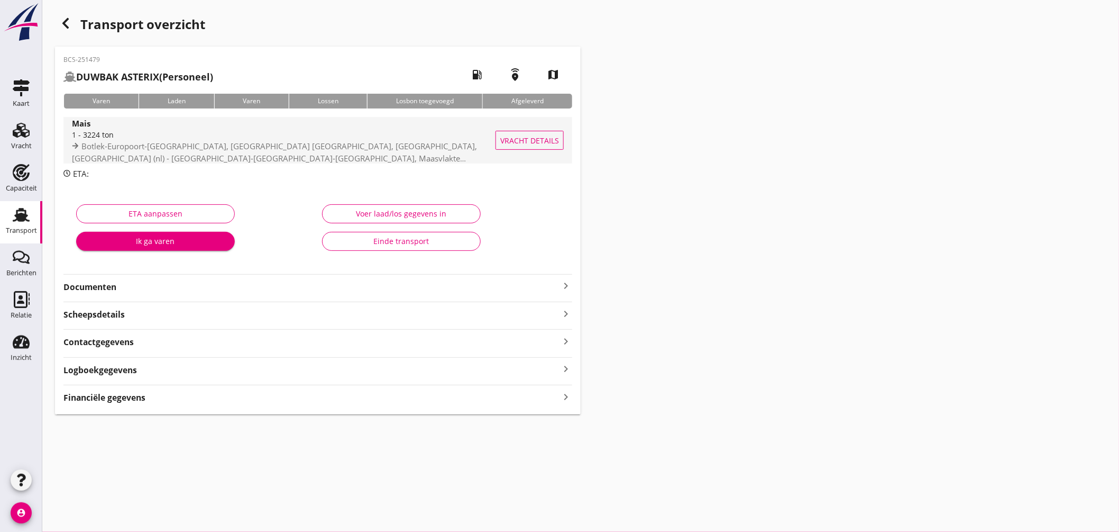
click at [341, 136] on div "1 - 3224 ton" at bounding box center [303, 134] width 462 height 11
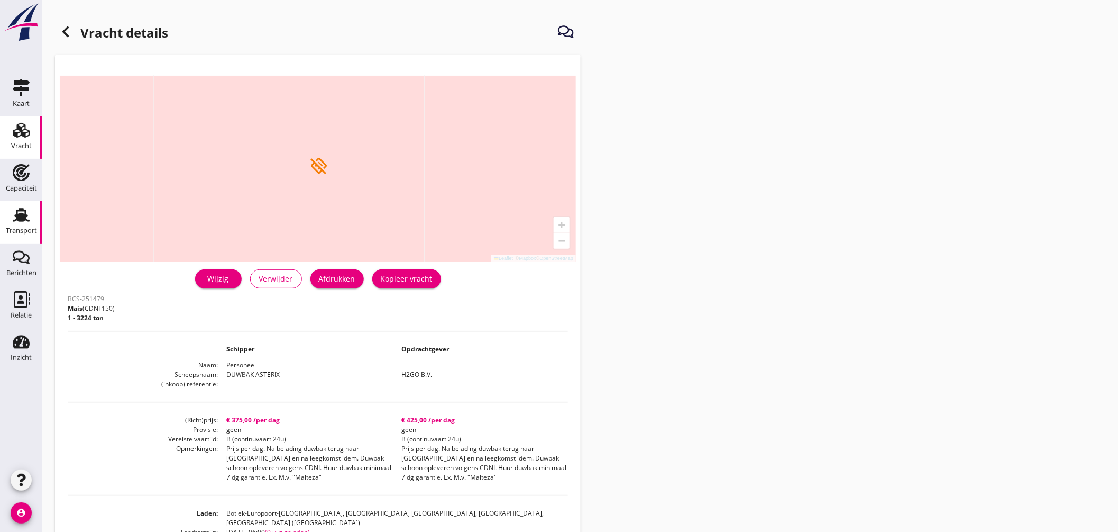
click at [29, 209] on icon "Transport" at bounding box center [21, 214] width 17 height 17
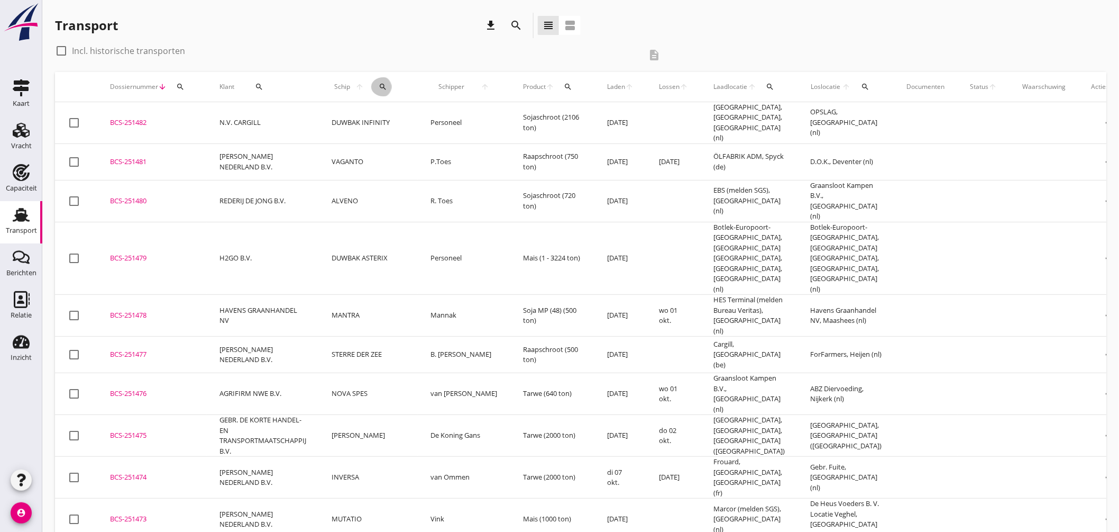
click at [379, 83] on icon "search" at bounding box center [383, 87] width 8 height 8
click at [403, 120] on input "Zoek op (scheeps)naam" at bounding box center [425, 117] width 110 height 17
type input "k"
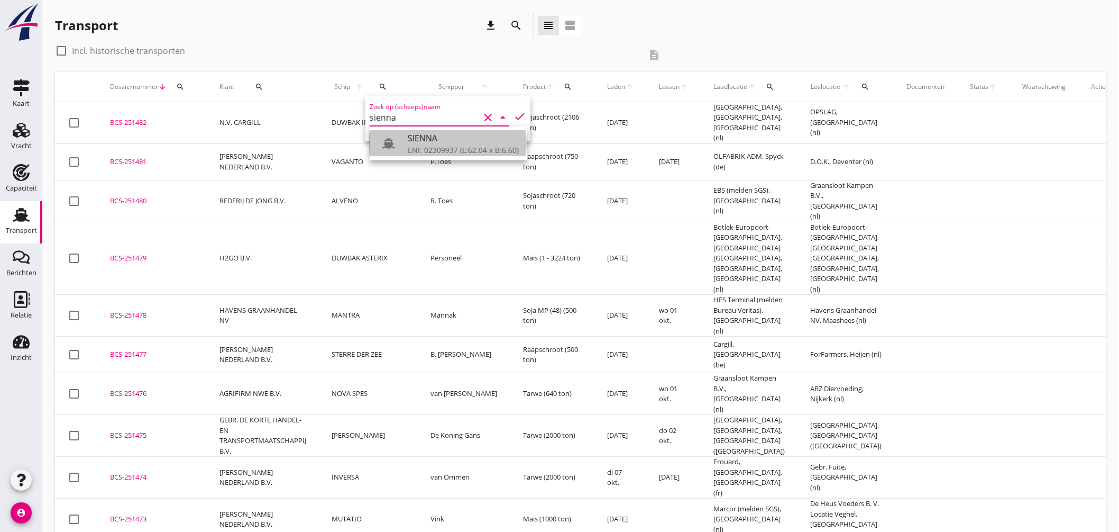
drag, startPoint x: 413, startPoint y: 140, endPoint x: 468, endPoint y: 129, distance: 55.7
click at [414, 141] on div "SIENNA" at bounding box center [463, 138] width 111 height 13
click at [514, 113] on icon "check" at bounding box center [520, 116] width 13 height 13
type input "SIENNA"
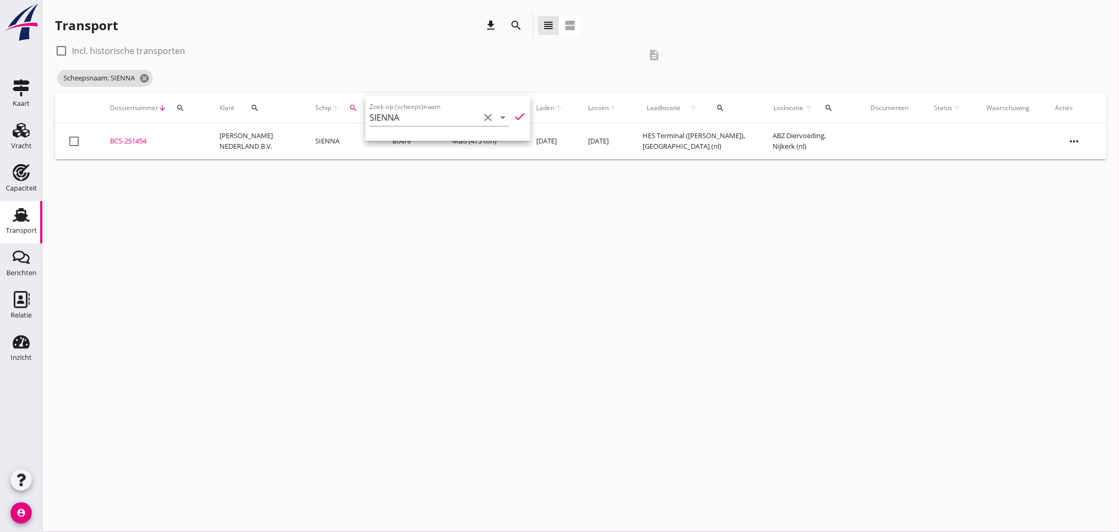
click at [647, 192] on div "cancel You are impersonating another user. Transport download search view_headl…" at bounding box center [580, 266] width 1077 height 532
click at [144, 81] on icon "cancel" at bounding box center [144, 78] width 11 height 11
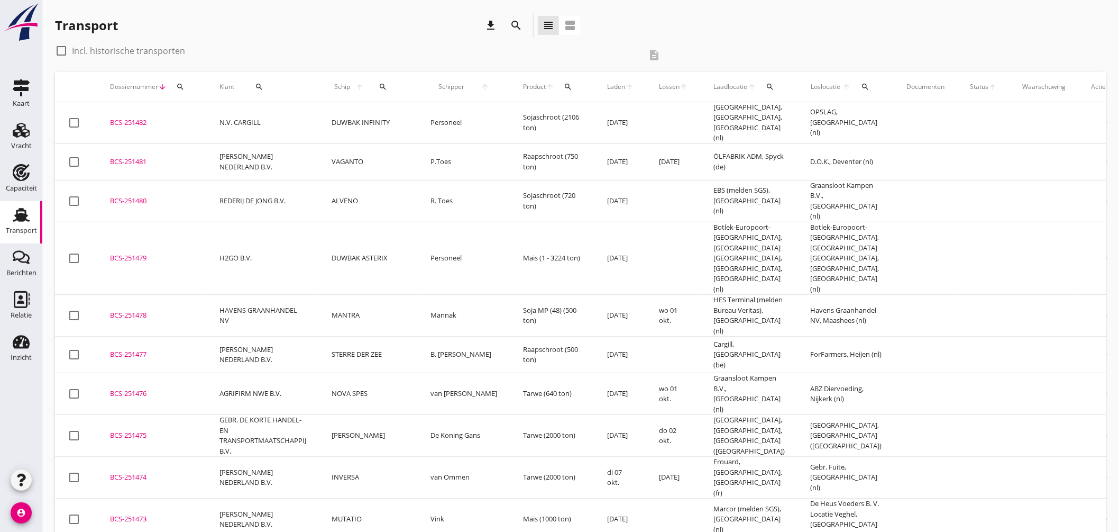
click at [125, 310] on div "BCS-251478" at bounding box center [152, 315] width 84 height 11
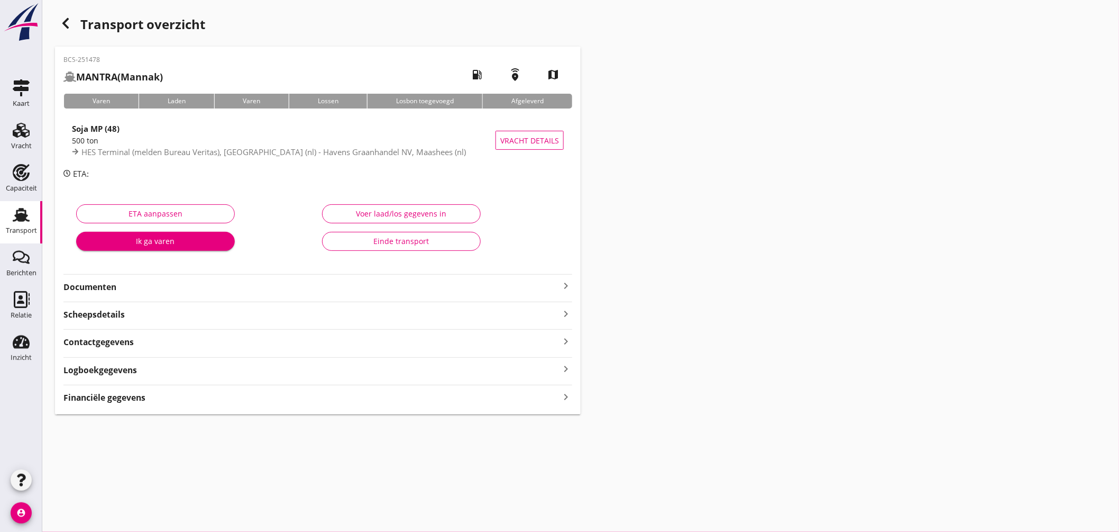
click at [568, 284] on icon "keyboard_arrow_right" at bounding box center [566, 285] width 13 height 13
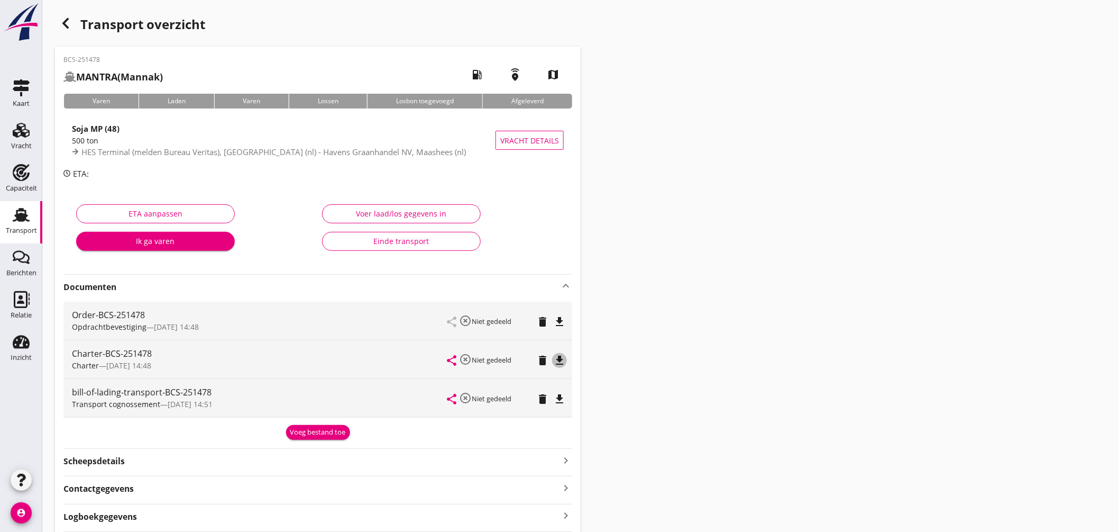
click at [558, 355] on icon "file_download" at bounding box center [559, 360] width 13 height 13
click at [22, 217] on use at bounding box center [21, 215] width 17 height 14
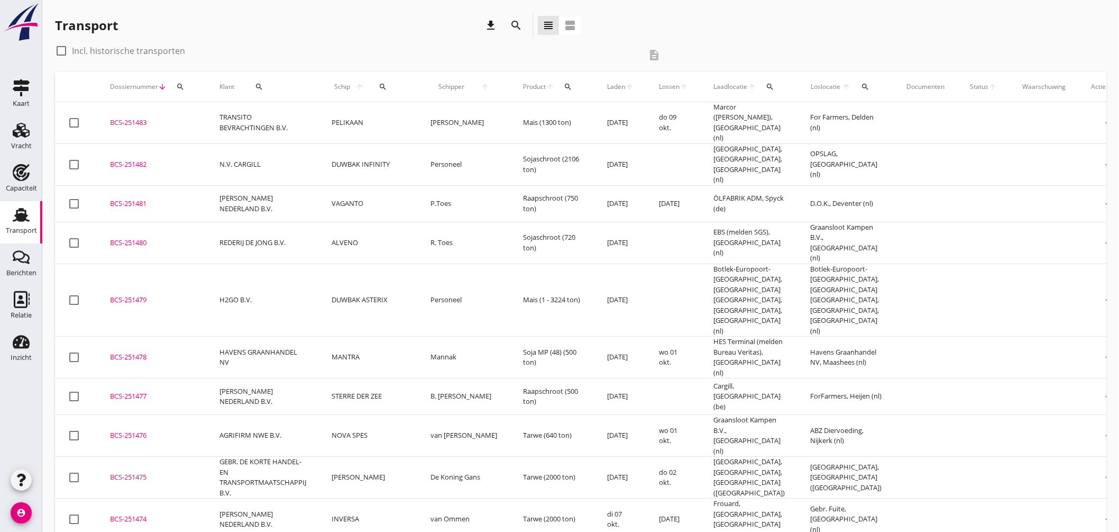
click at [124, 352] on div "BCS-251478" at bounding box center [152, 357] width 84 height 11
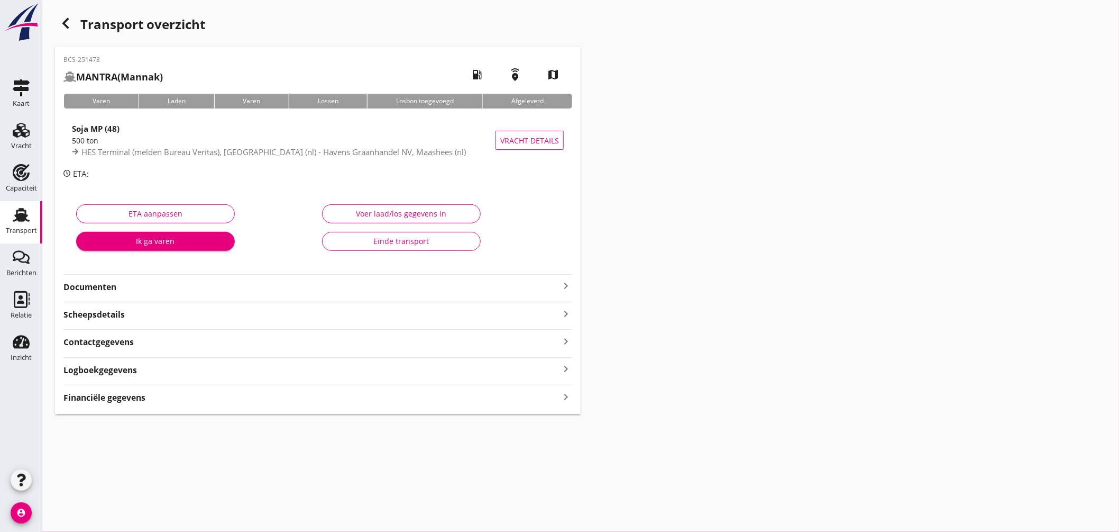
click at [568, 283] on icon "keyboard_arrow_right" at bounding box center [566, 285] width 13 height 13
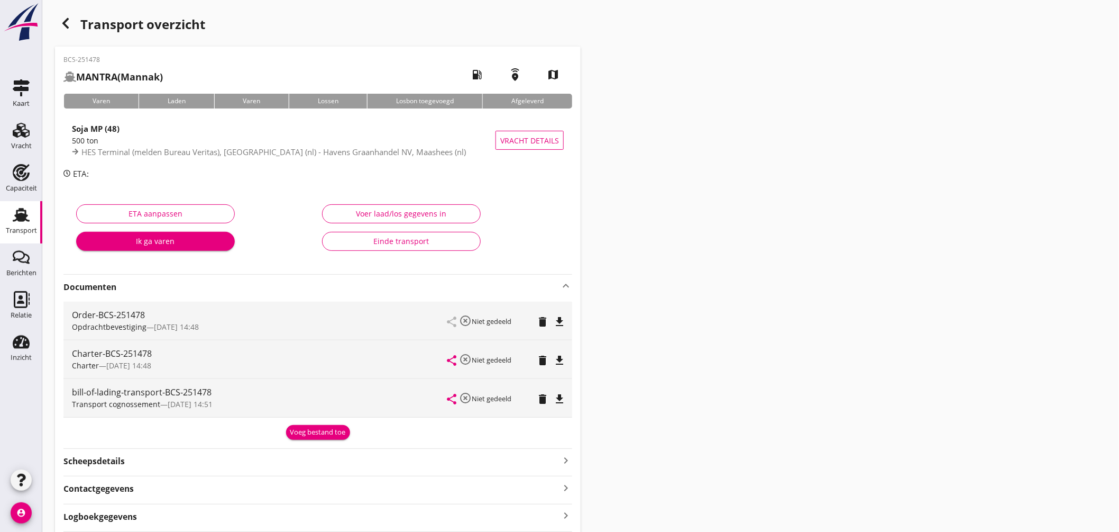
click at [563, 318] on icon "file_download" at bounding box center [559, 321] width 13 height 13
click at [25, 212] on use at bounding box center [21, 215] width 17 height 14
